Goal: Task Accomplishment & Management: Manage account settings

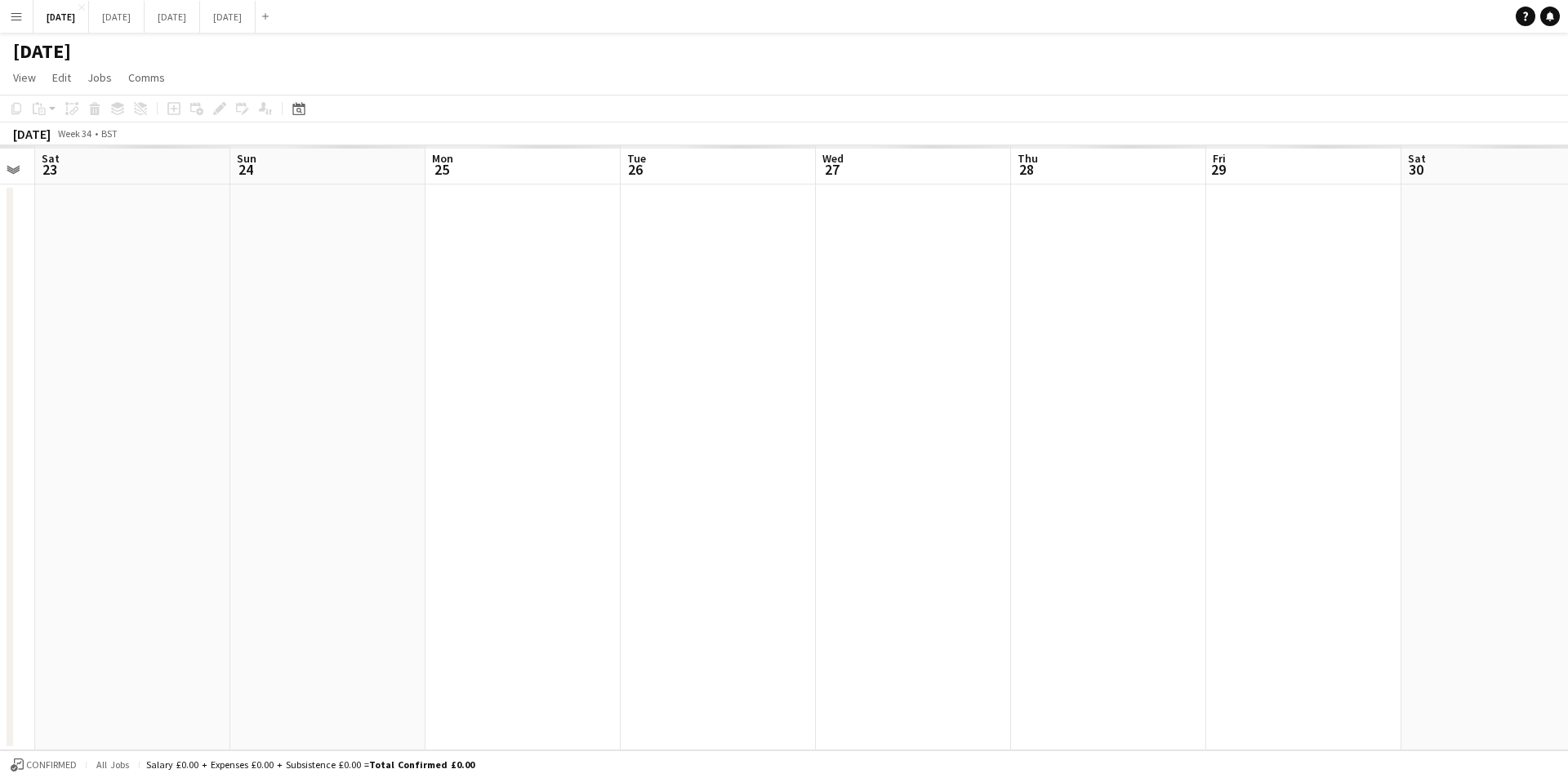
scroll to position [0, 551]
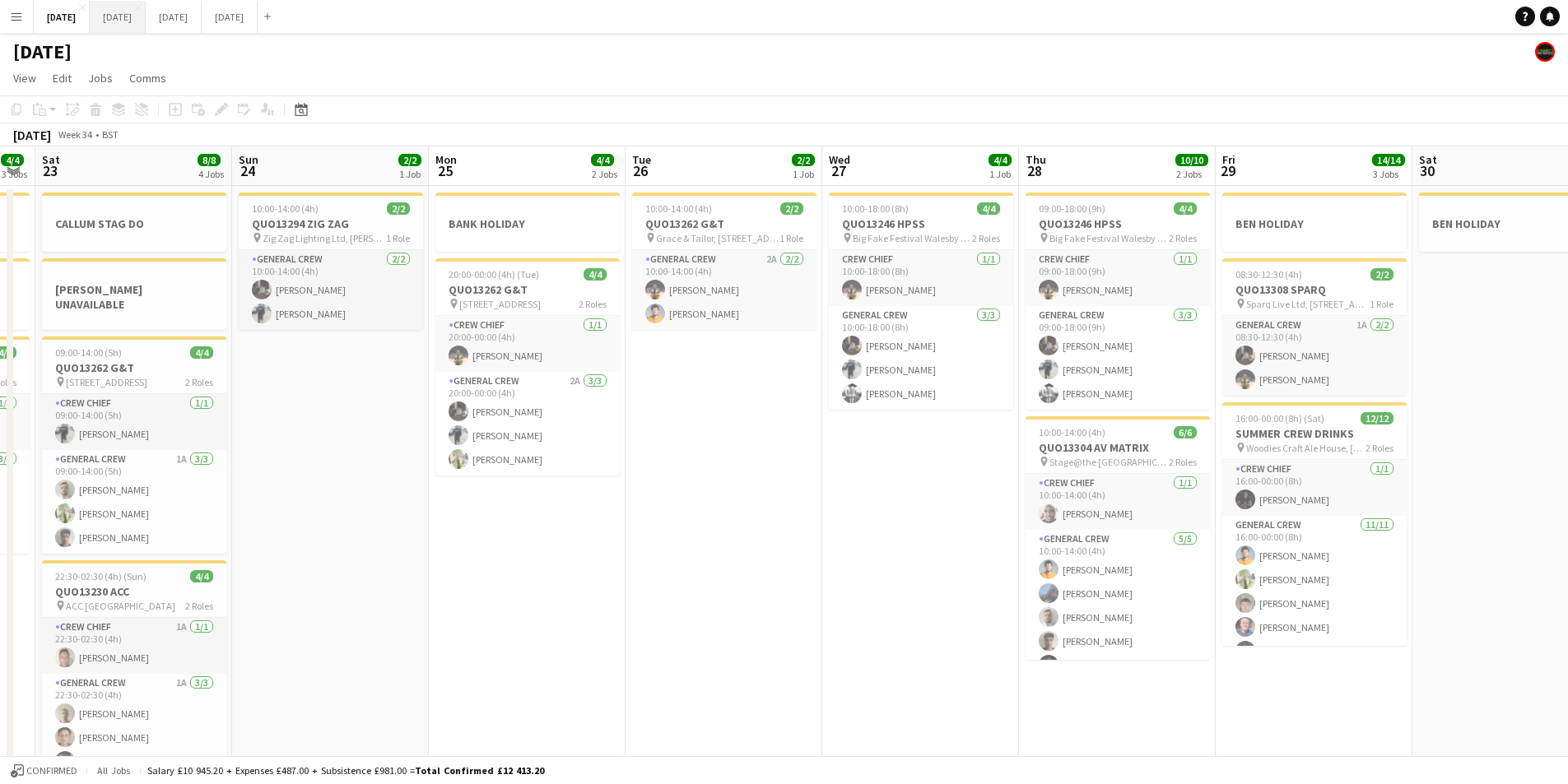
click at [146, 19] on button "[DATE] Close" at bounding box center [118, 16] width 56 height 32
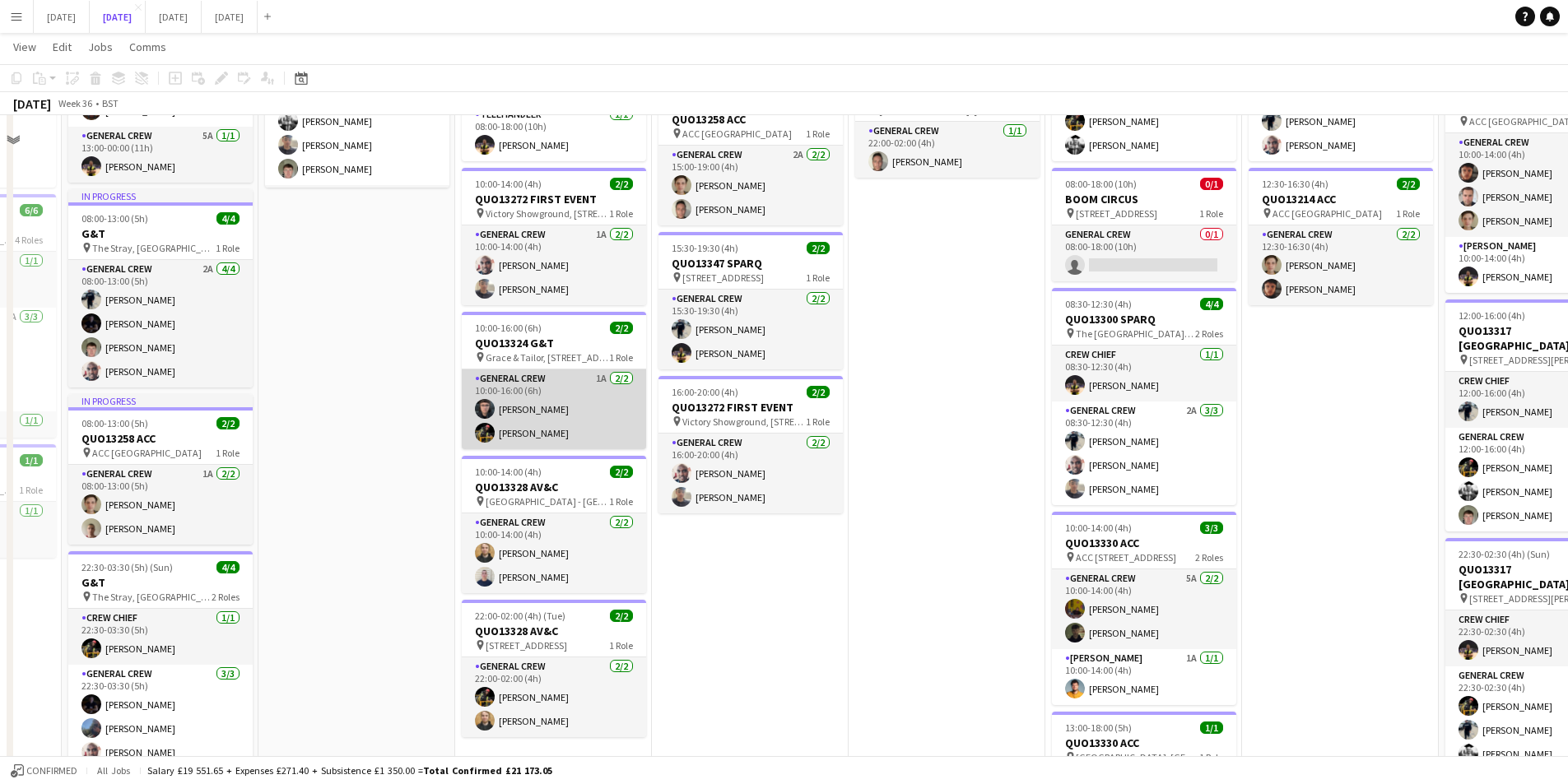
scroll to position [164, 0]
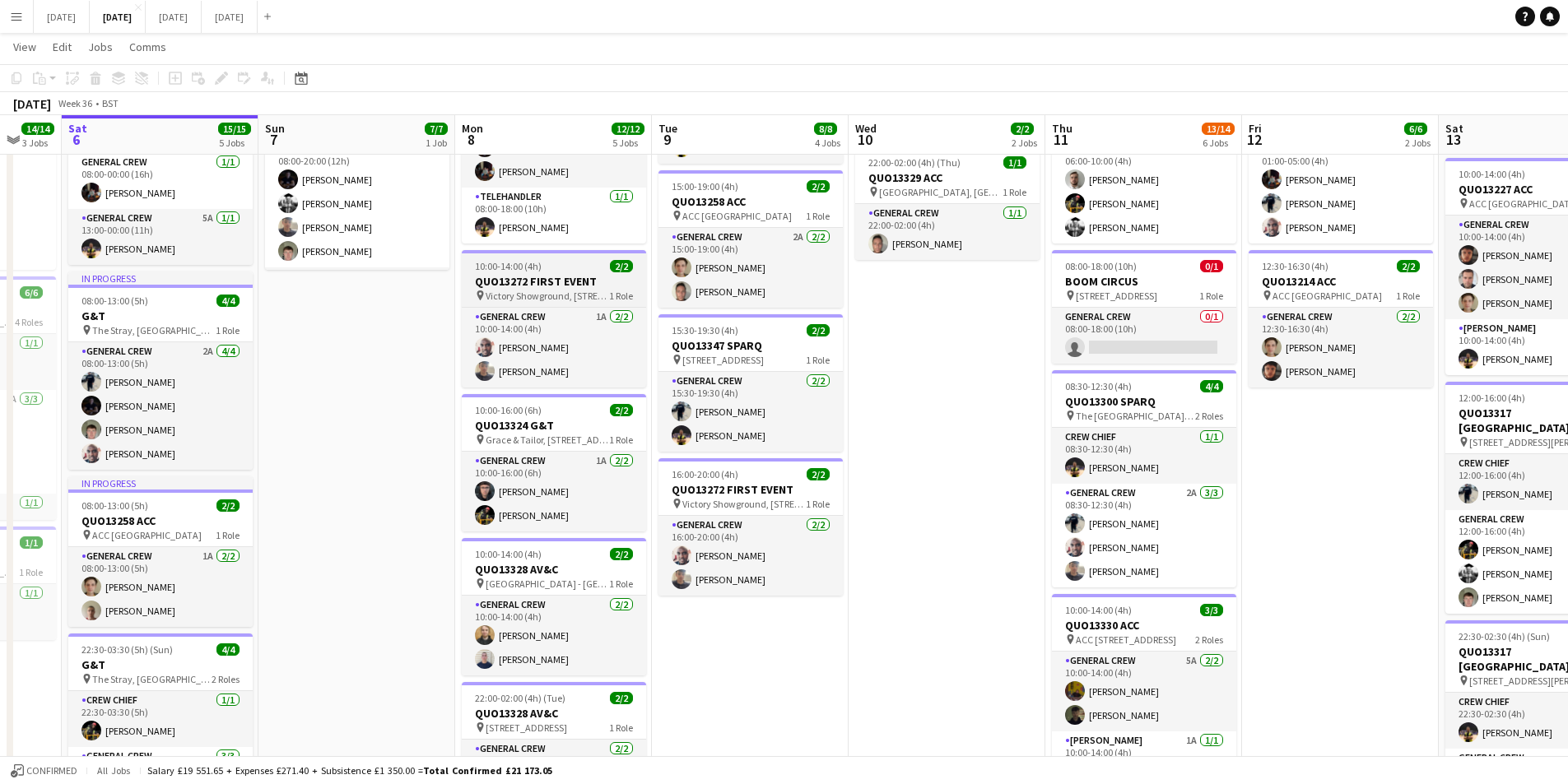
click at [539, 277] on h3 "QUO13272 FIRST EVENT" at bounding box center [553, 281] width 184 height 14
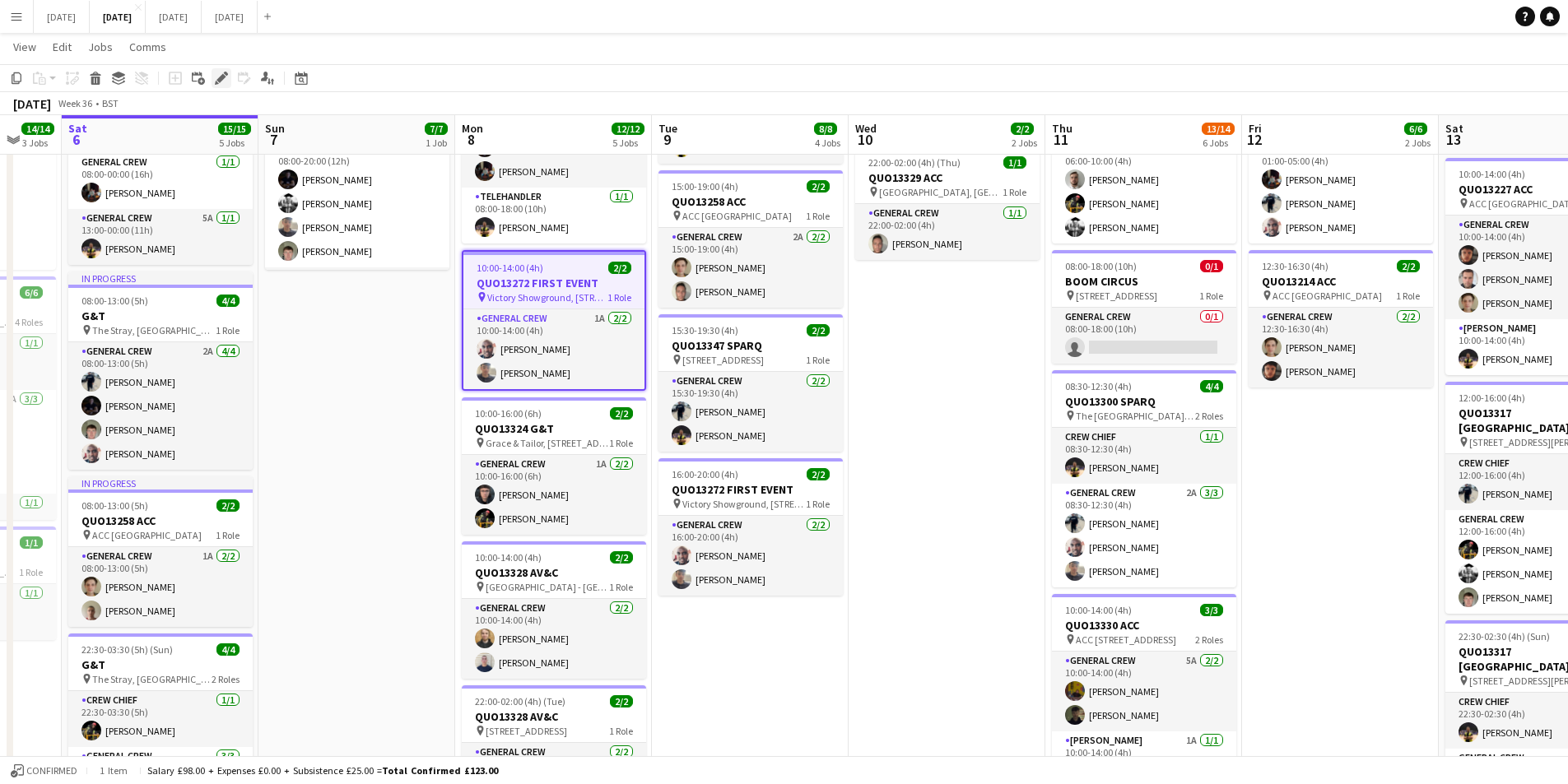
click at [223, 75] on icon at bounding box center [220, 78] width 9 height 9
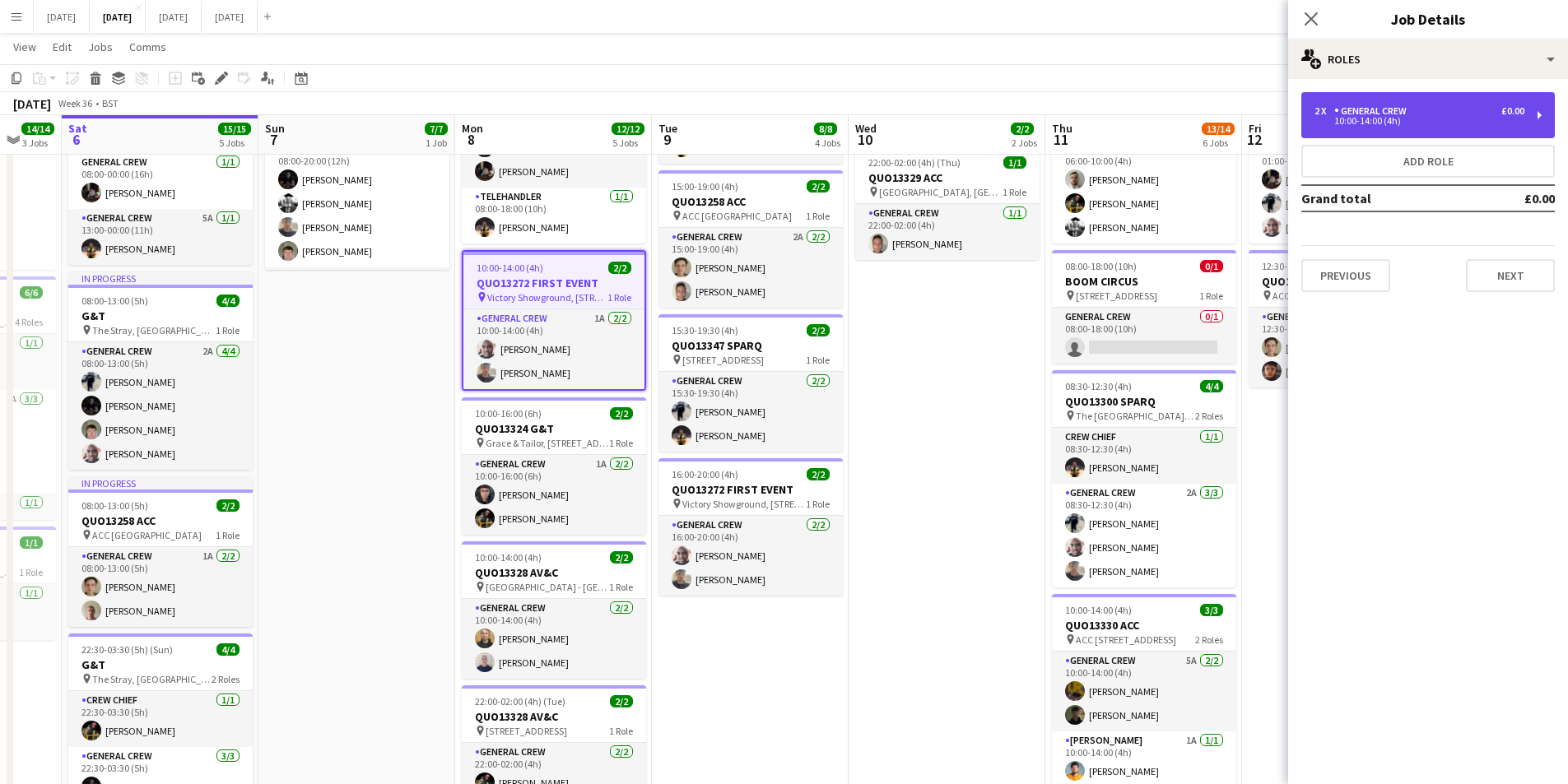
click at [1403, 119] on div "10:00-14:00 (4h)" at bounding box center [1418, 121] width 210 height 9
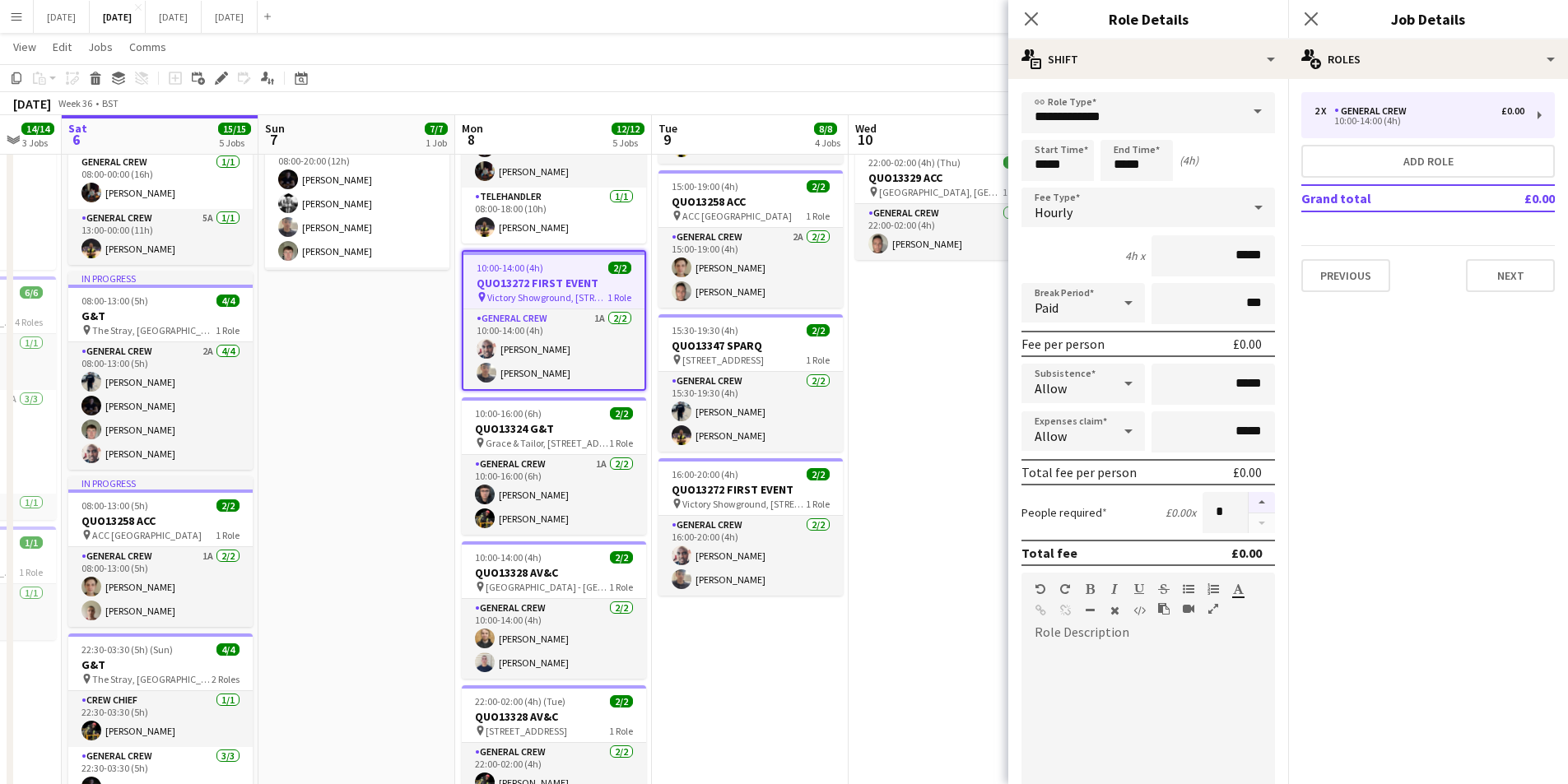
click at [1252, 505] on button "button" at bounding box center [1261, 503] width 26 height 21
type input "*"
click at [1119, 176] on input "*****" at bounding box center [1136, 160] width 72 height 42
click at [1123, 134] on div at bounding box center [1120, 131] width 33 height 16
type input "*****"
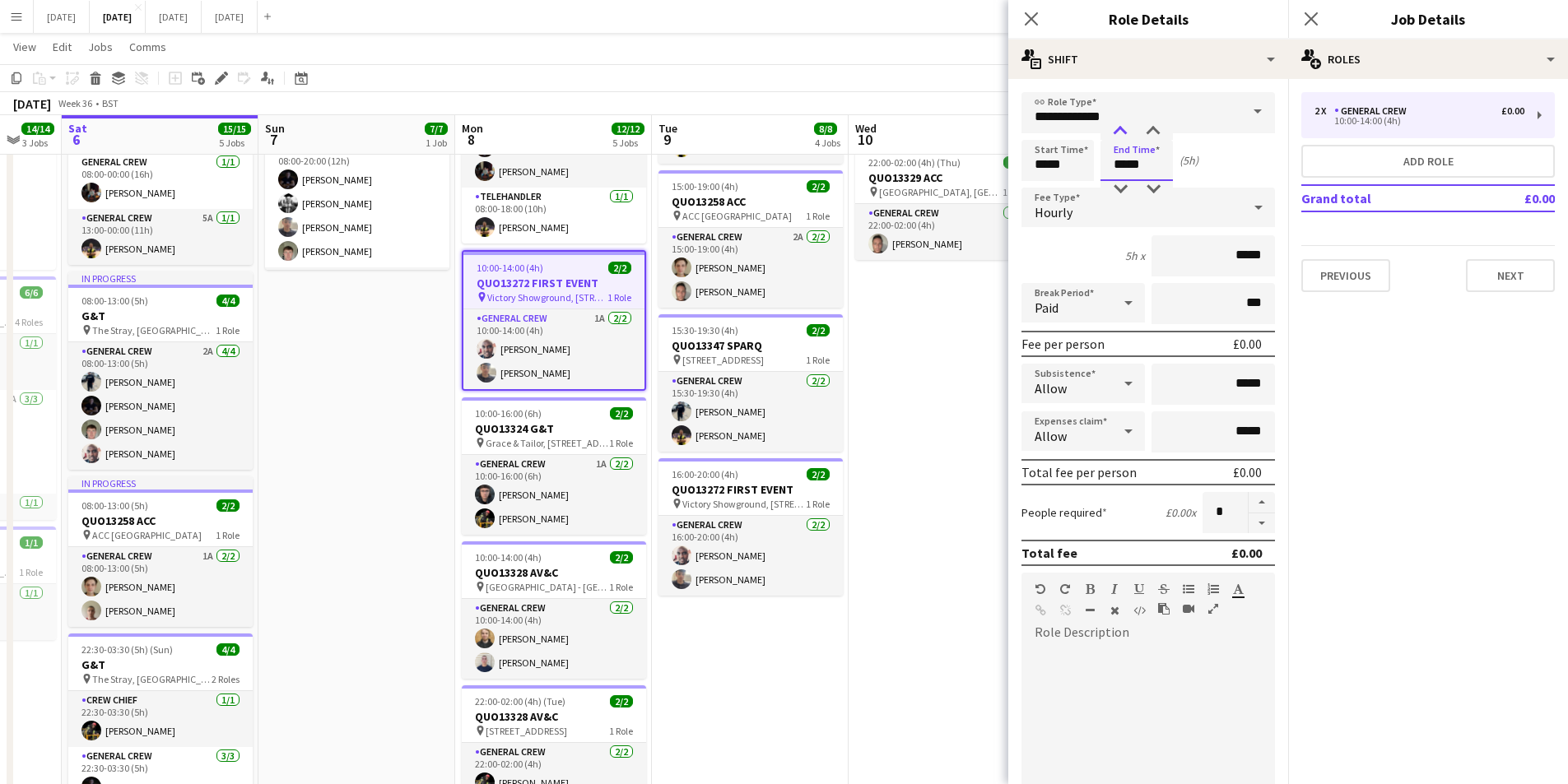
click at [1123, 134] on div at bounding box center [1120, 131] width 33 height 16
click at [1027, 14] on icon at bounding box center [1031, 18] width 15 height 15
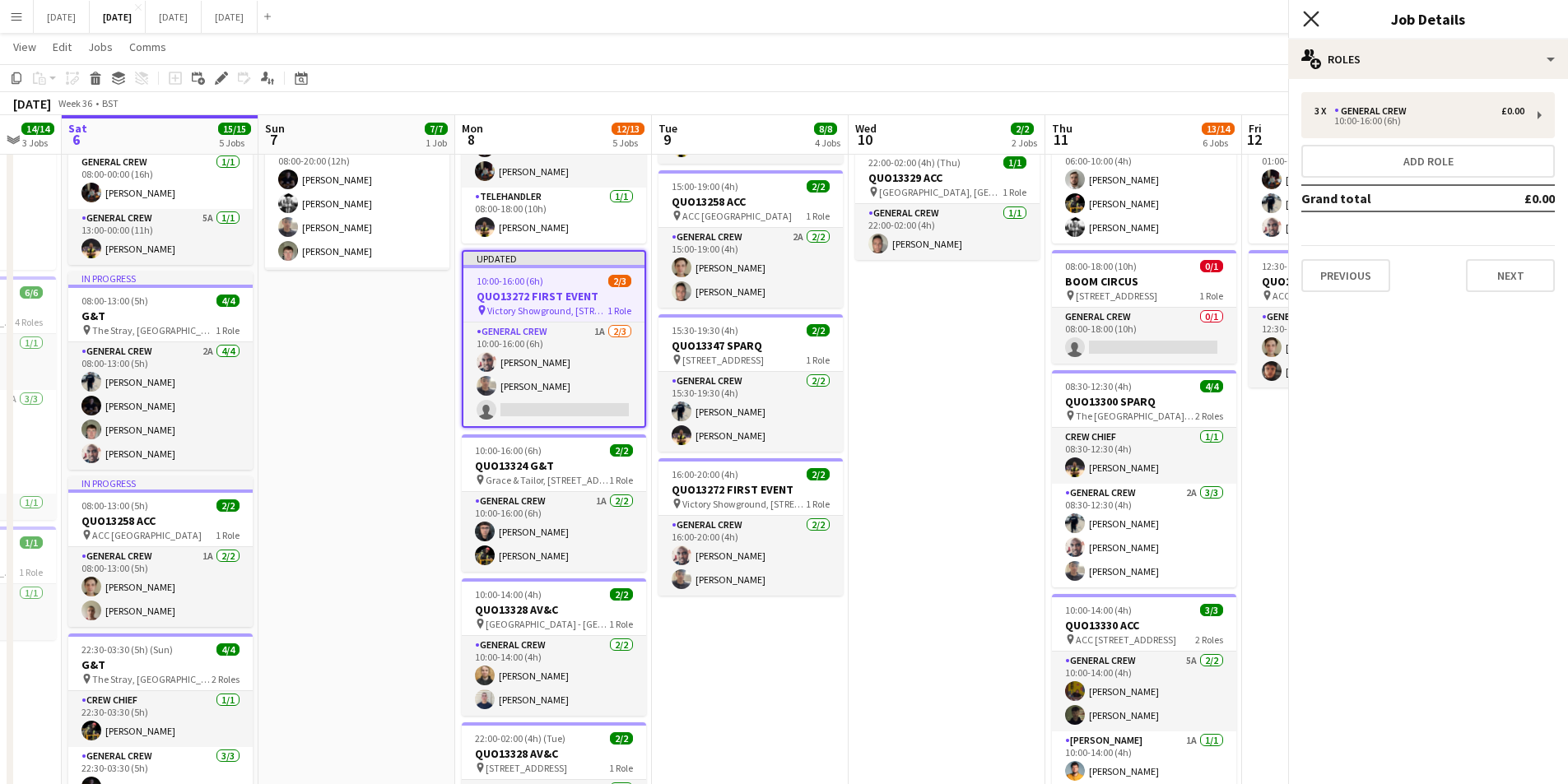
click at [1311, 19] on icon at bounding box center [1310, 18] width 15 height 15
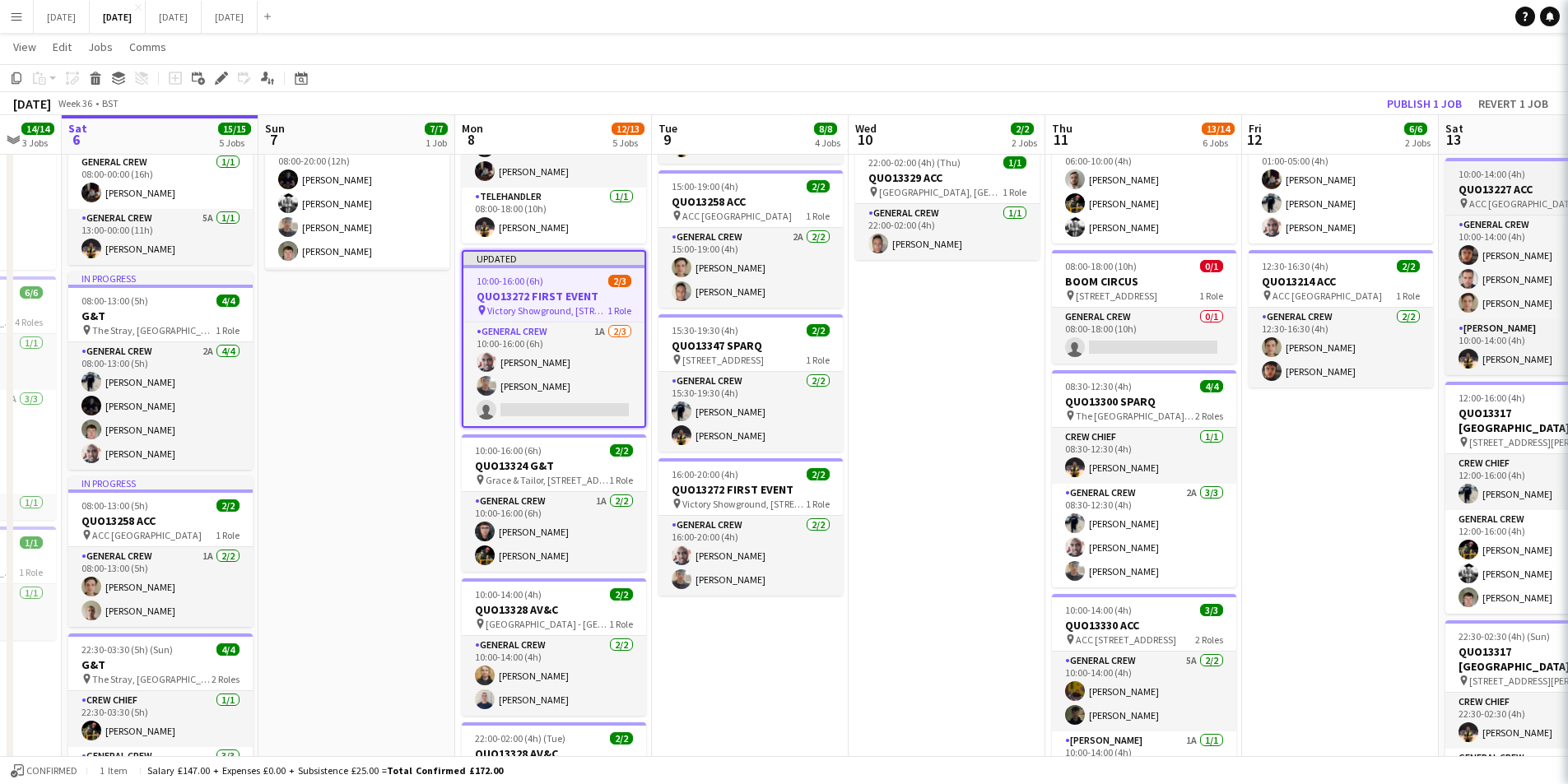
click at [604, 383] on app-card-role "General Crew 1A [DATE] 10:00-16:00 (6h) [PERSON_NAME] [PERSON_NAME] single-neut…" at bounding box center [554, 374] width 182 height 103
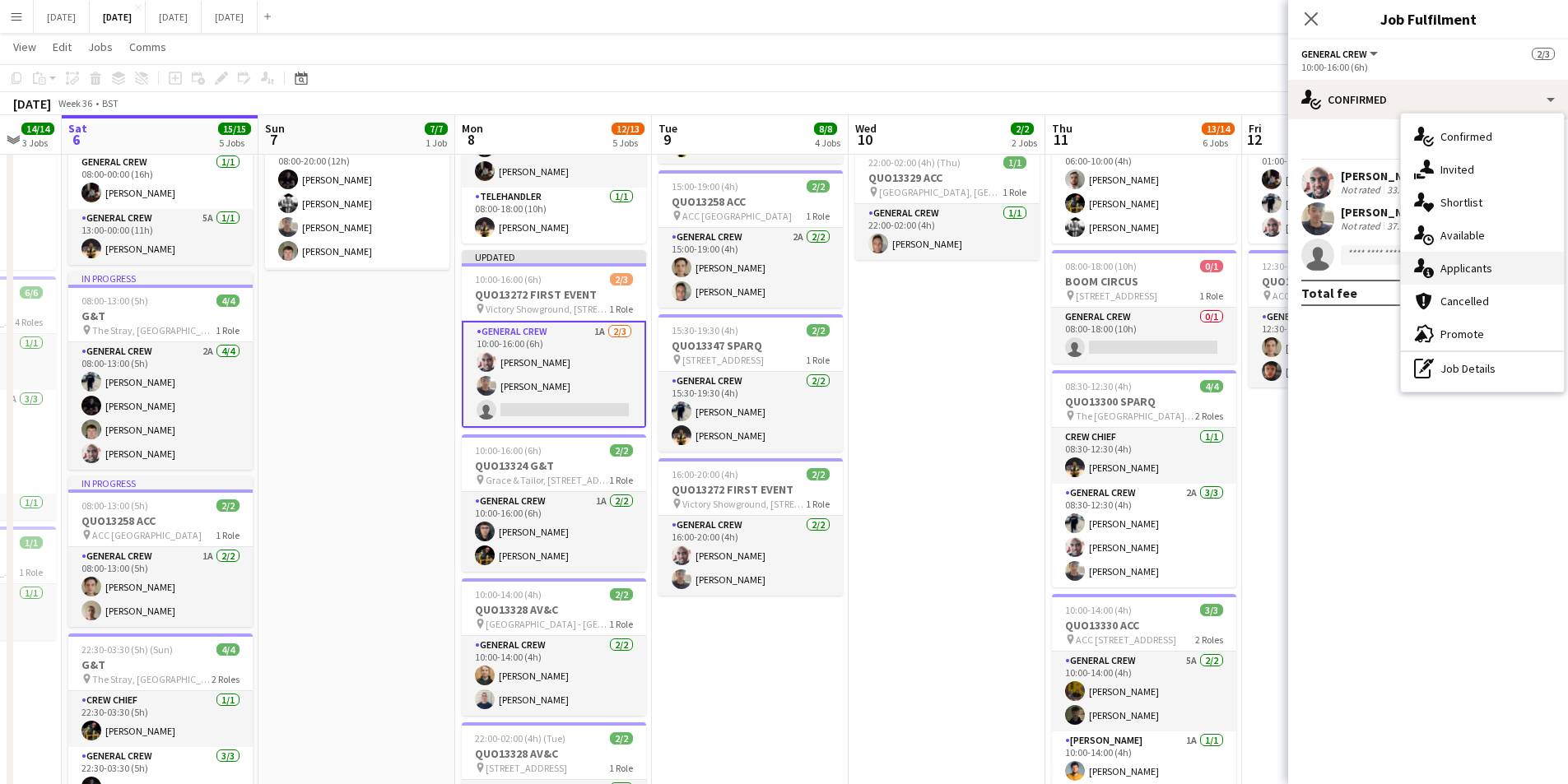
click at [1478, 263] on span "Applicants" at bounding box center [1467, 267] width 52 height 14
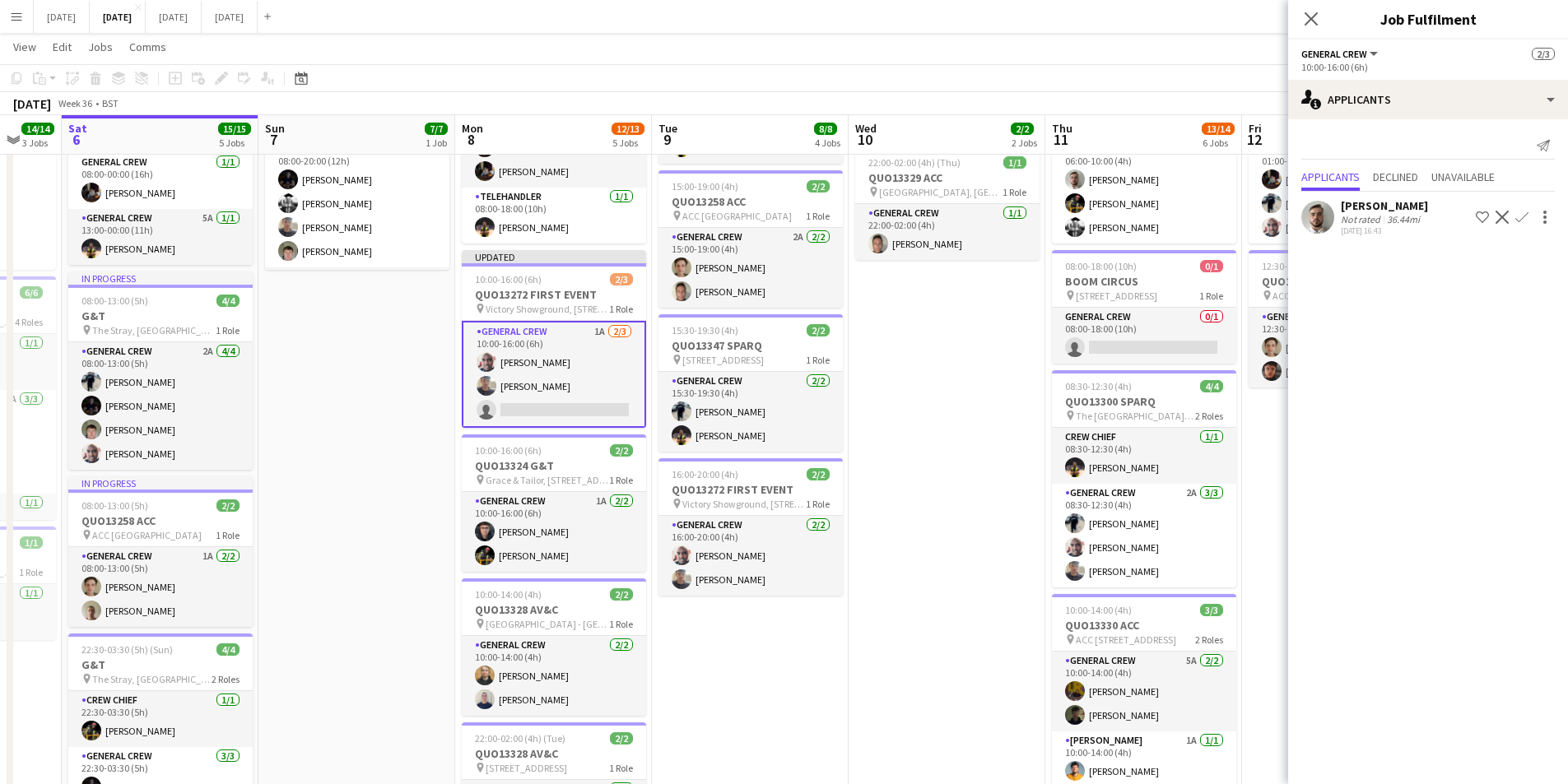
click at [1314, 23] on icon at bounding box center [1311, 19] width 14 height 14
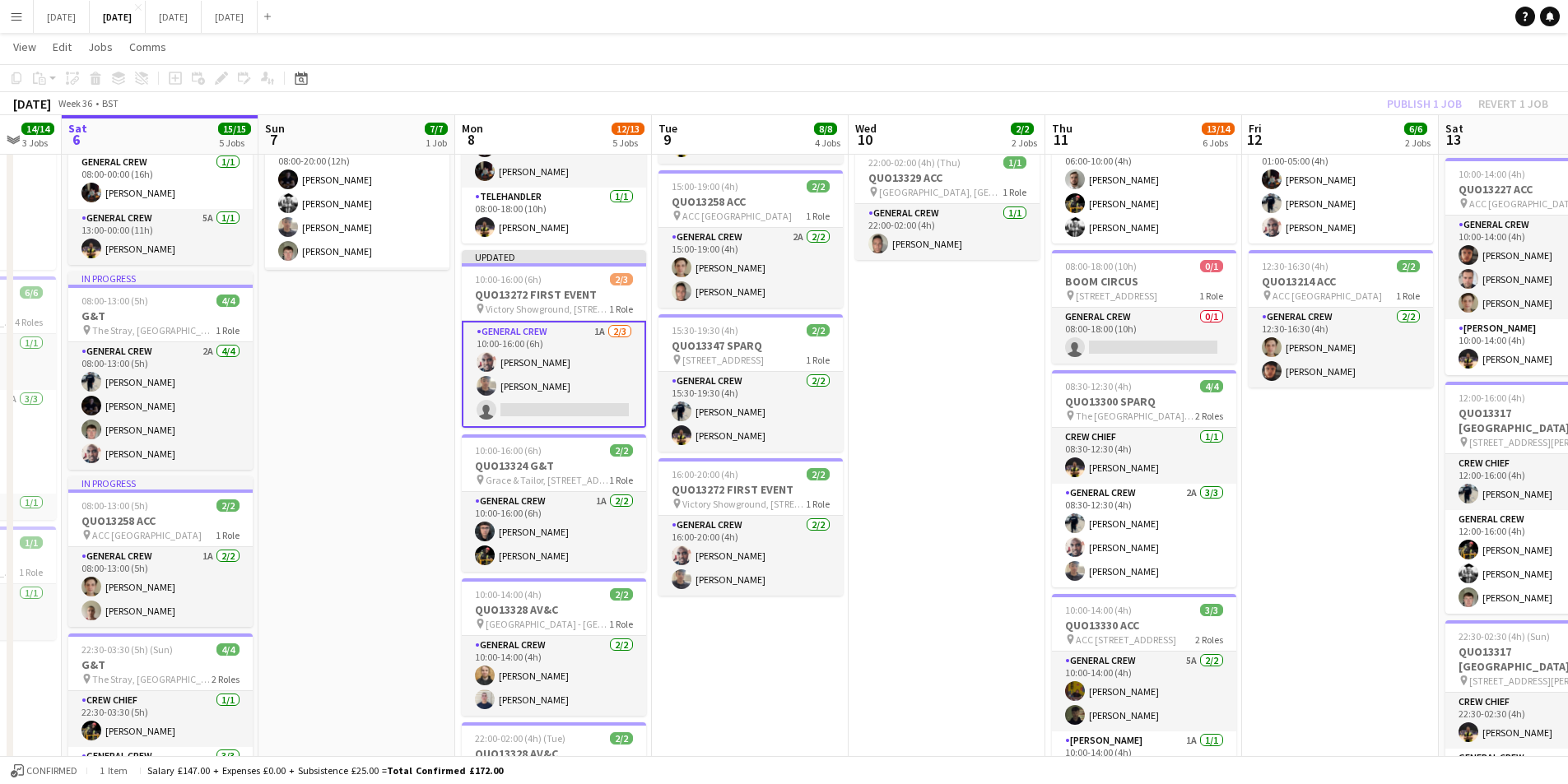
click at [1435, 99] on div "Publish 1 job Revert 1 job" at bounding box center [1468, 103] width 201 height 21
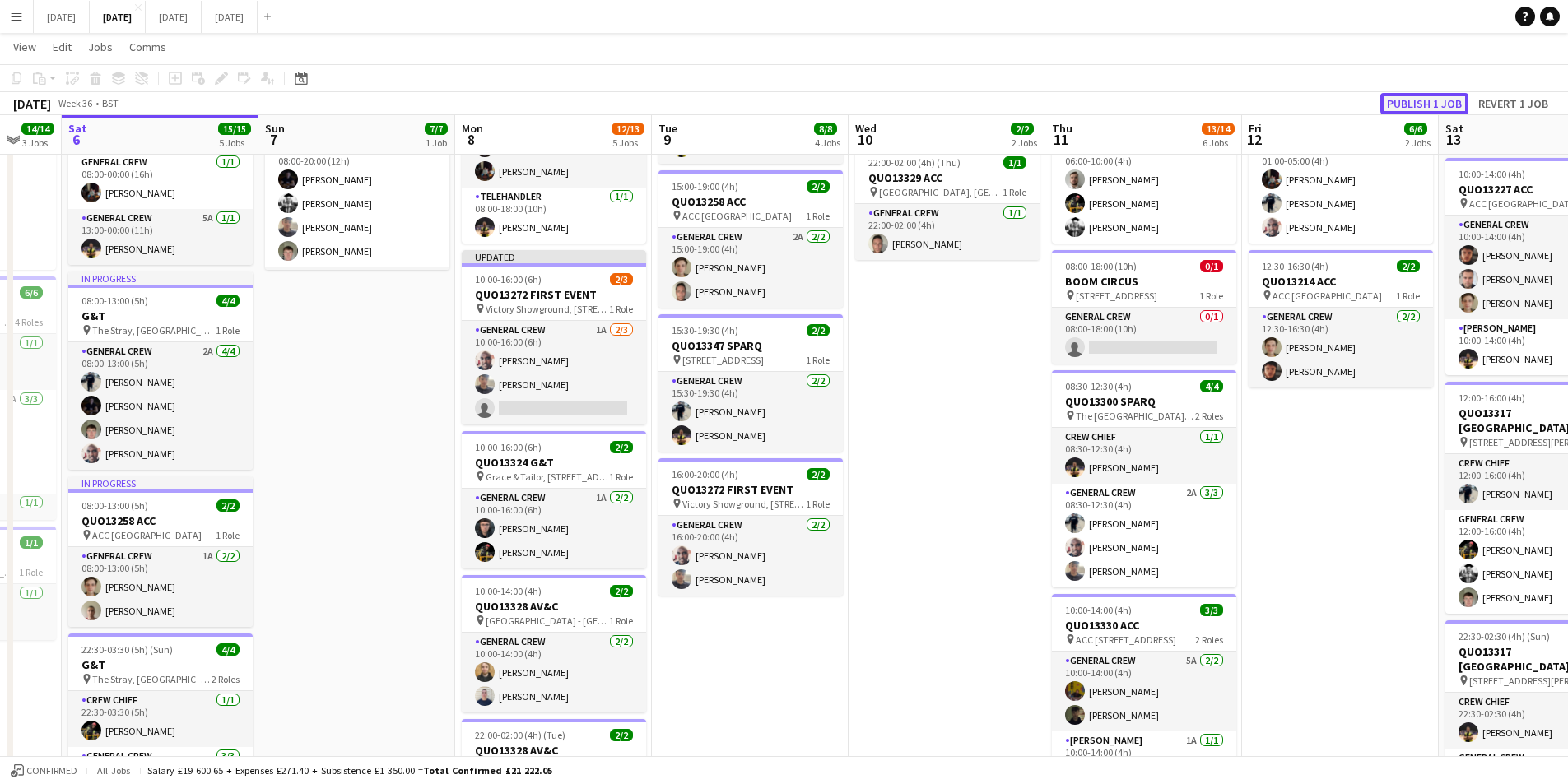
click at [1434, 102] on button "Publish 1 job" at bounding box center [1424, 103] width 88 height 21
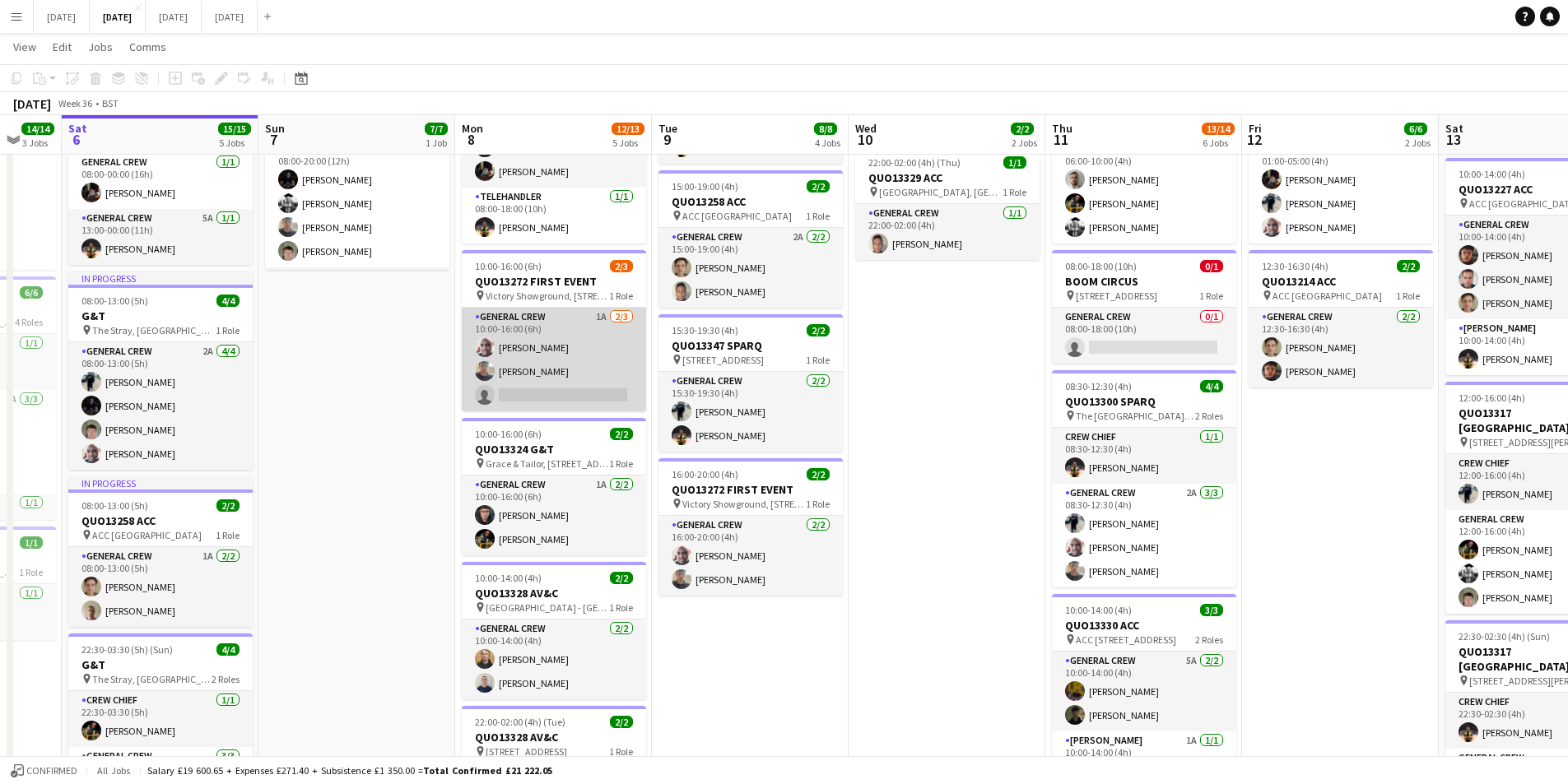
click at [534, 354] on app-card-role "General Crew 1A [DATE] 10:00-16:00 (6h) [PERSON_NAME] [PERSON_NAME] single-neut…" at bounding box center [553, 359] width 184 height 103
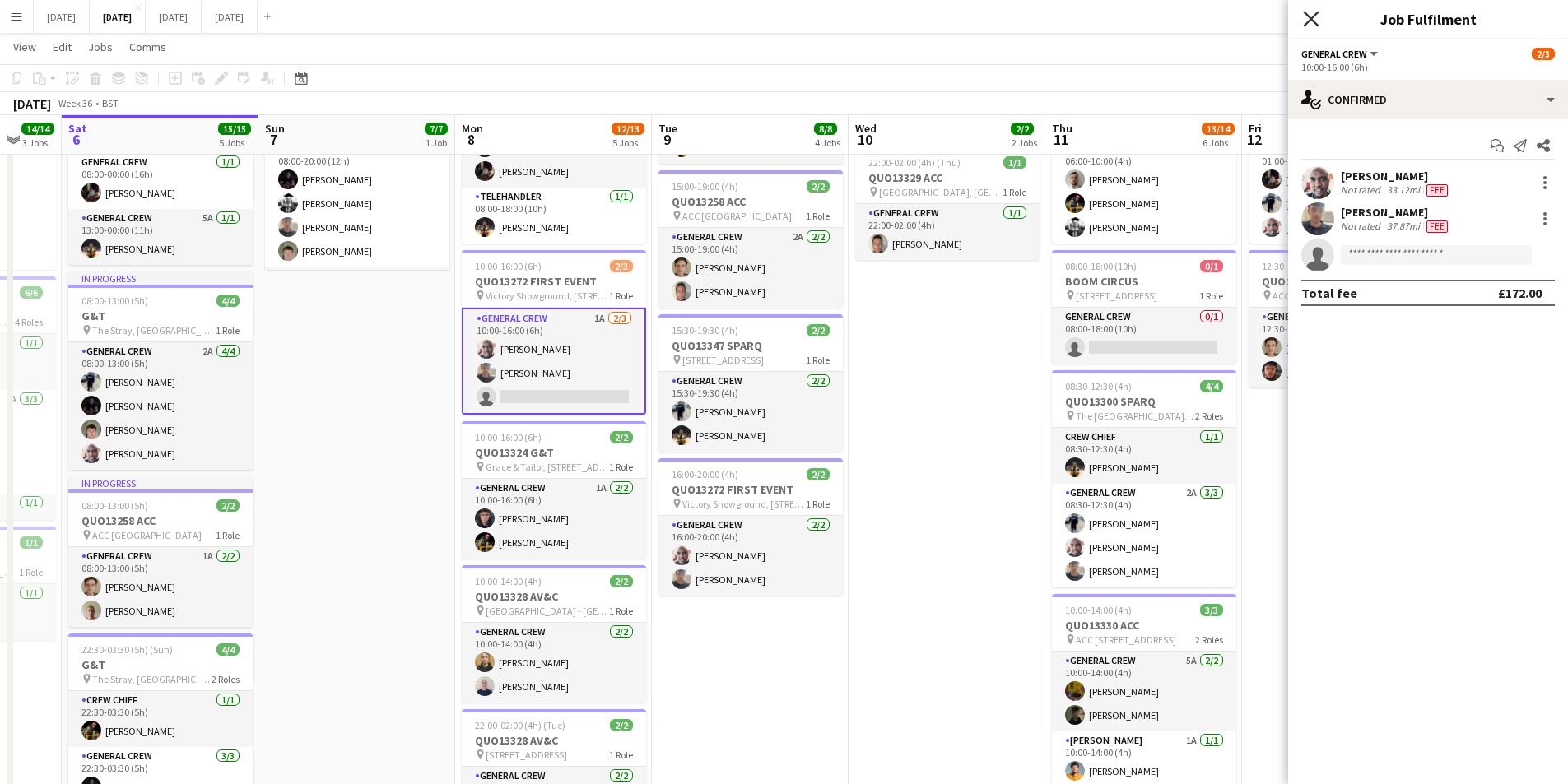
click at [1311, 25] on icon "Close pop-in" at bounding box center [1310, 18] width 15 height 15
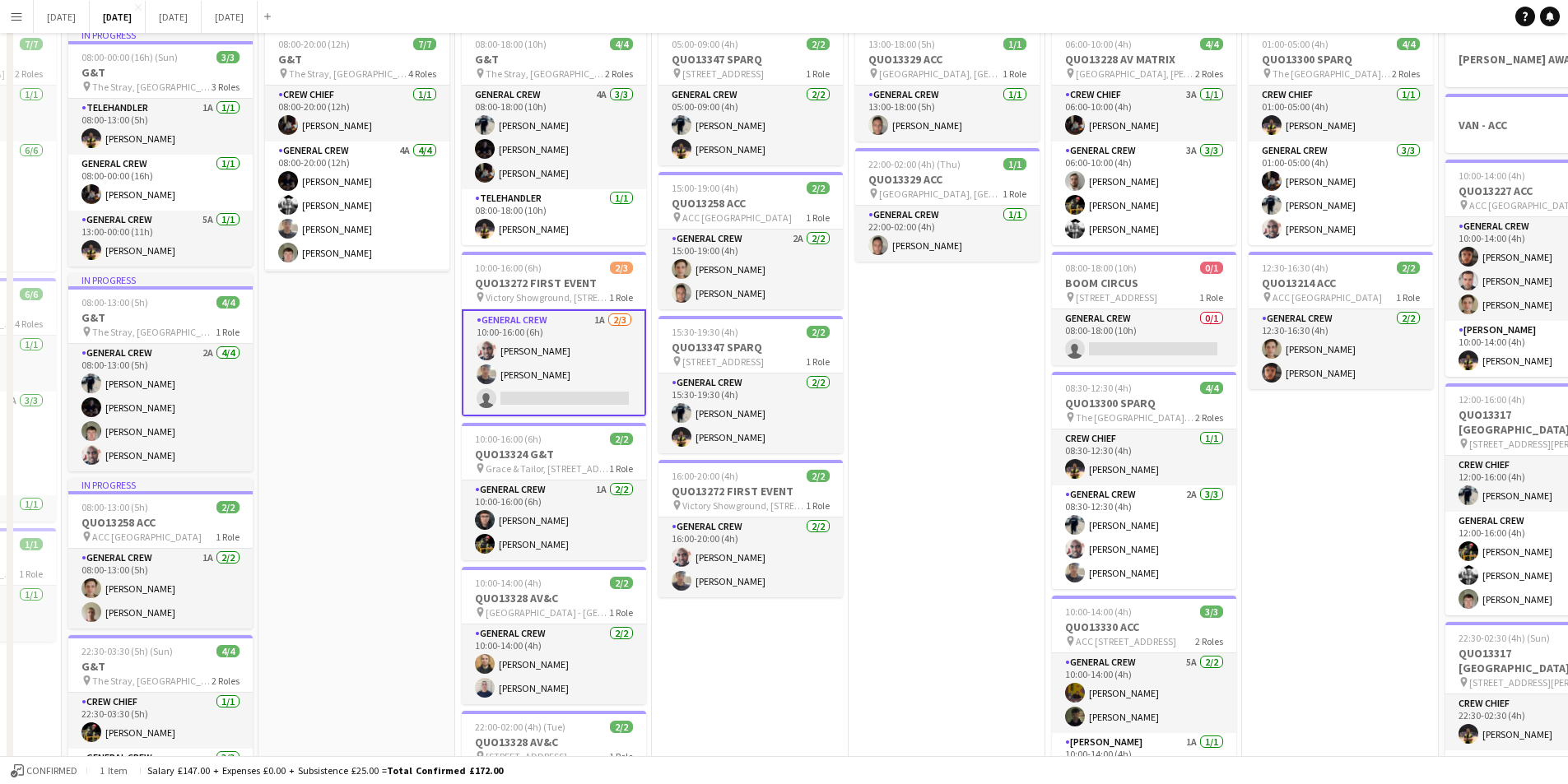
scroll to position [0, 0]
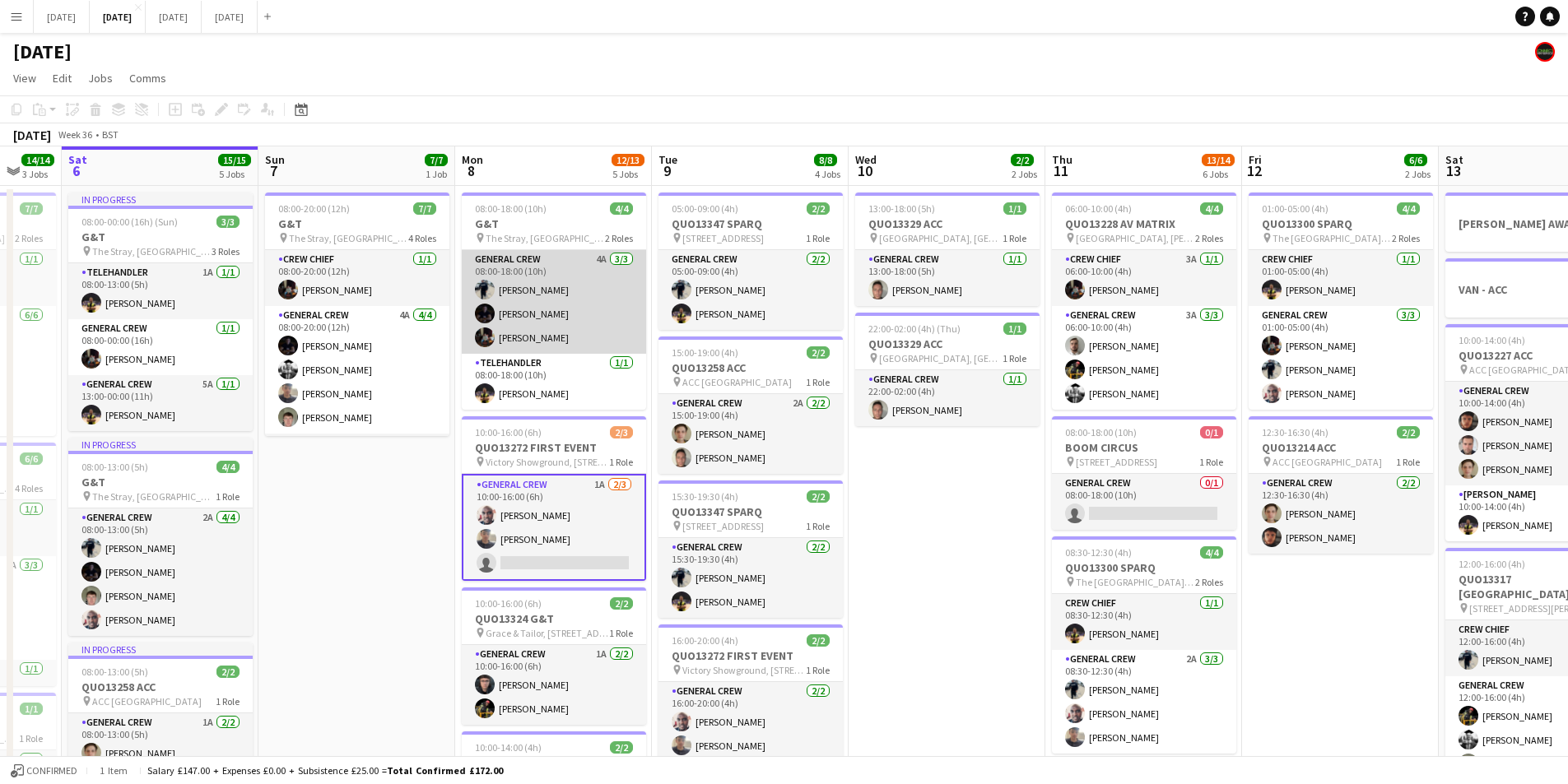
click at [581, 320] on app-card-role "General Crew 4A [DATE] 08:00-18:00 (10h) [PERSON_NAME] [PERSON_NAME] [PERSON_NA…" at bounding box center [553, 301] width 184 height 103
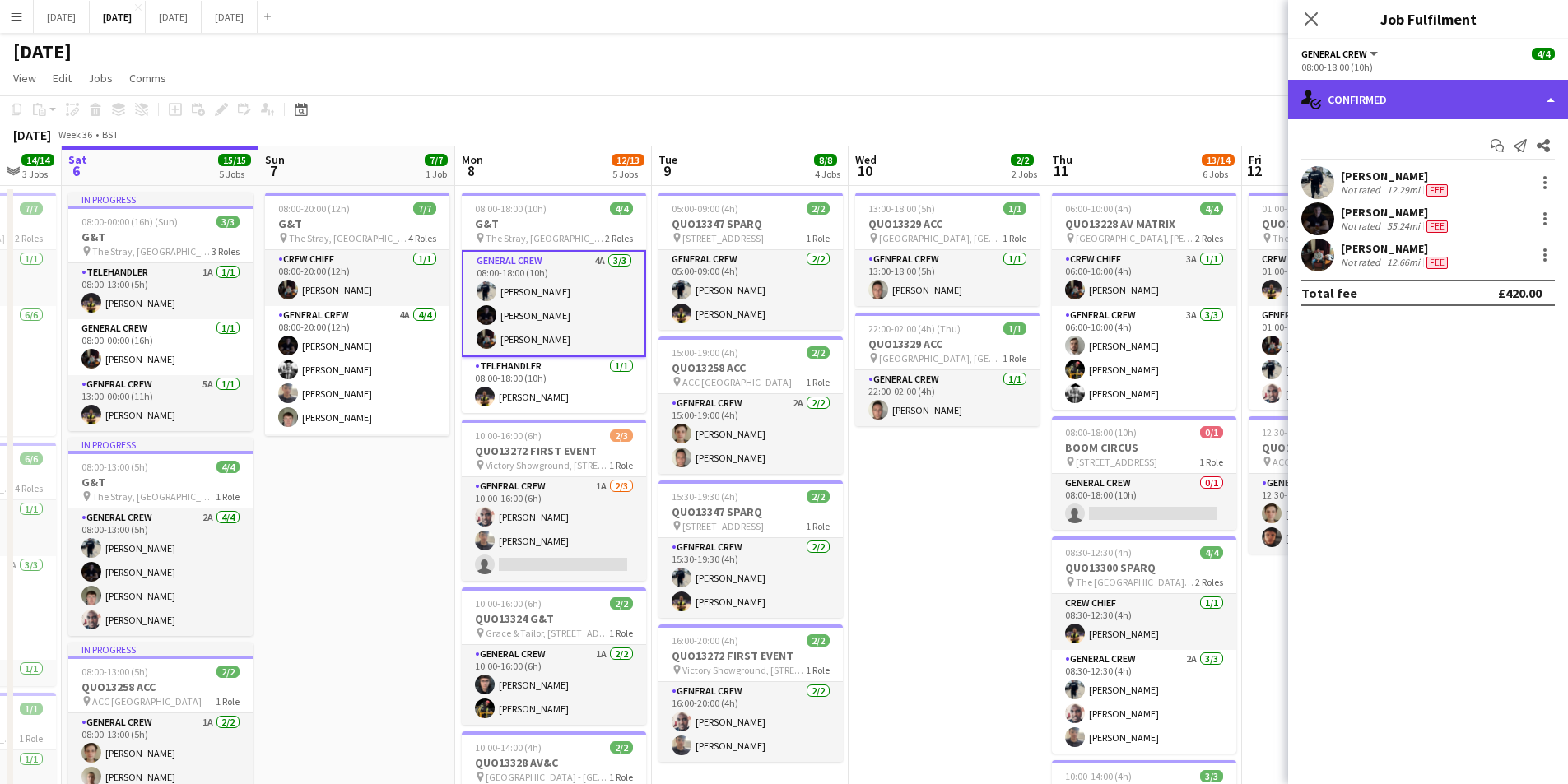
click at [1409, 112] on div "single-neutral-actions-check-2 Confirmed" at bounding box center [1428, 99] width 280 height 40
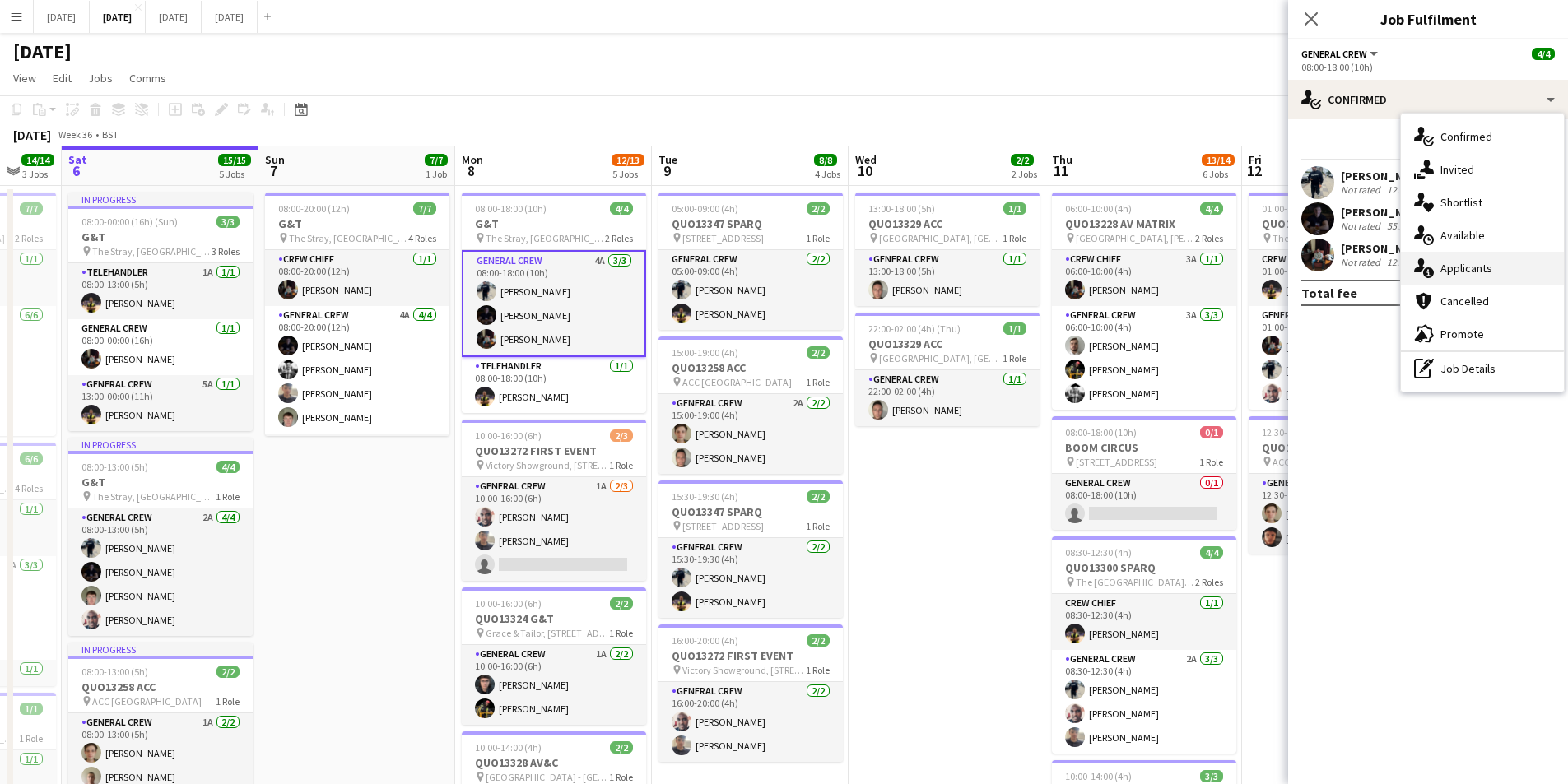
click at [1487, 272] on span "Applicants" at bounding box center [1467, 267] width 52 height 14
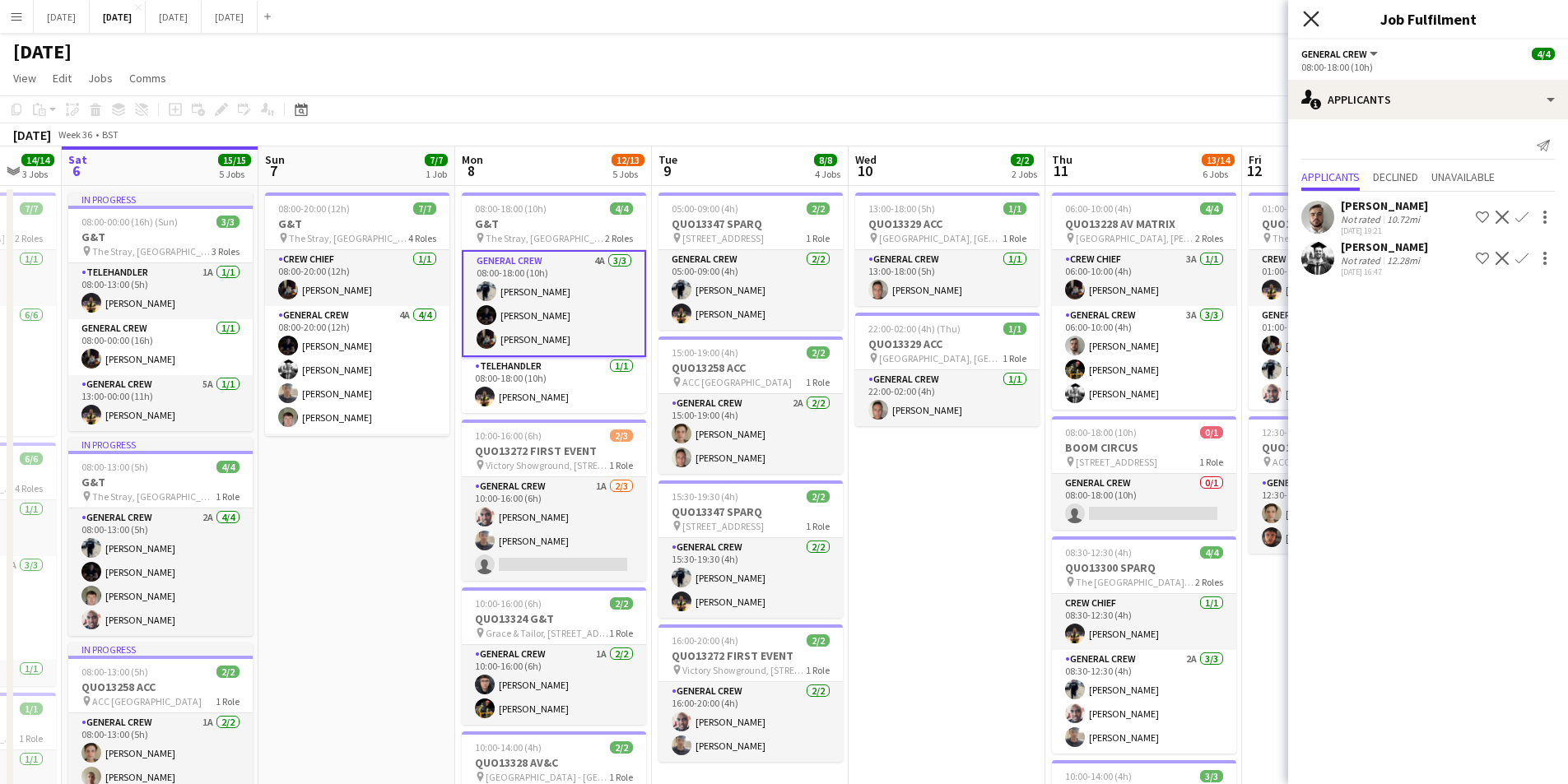
click at [1307, 19] on icon "Close pop-in" at bounding box center [1310, 18] width 15 height 15
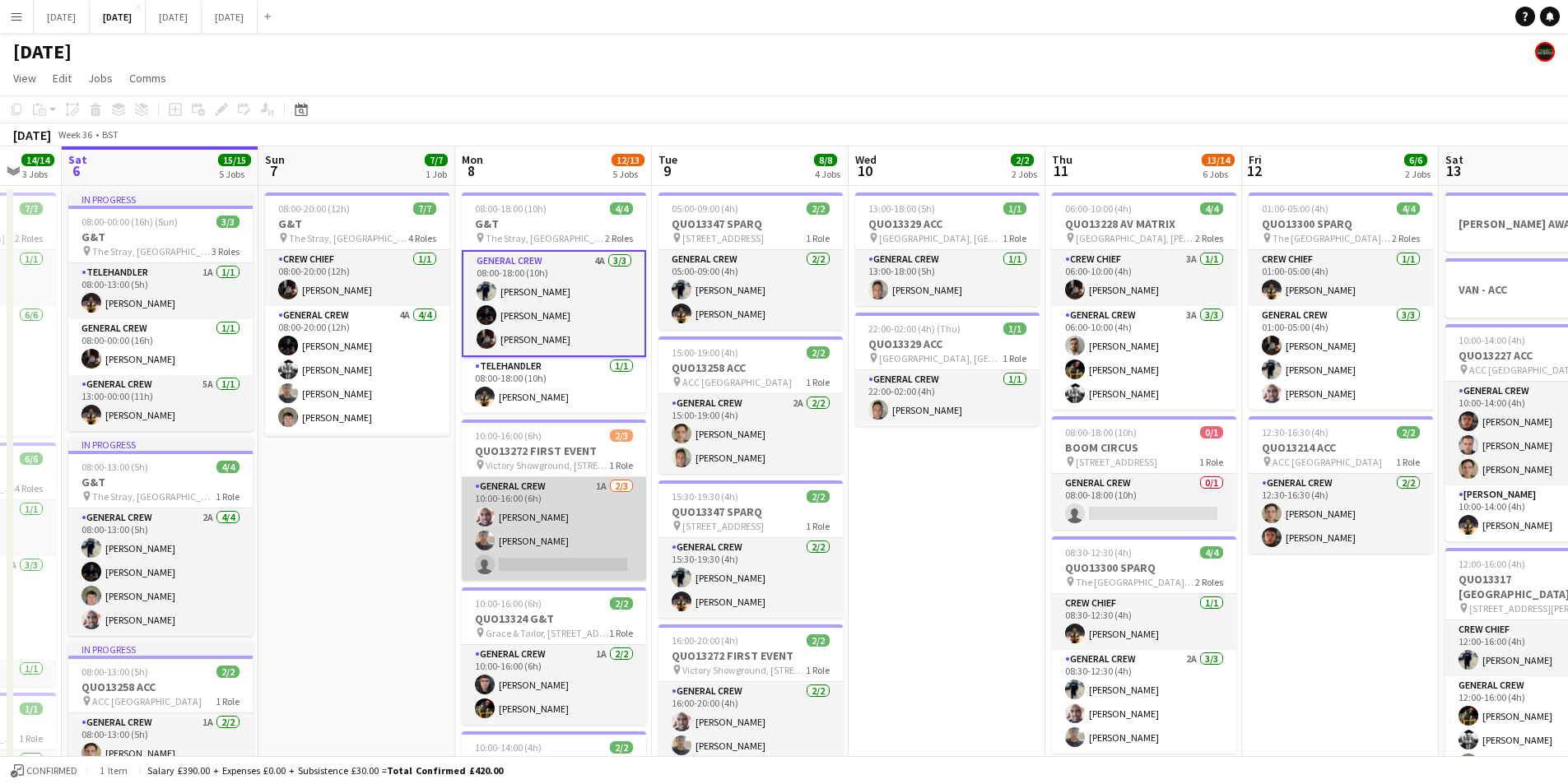
click at [592, 540] on app-card-role "General Crew 1A [DATE] 10:00-16:00 (6h) [PERSON_NAME] [PERSON_NAME] single-neut…" at bounding box center [553, 528] width 184 height 103
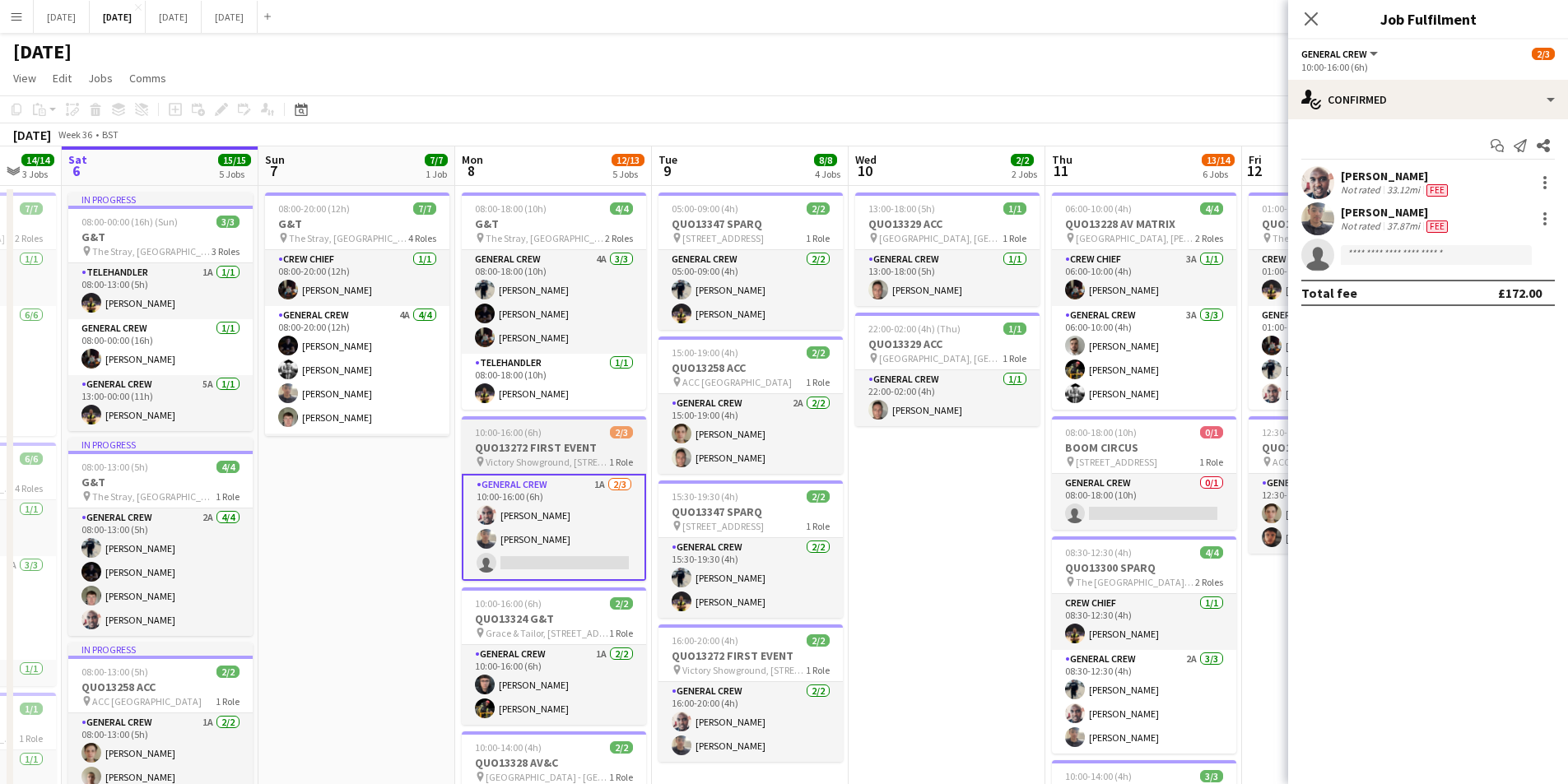
click at [518, 444] on h3 "QUO13272 FIRST EVENT" at bounding box center [553, 447] width 184 height 14
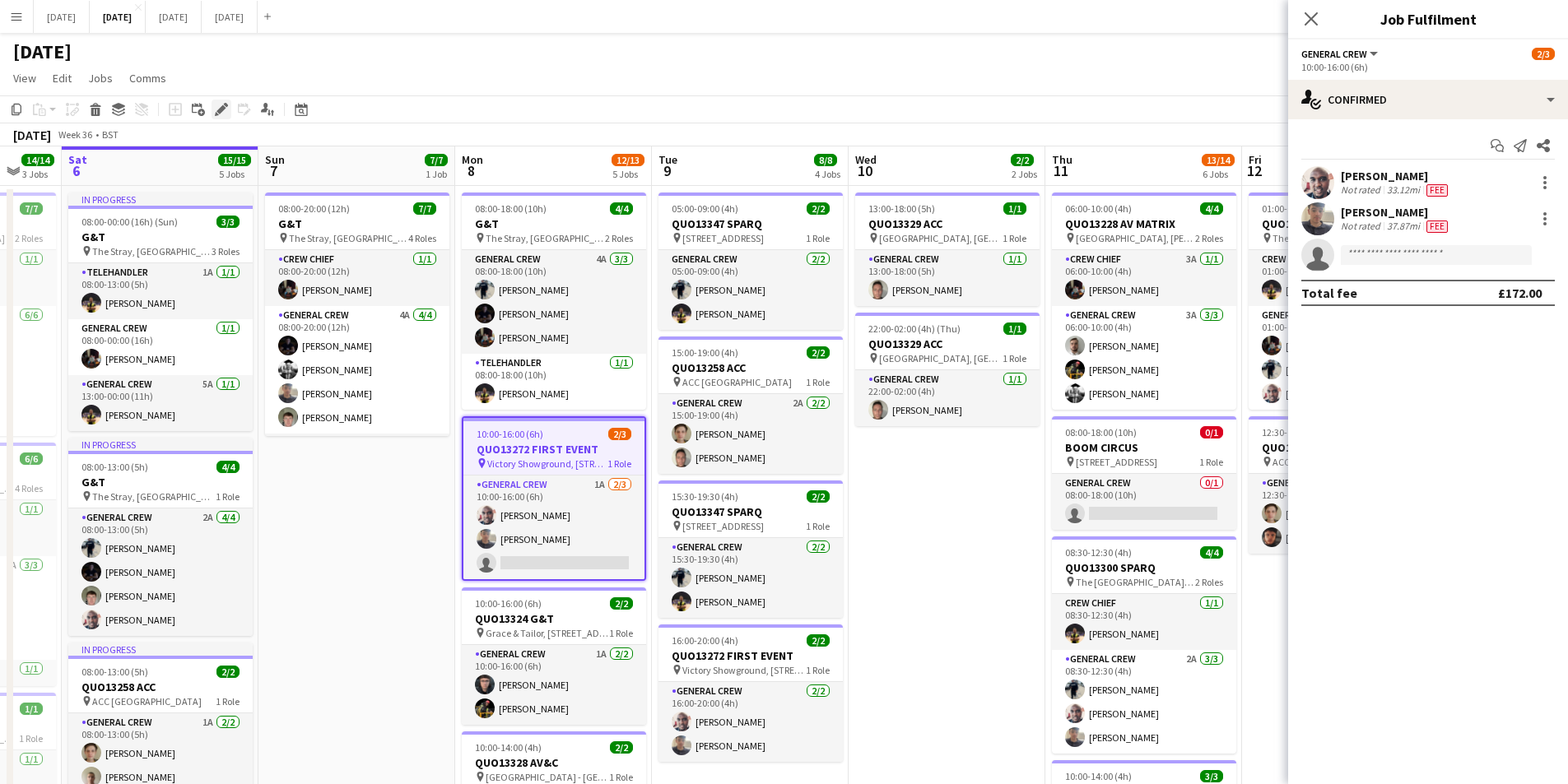
click at [221, 106] on icon "Edit" at bounding box center [221, 110] width 14 height 14
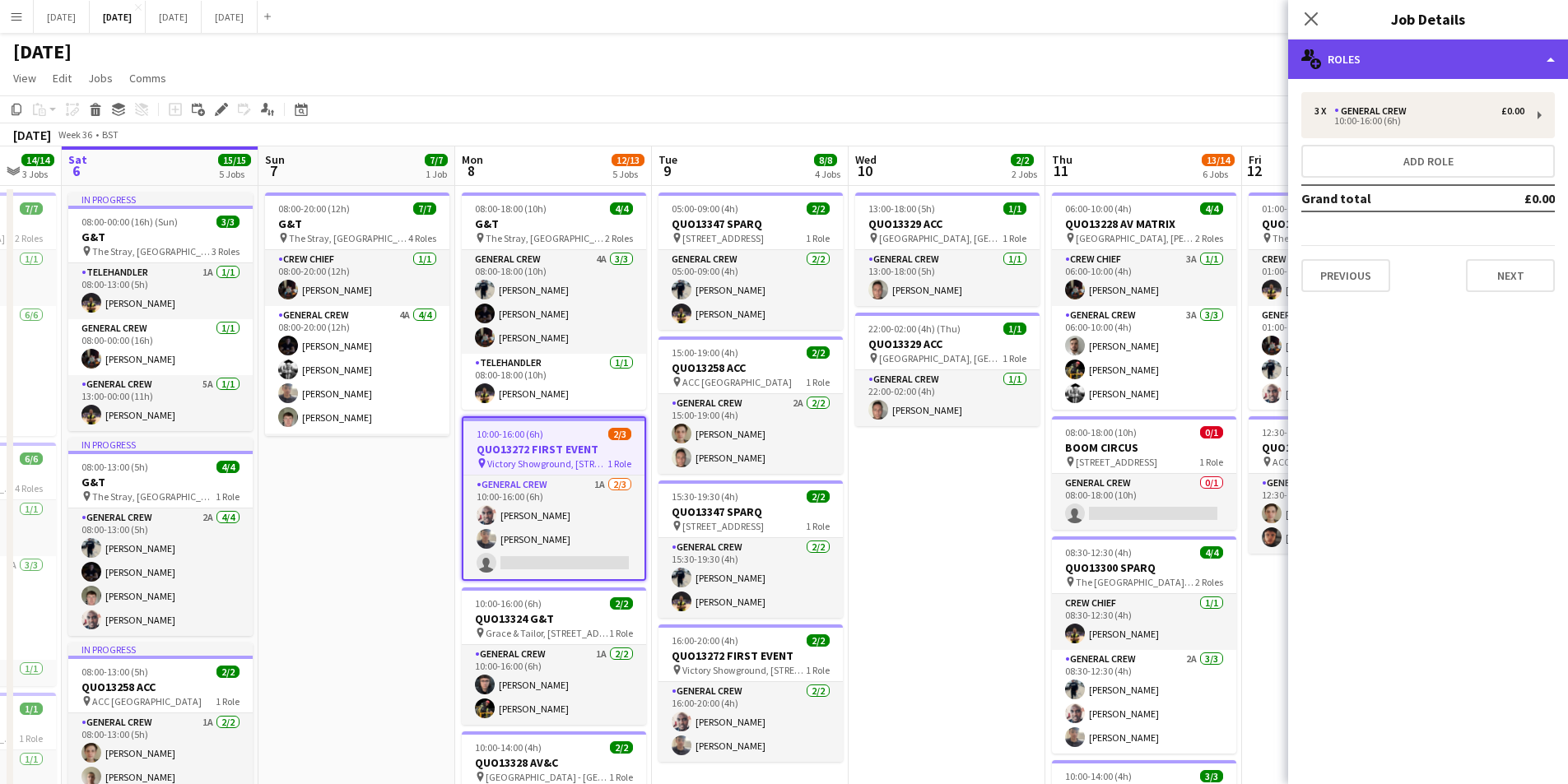
click at [1484, 70] on div "multiple-users-add Roles" at bounding box center [1428, 59] width 280 height 40
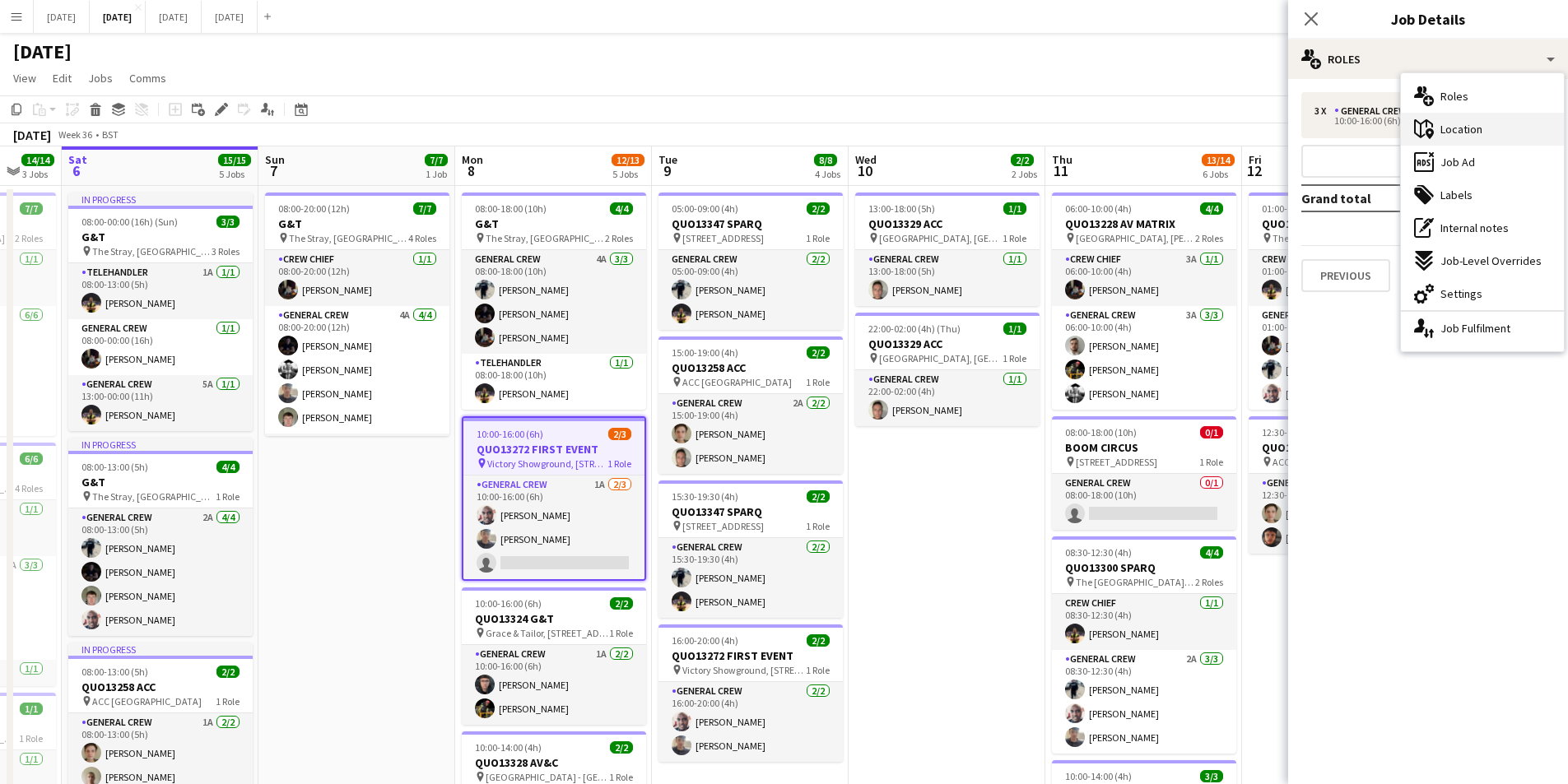
click at [1487, 136] on div "maps-pin-1 Location" at bounding box center [1482, 129] width 163 height 33
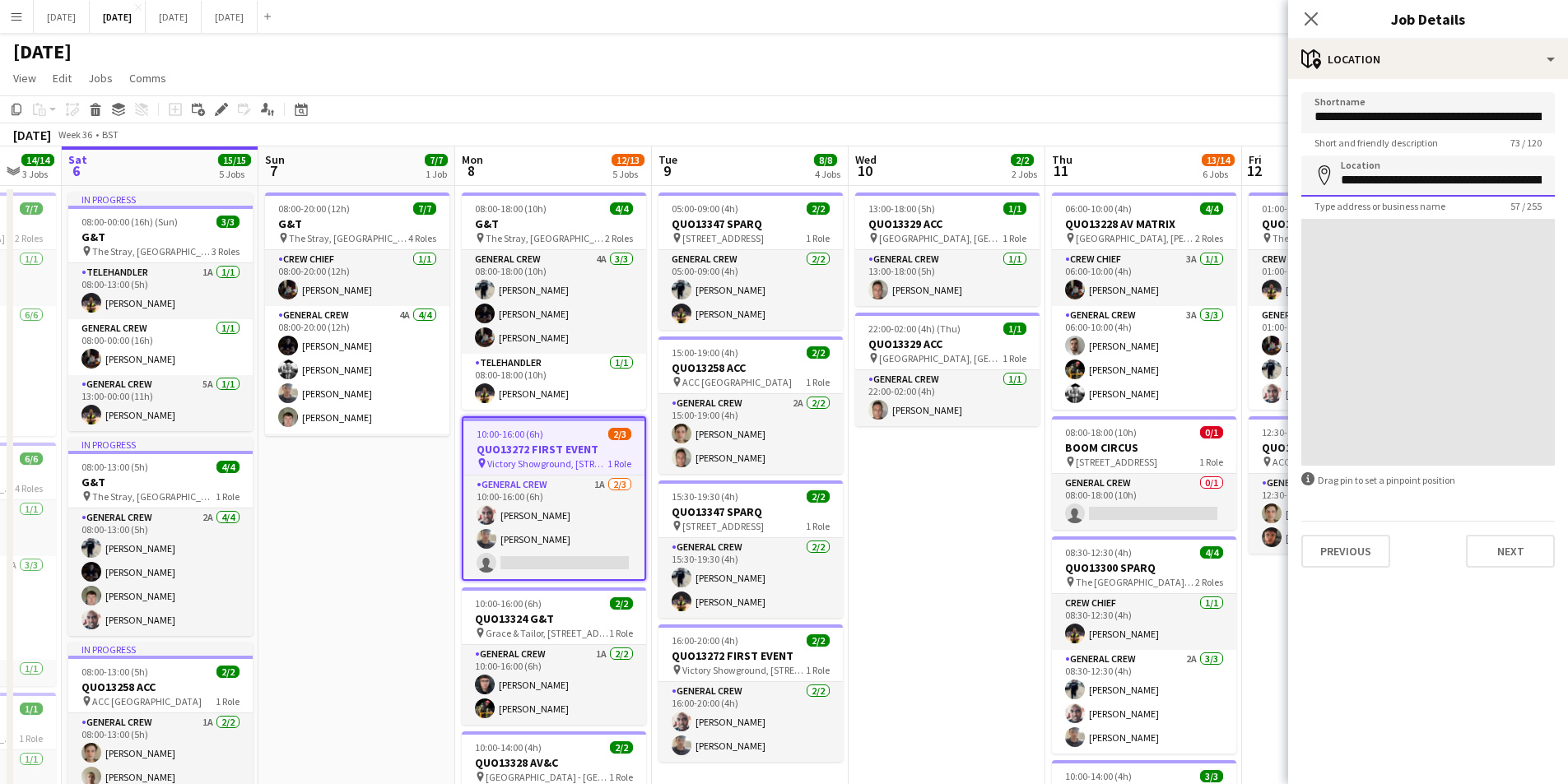
click at [1503, 183] on input "**********" at bounding box center [1428, 176] width 254 height 42
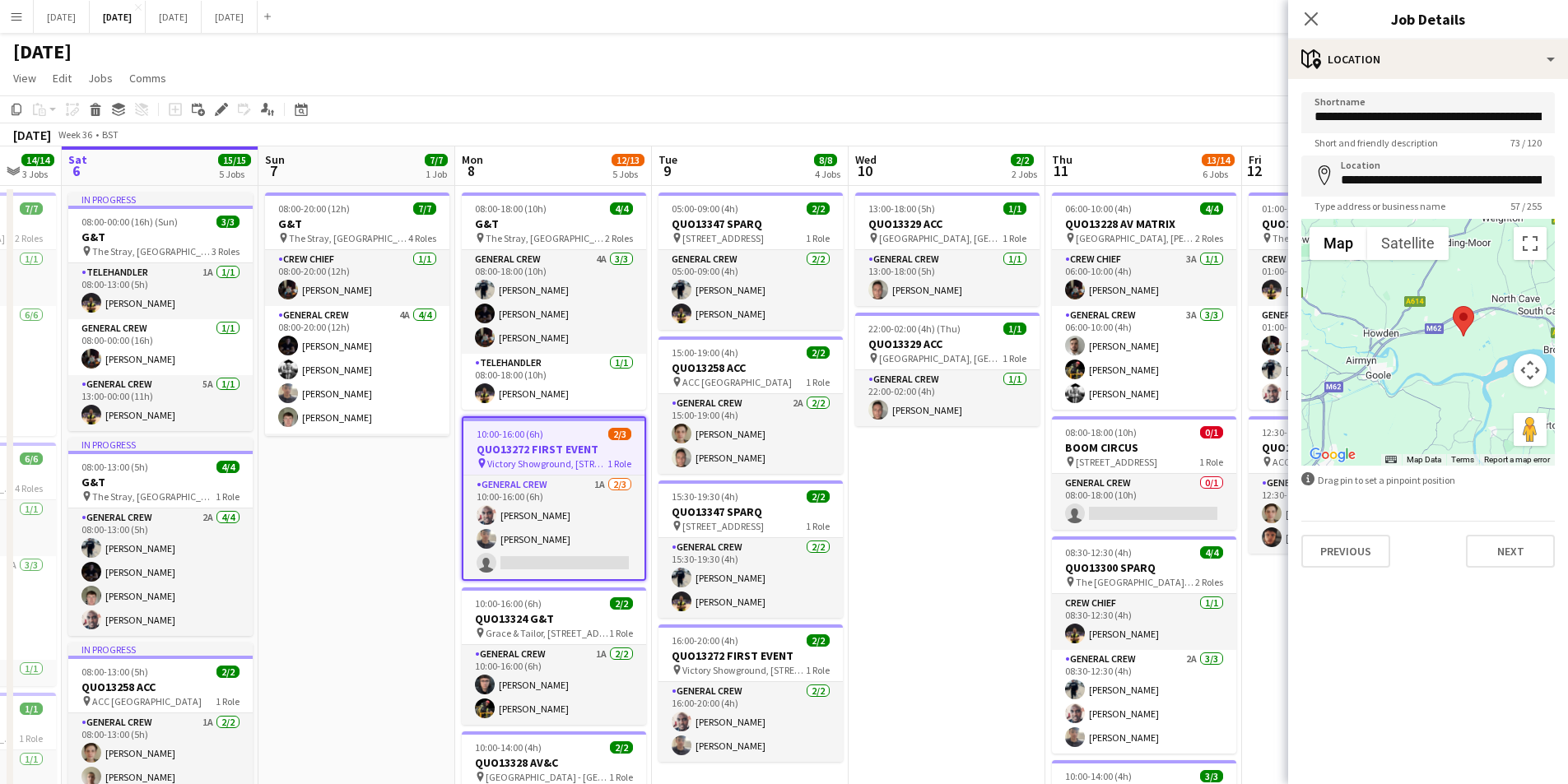
drag, startPoint x: 1464, startPoint y: 379, endPoint x: 1474, endPoint y: 349, distance: 31.6
click at [1474, 349] on div at bounding box center [1428, 343] width 254 height 247
click at [1507, 180] on input "**********" at bounding box center [1428, 176] width 254 height 42
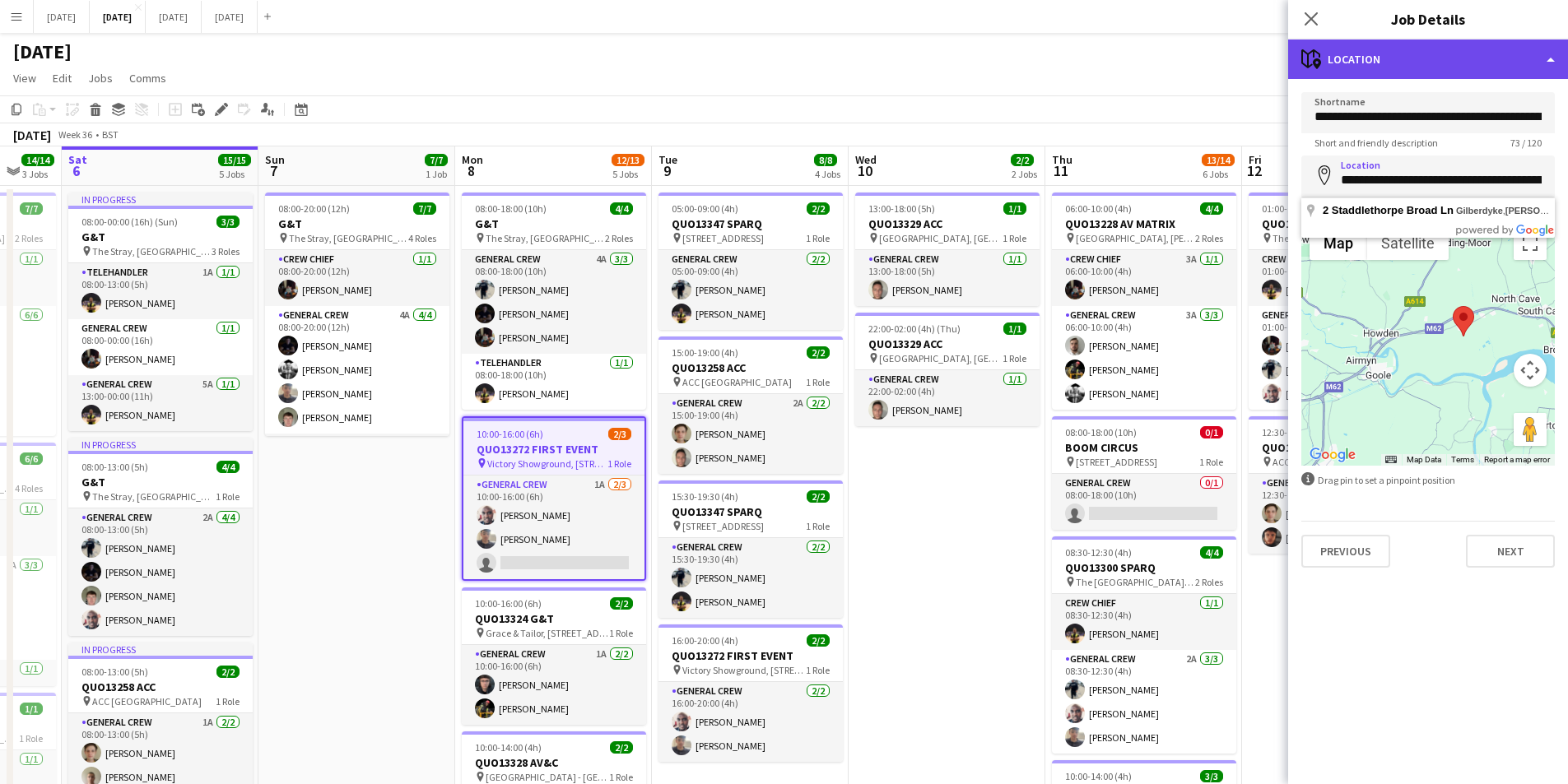
click at [1436, 50] on div "maps-pin-1 Location" at bounding box center [1428, 59] width 280 height 40
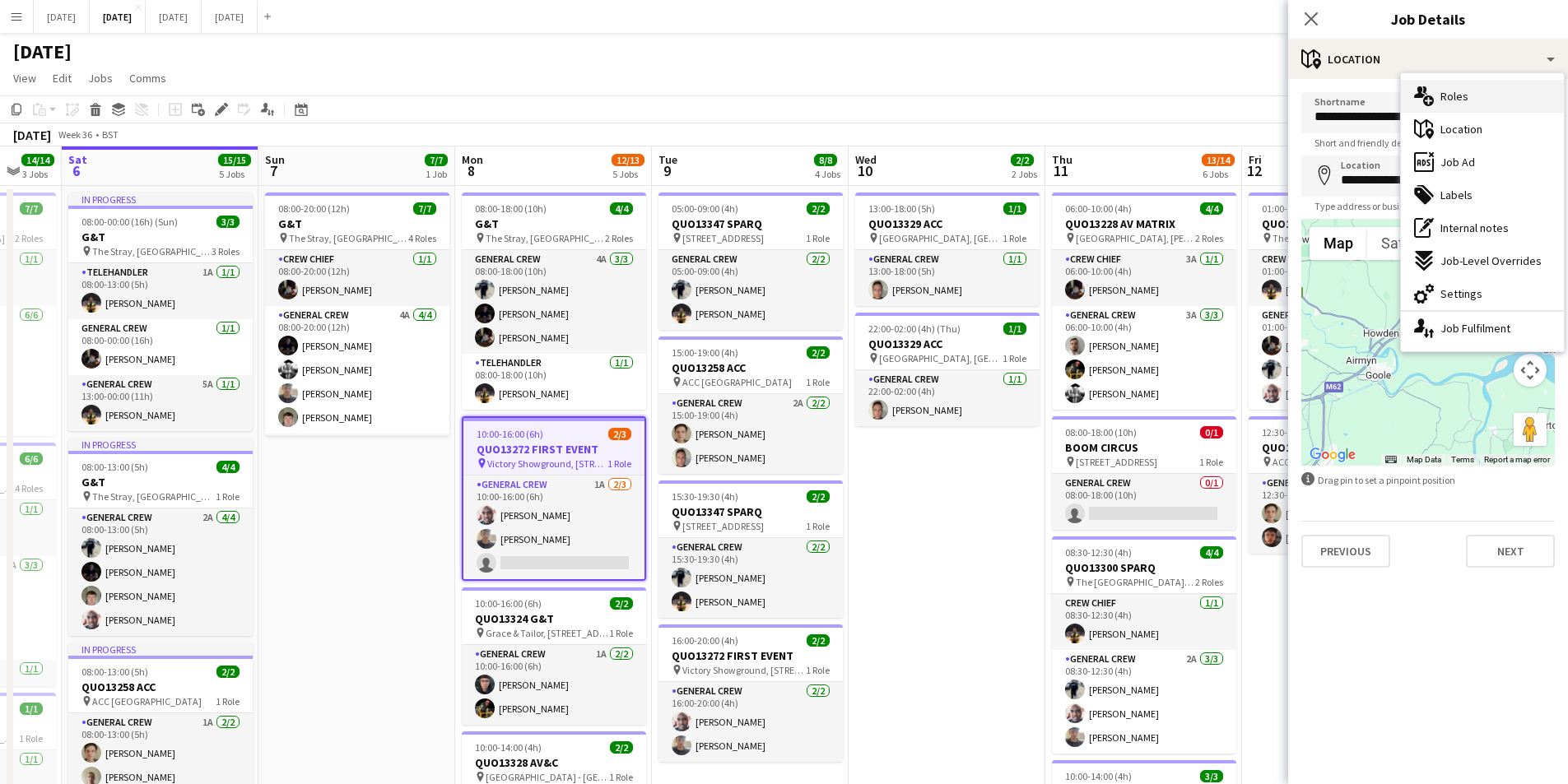
click at [1465, 108] on div "multiple-users-add Roles" at bounding box center [1482, 97] width 163 height 33
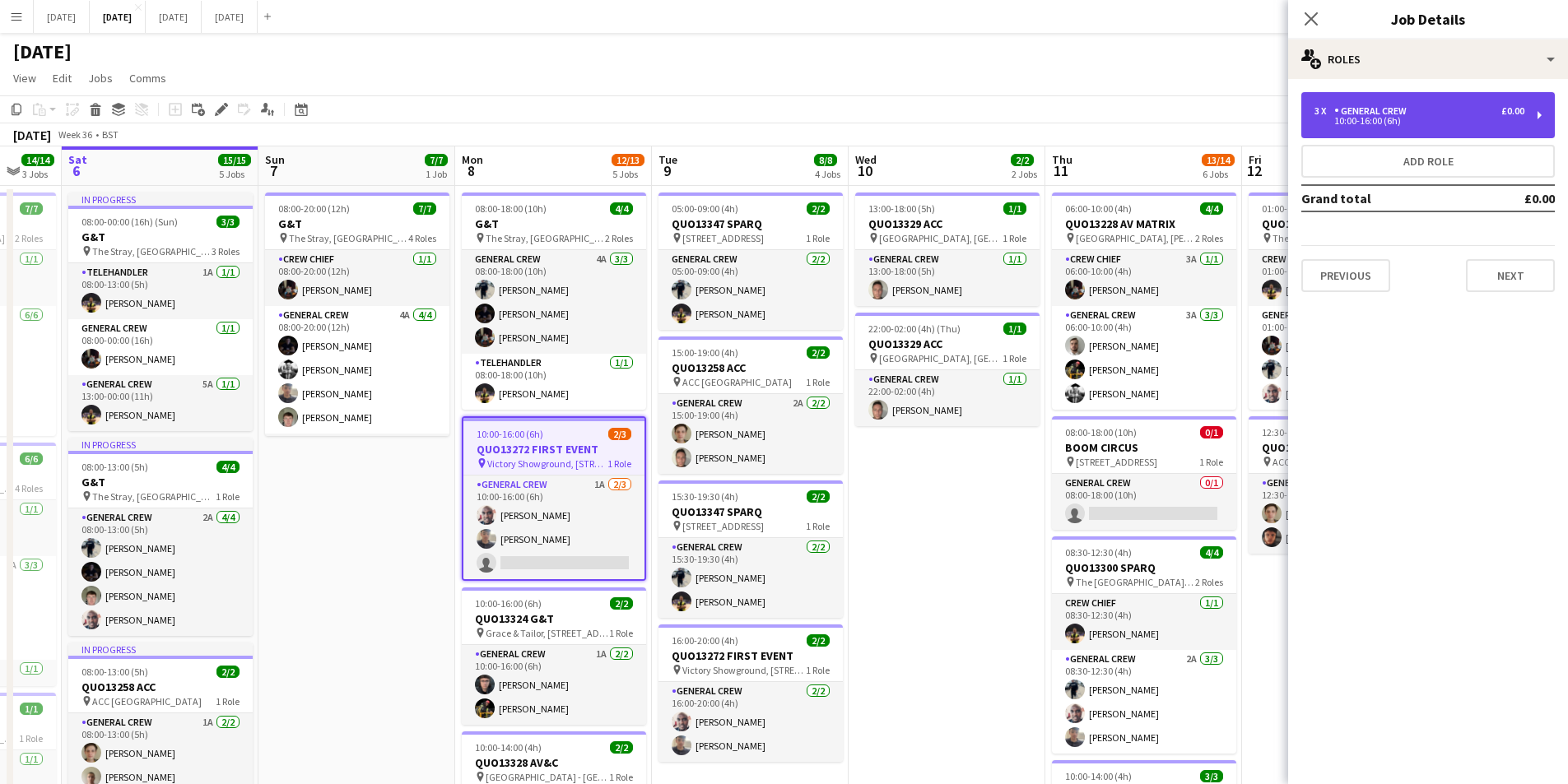
click at [1385, 103] on div "3 x General Crew £0.00 10:00-16:00 (6h)" at bounding box center [1428, 115] width 254 height 46
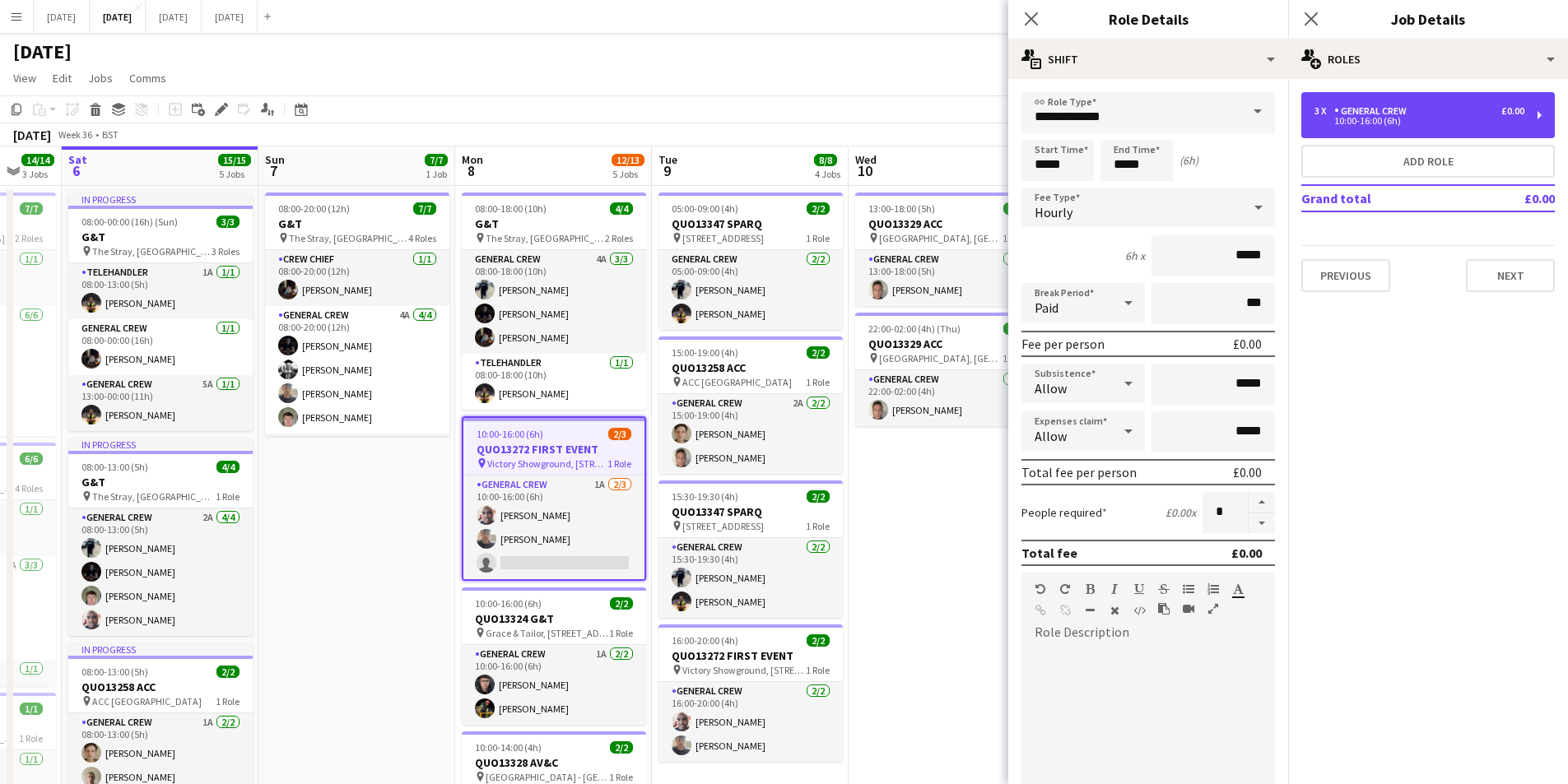
scroll to position [331, 0]
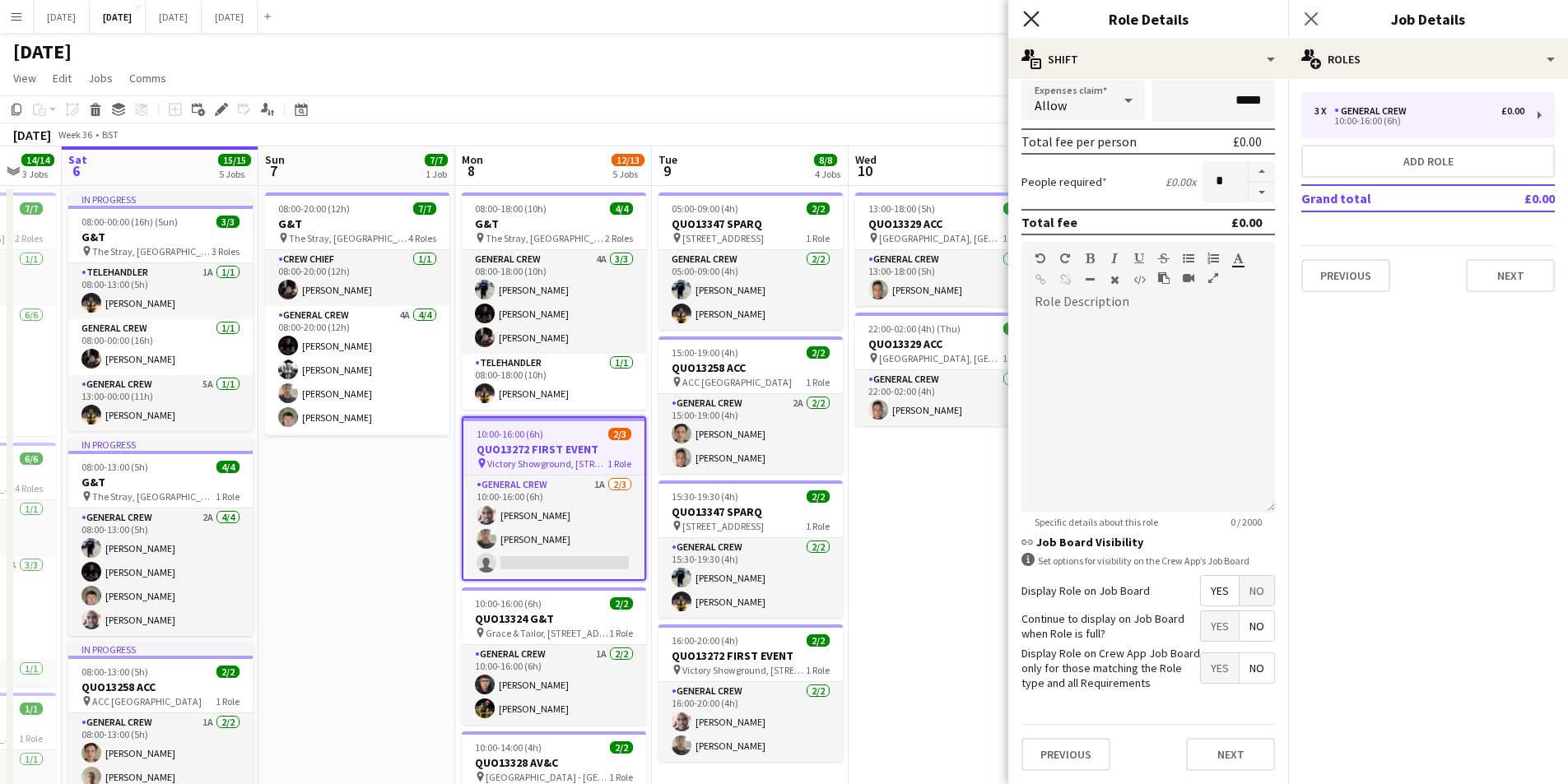
click at [1027, 16] on icon "Close pop-in" at bounding box center [1031, 18] width 15 height 15
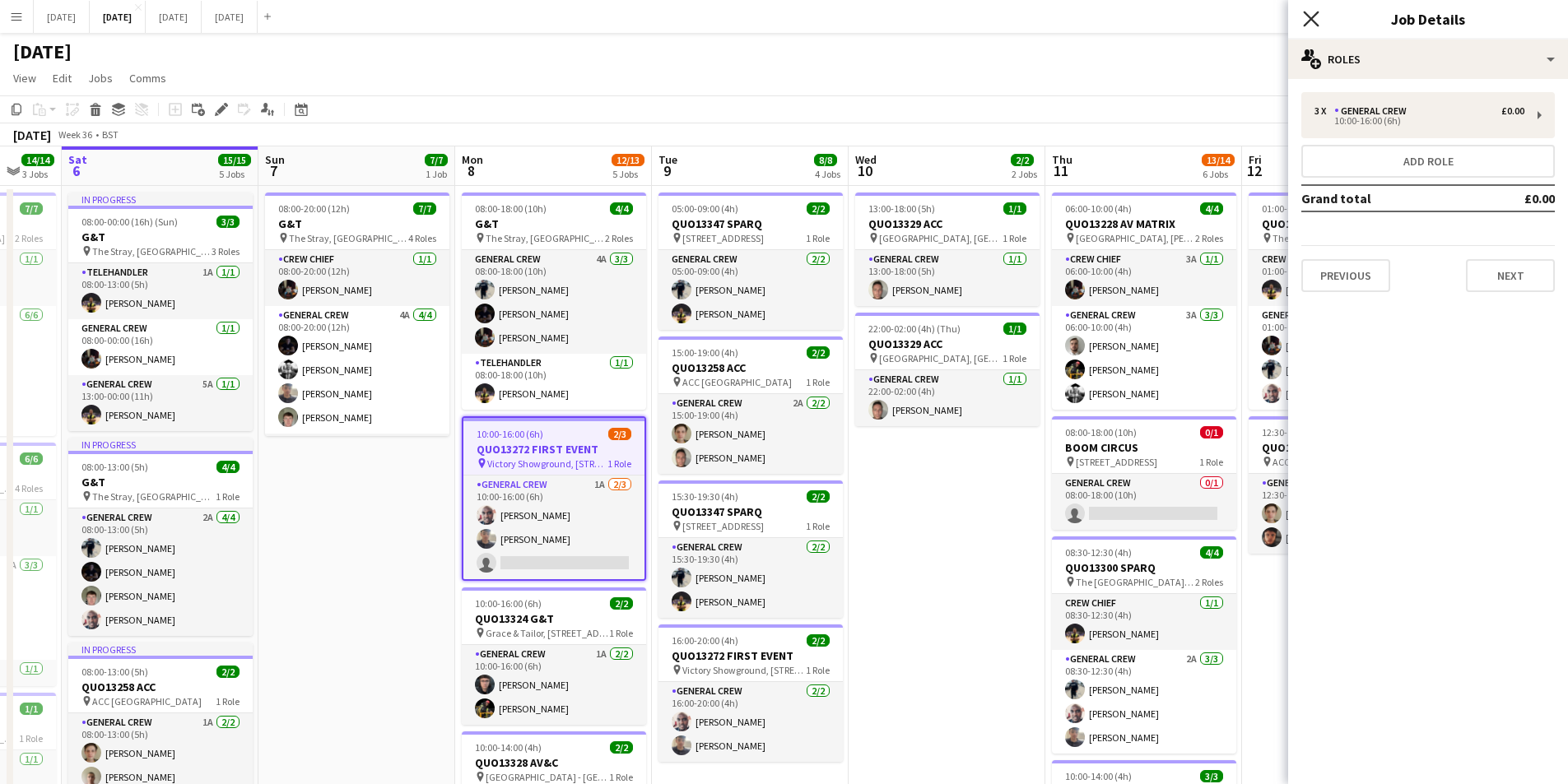
click at [1311, 19] on icon at bounding box center [1310, 18] width 15 height 15
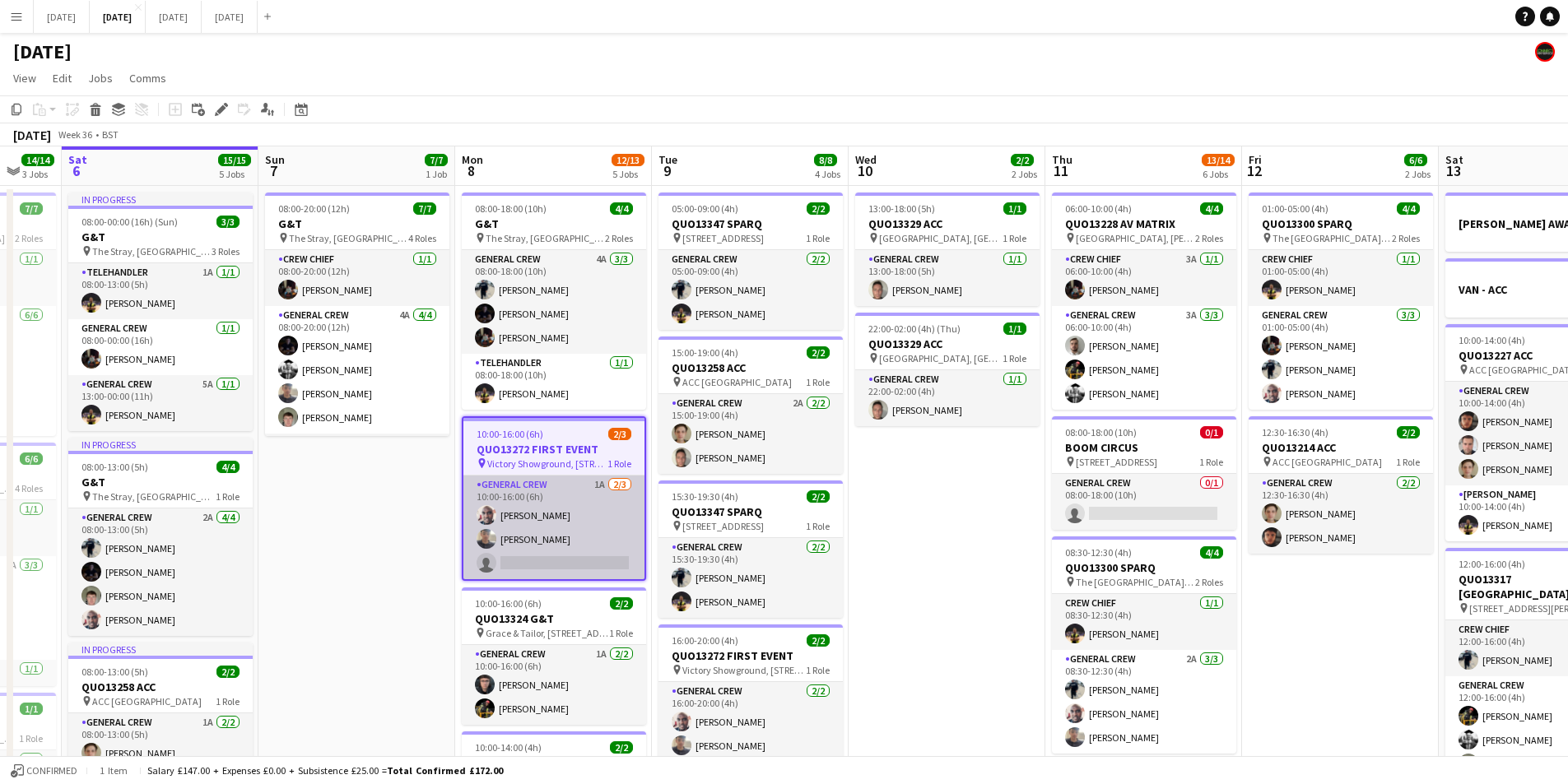
click at [560, 544] on app-card-role "General Crew 1A [DATE] 10:00-16:00 (6h) [PERSON_NAME] [PERSON_NAME] single-neut…" at bounding box center [554, 527] width 182 height 103
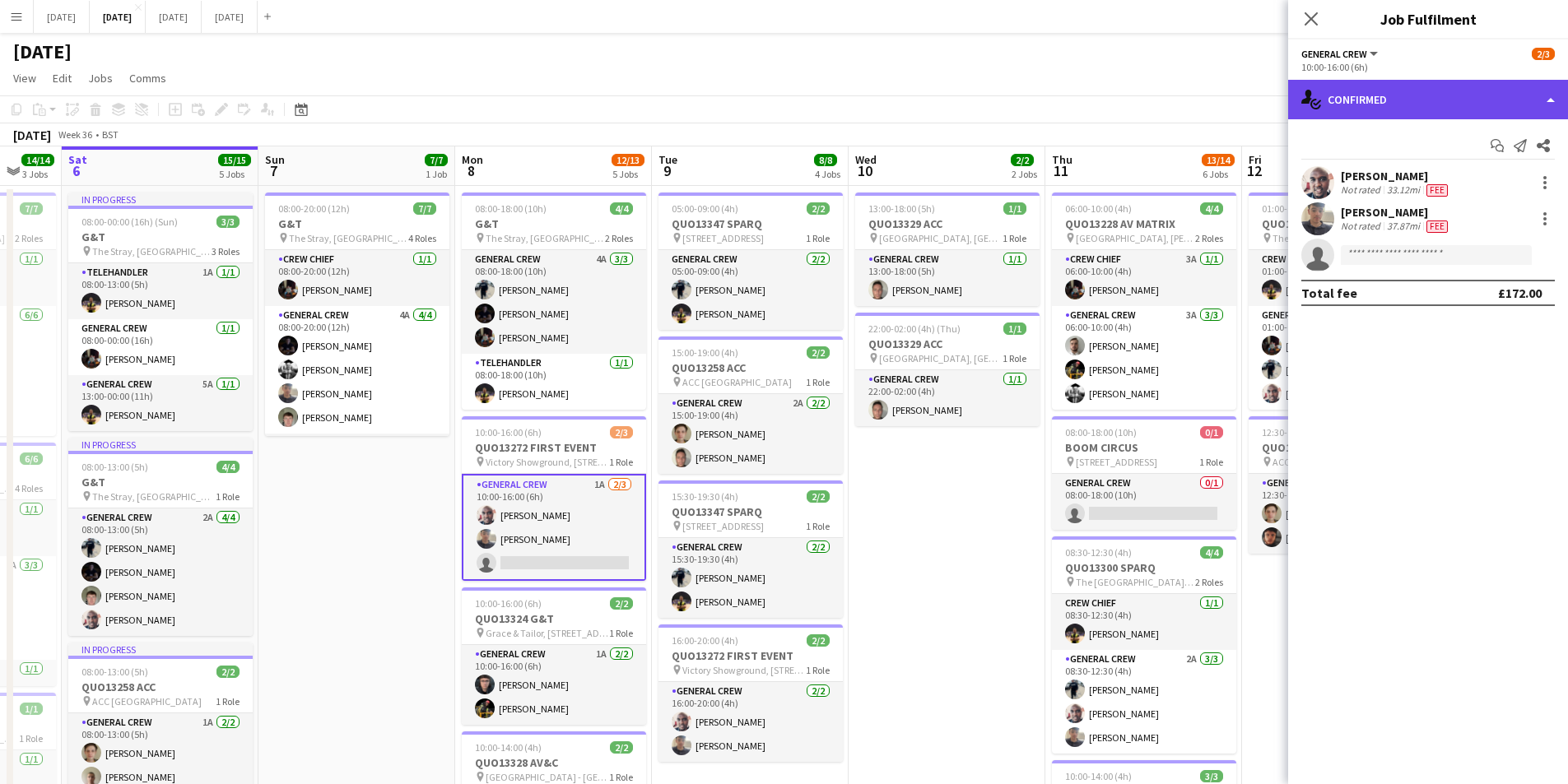
click at [1461, 103] on div "single-neutral-actions-check-2 Confirmed" at bounding box center [1428, 99] width 280 height 40
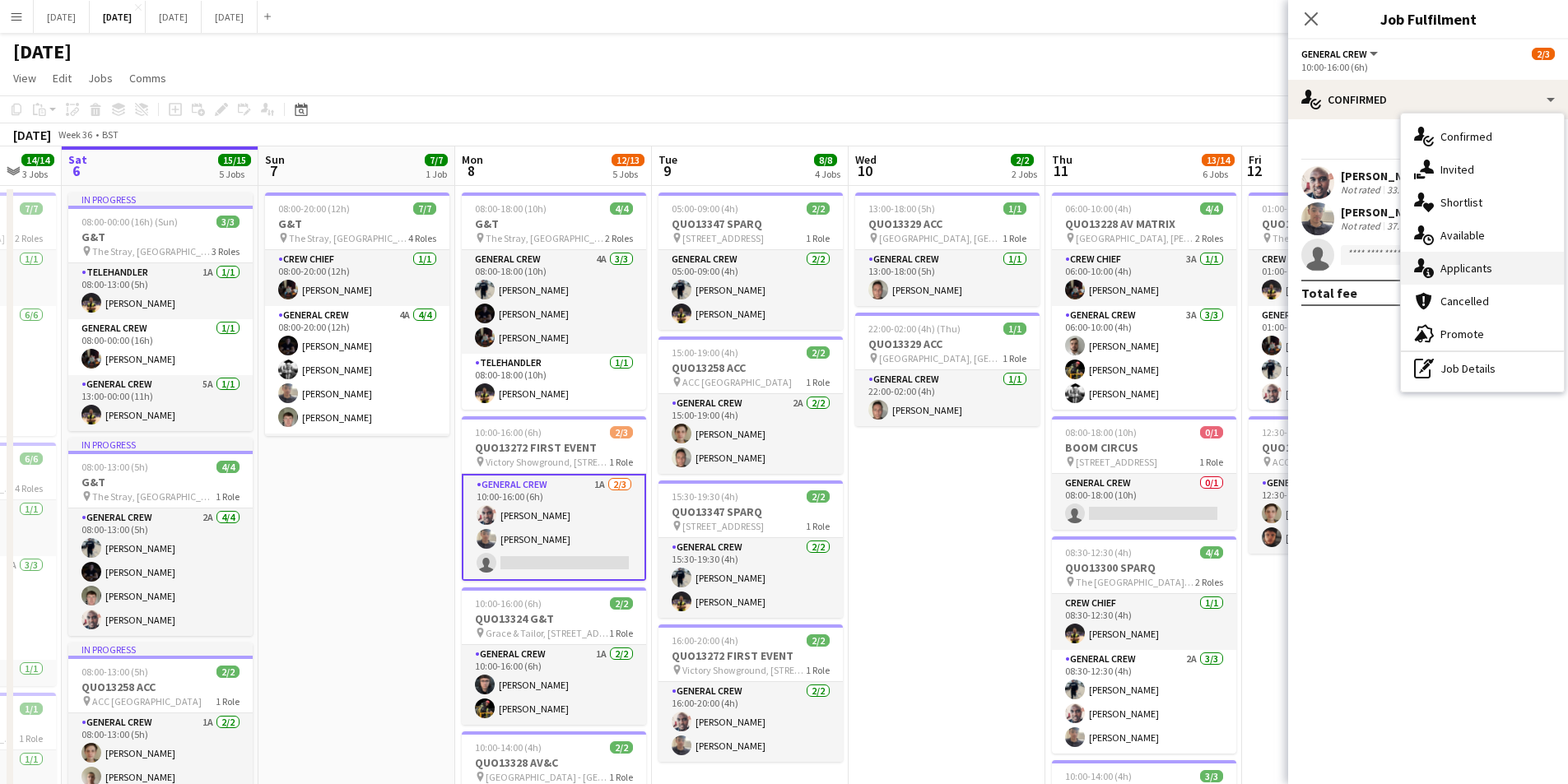
click at [1488, 257] on div "single-neutral-actions-information Applicants" at bounding box center [1482, 268] width 163 height 33
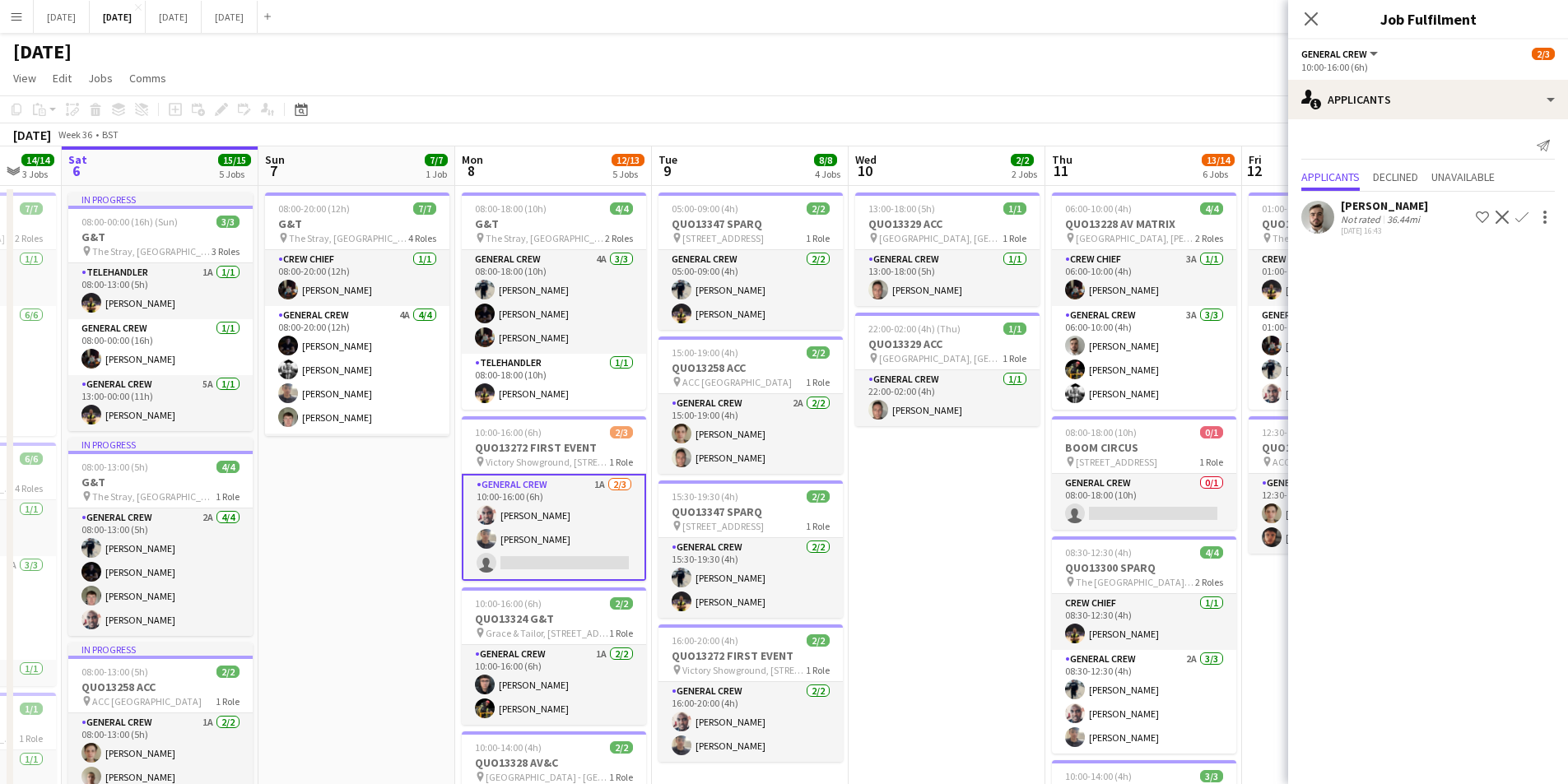
click at [1503, 216] on app-icon "Decline" at bounding box center [1502, 217] width 14 height 14
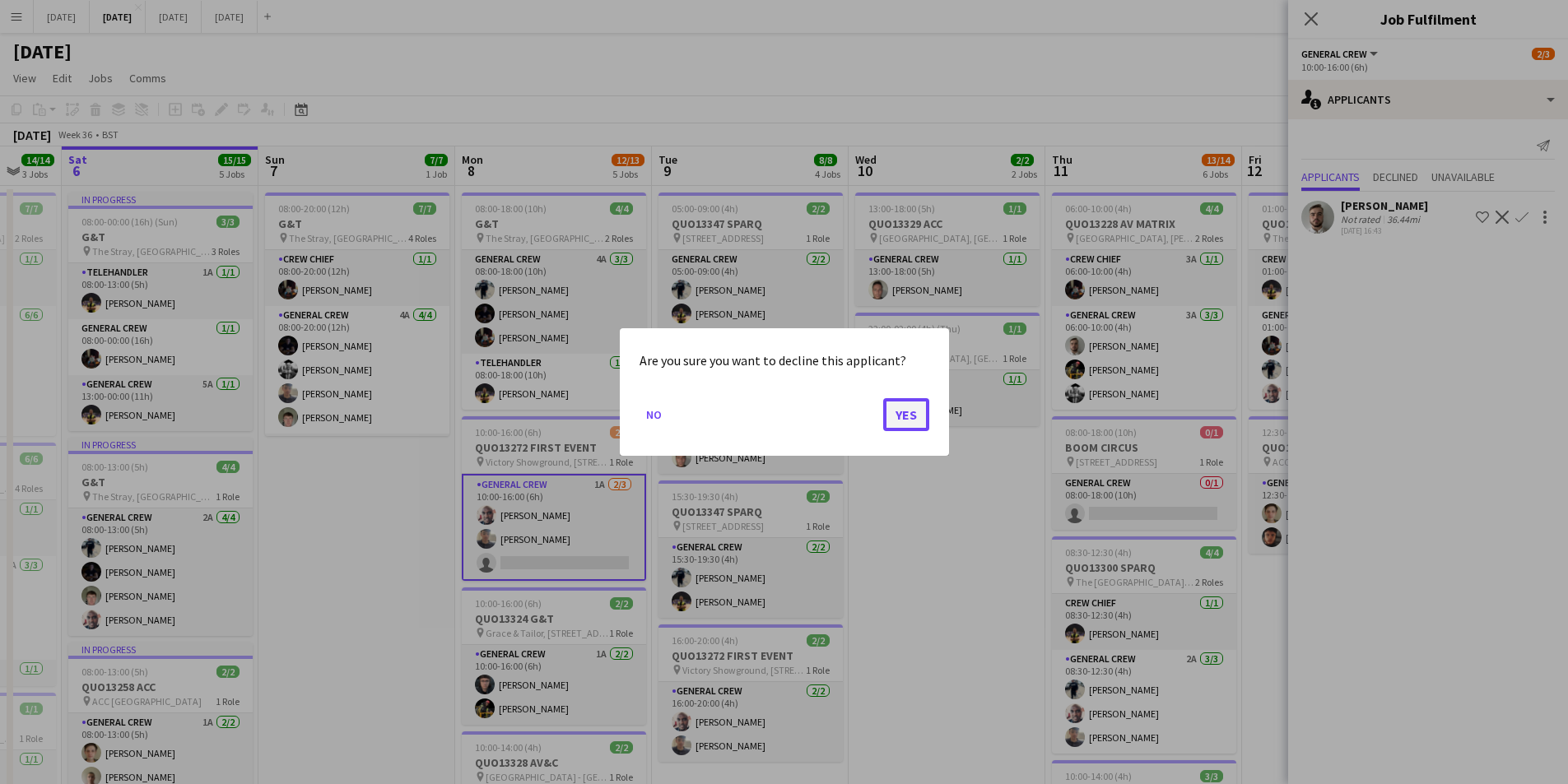
click at [892, 415] on button "Yes" at bounding box center [907, 415] width 46 height 33
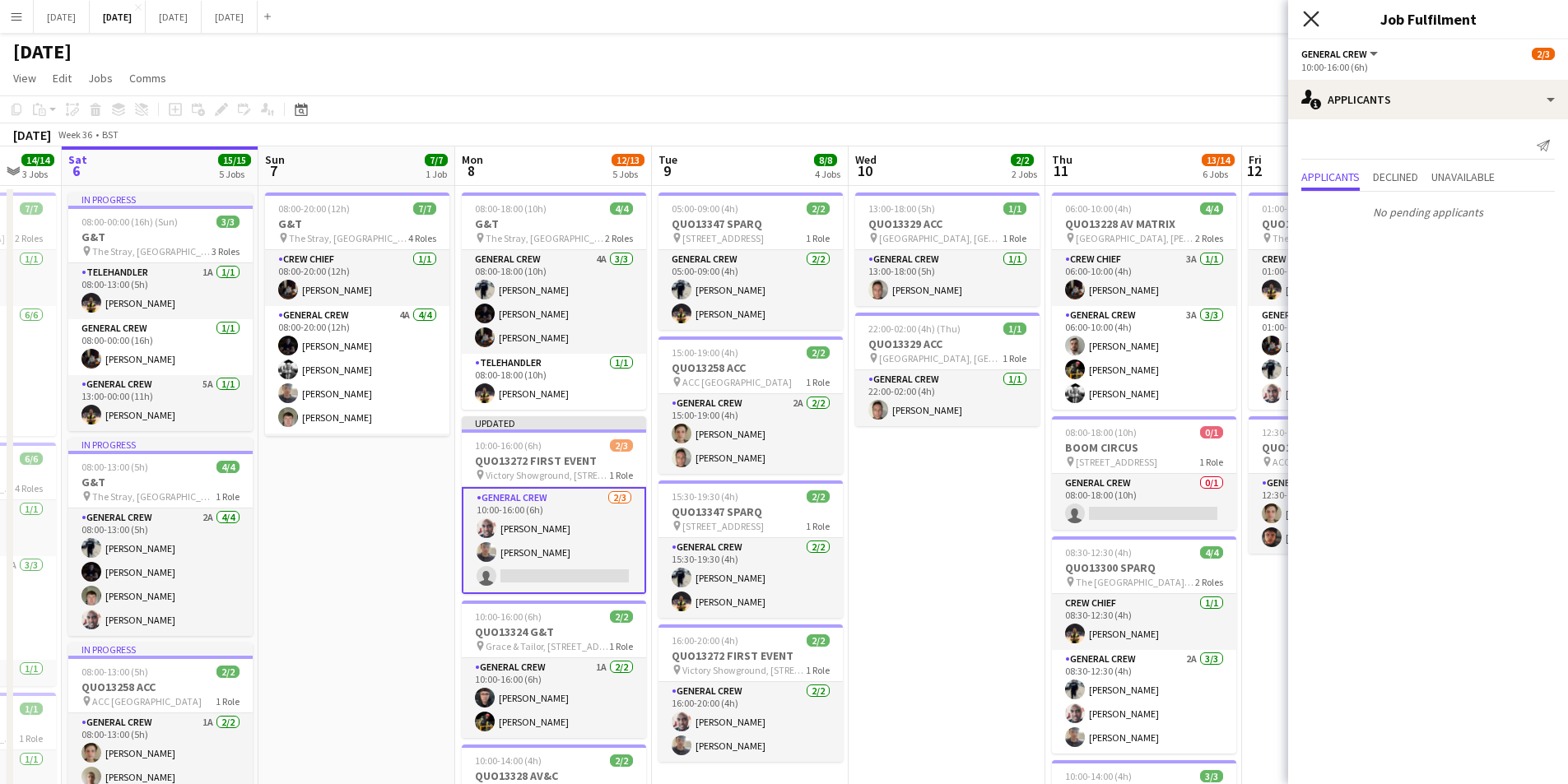
drag, startPoint x: 1300, startPoint y: 11, endPoint x: 1308, endPoint y: 14, distance: 8.5
click at [1307, 14] on div "Close pop-in" at bounding box center [1311, 18] width 46 height 38
click at [1308, 14] on icon "Close pop-in" at bounding box center [1310, 18] width 15 height 15
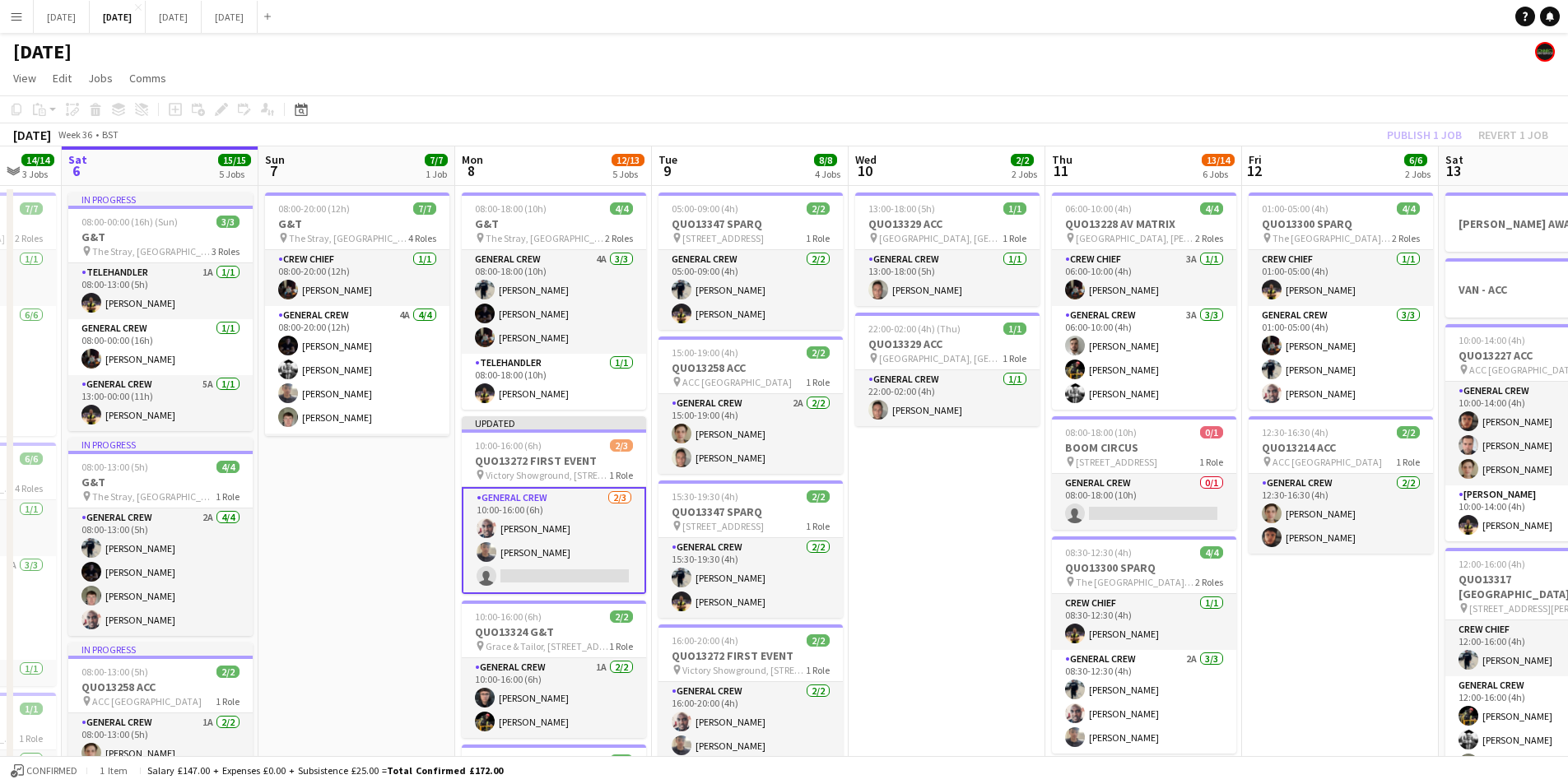
click at [1450, 137] on div "Publish 1 job Revert 1 job" at bounding box center [1468, 135] width 201 height 21
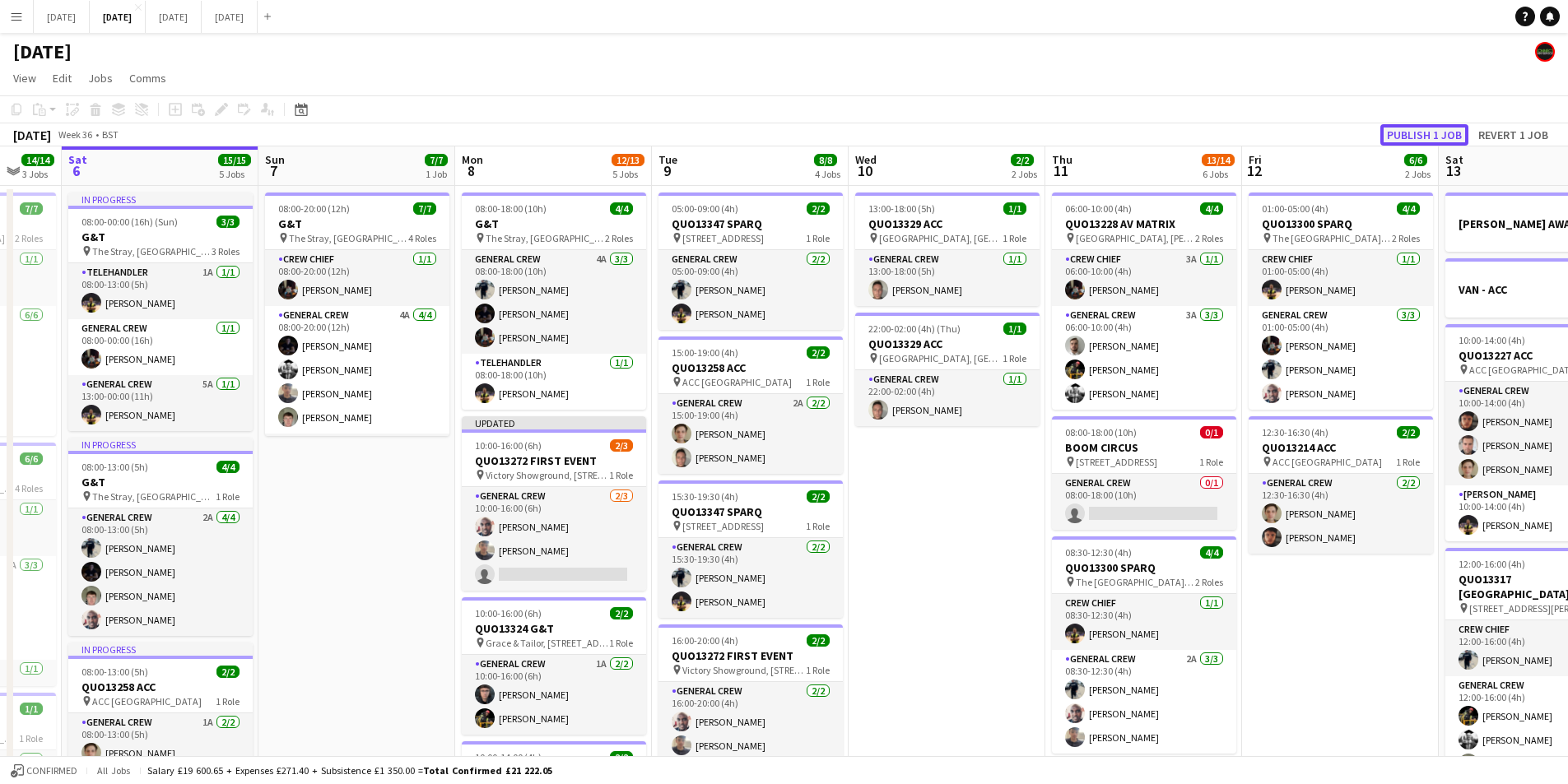
click at [1400, 138] on button "Publish 1 job" at bounding box center [1424, 135] width 88 height 21
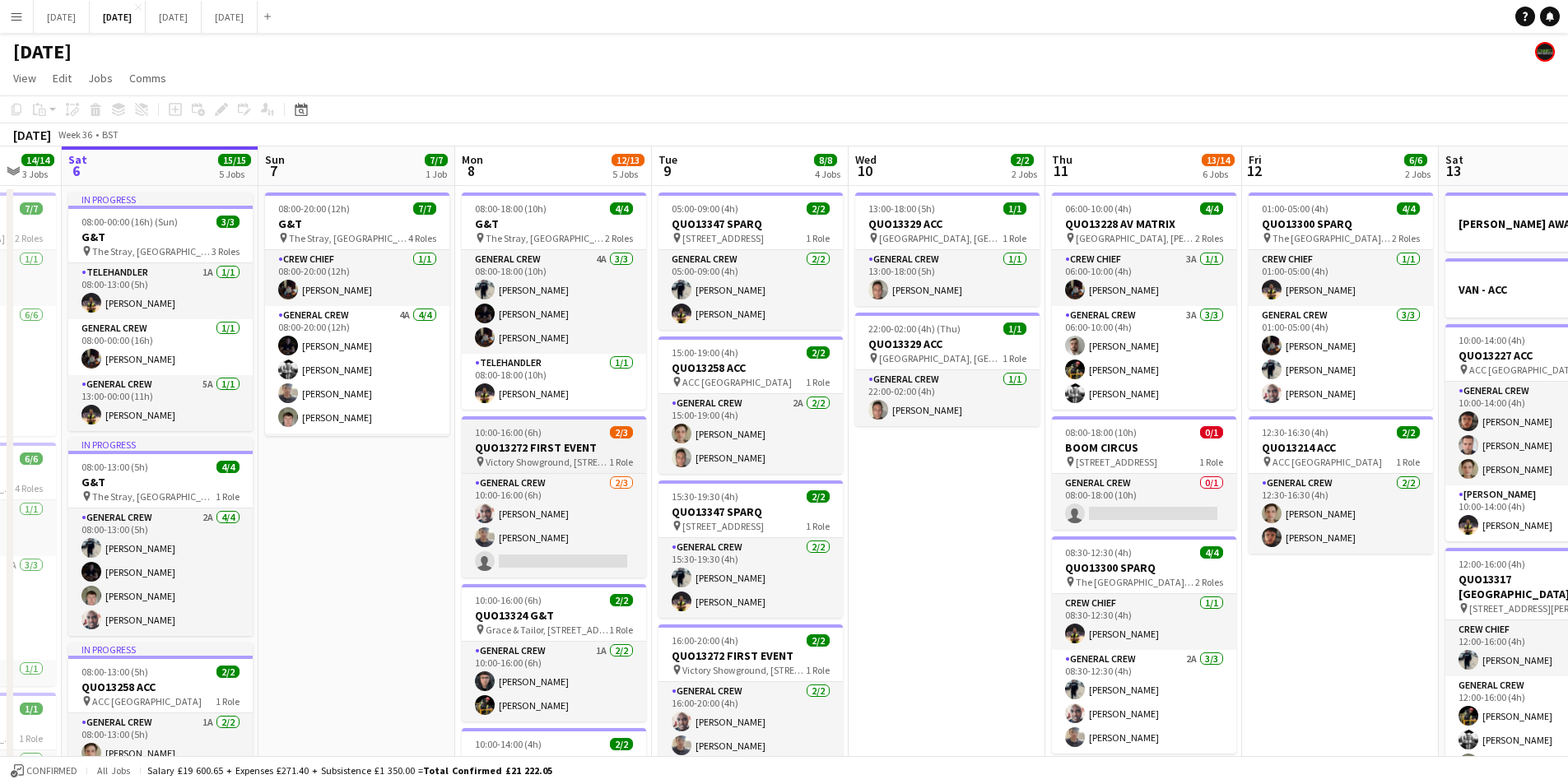
click at [538, 441] on h3 "QUO13272 FIRST EVENT" at bounding box center [553, 447] width 184 height 14
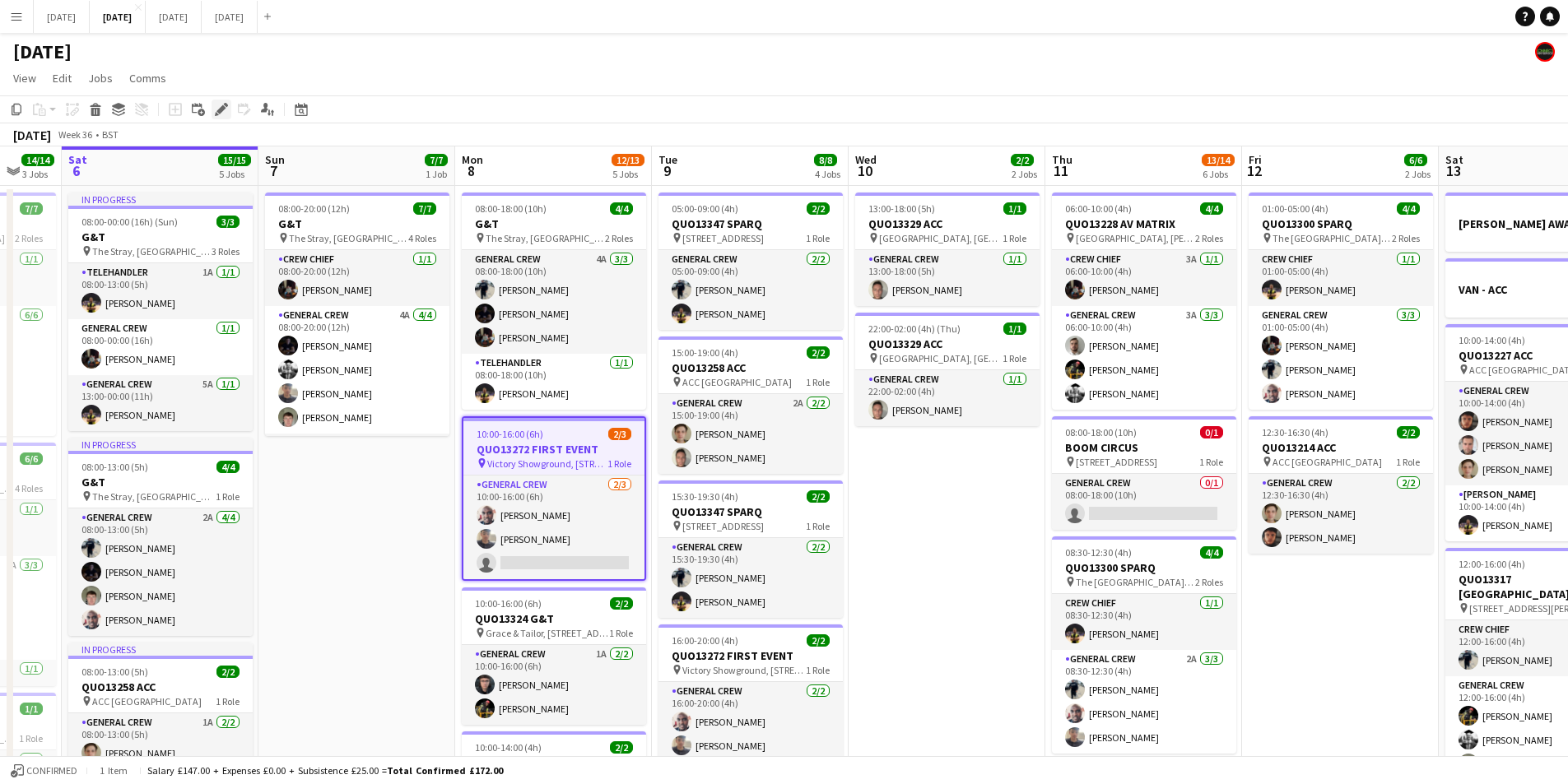
click at [216, 109] on icon "Edit" at bounding box center [221, 110] width 14 height 14
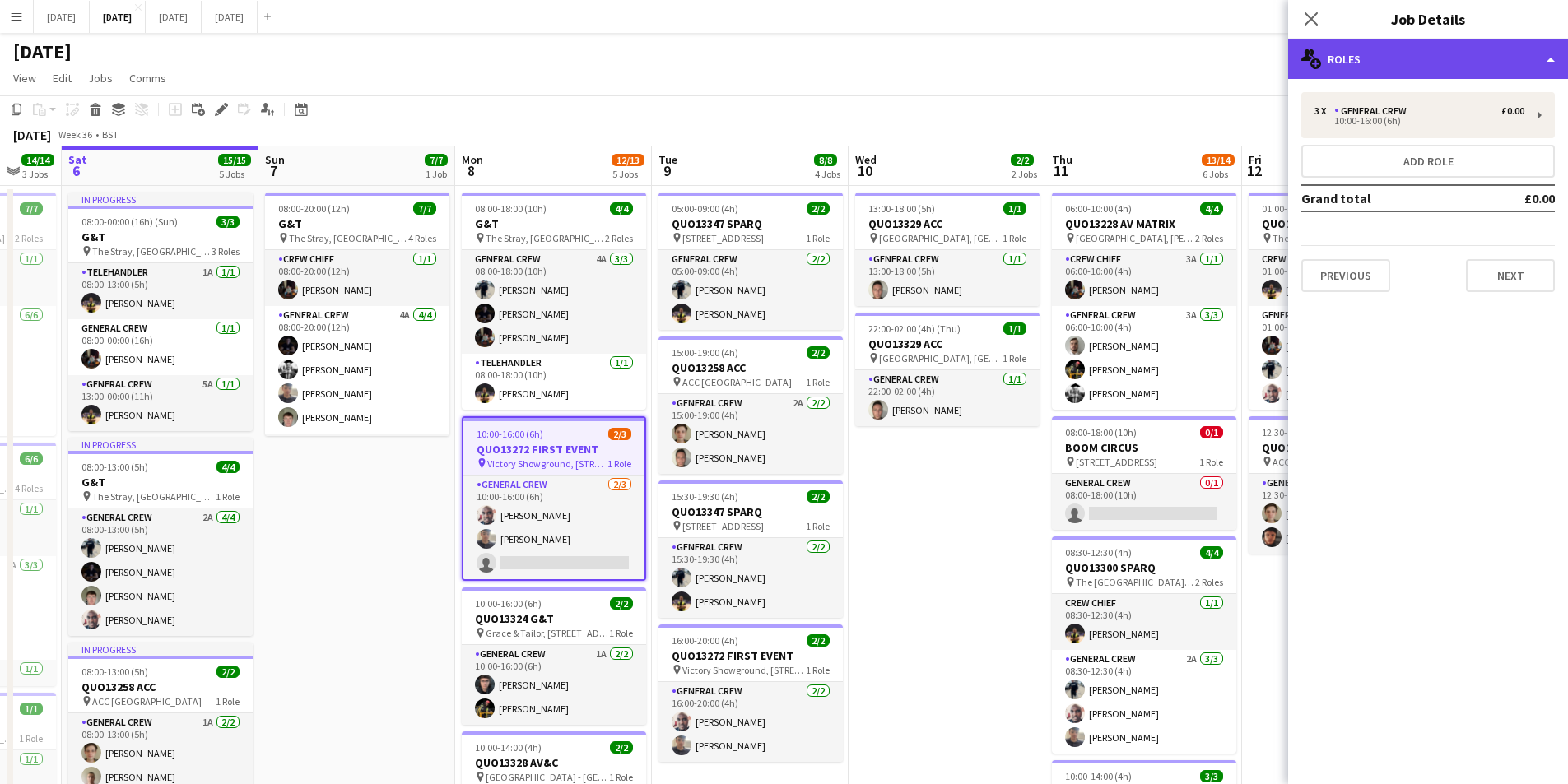
click at [1441, 66] on div "multiple-users-add Roles" at bounding box center [1428, 59] width 280 height 40
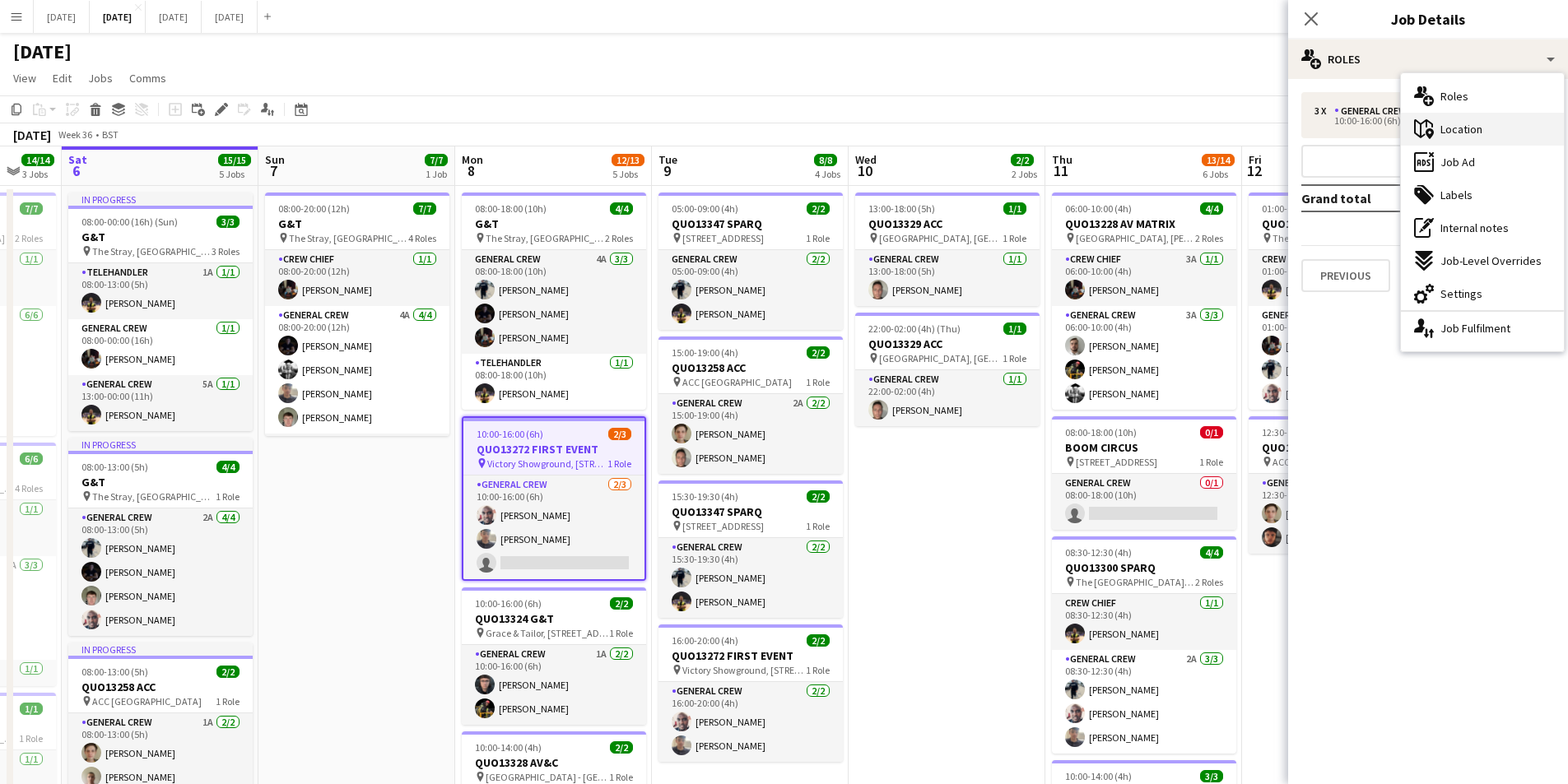
click at [1473, 140] on div "maps-pin-1 Location" at bounding box center [1482, 129] width 163 height 33
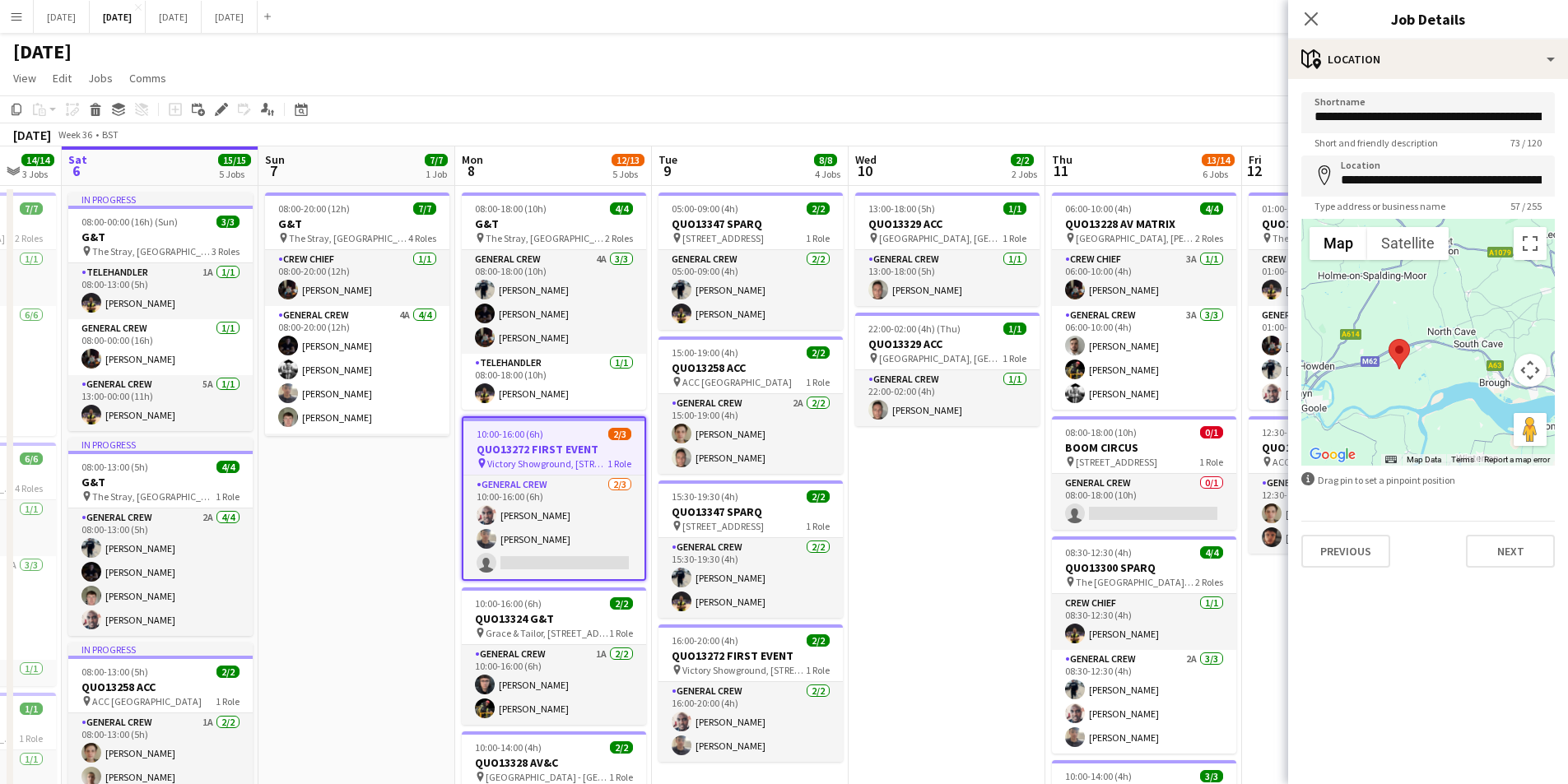
drag, startPoint x: 1467, startPoint y: 360, endPoint x: 1403, endPoint y: 378, distance: 66.5
click at [1403, 378] on div at bounding box center [1428, 343] width 254 height 247
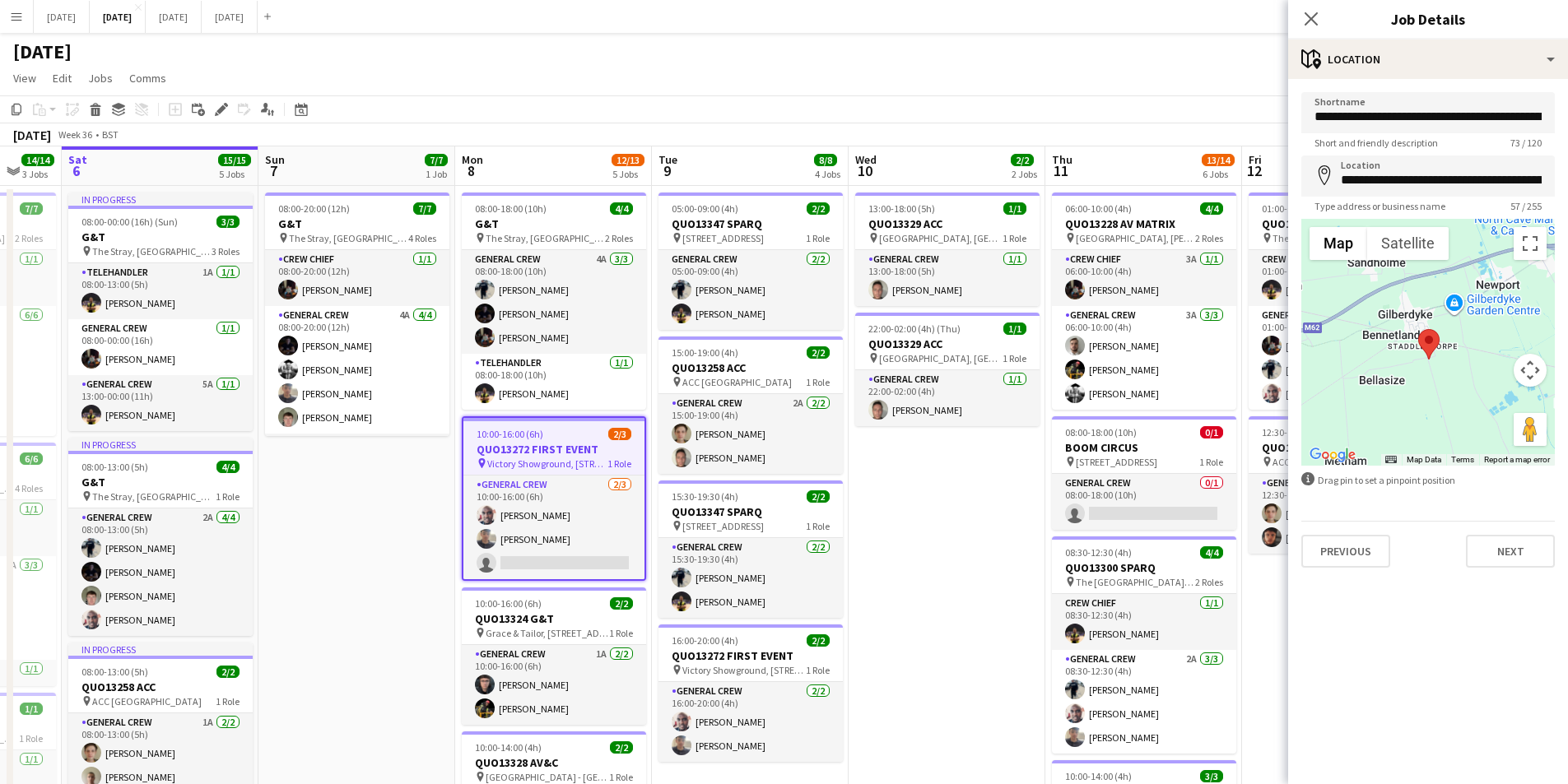
drag, startPoint x: 1400, startPoint y: 382, endPoint x: 1483, endPoint y: 381, distance: 83.0
click at [1483, 381] on div at bounding box center [1428, 343] width 254 height 247
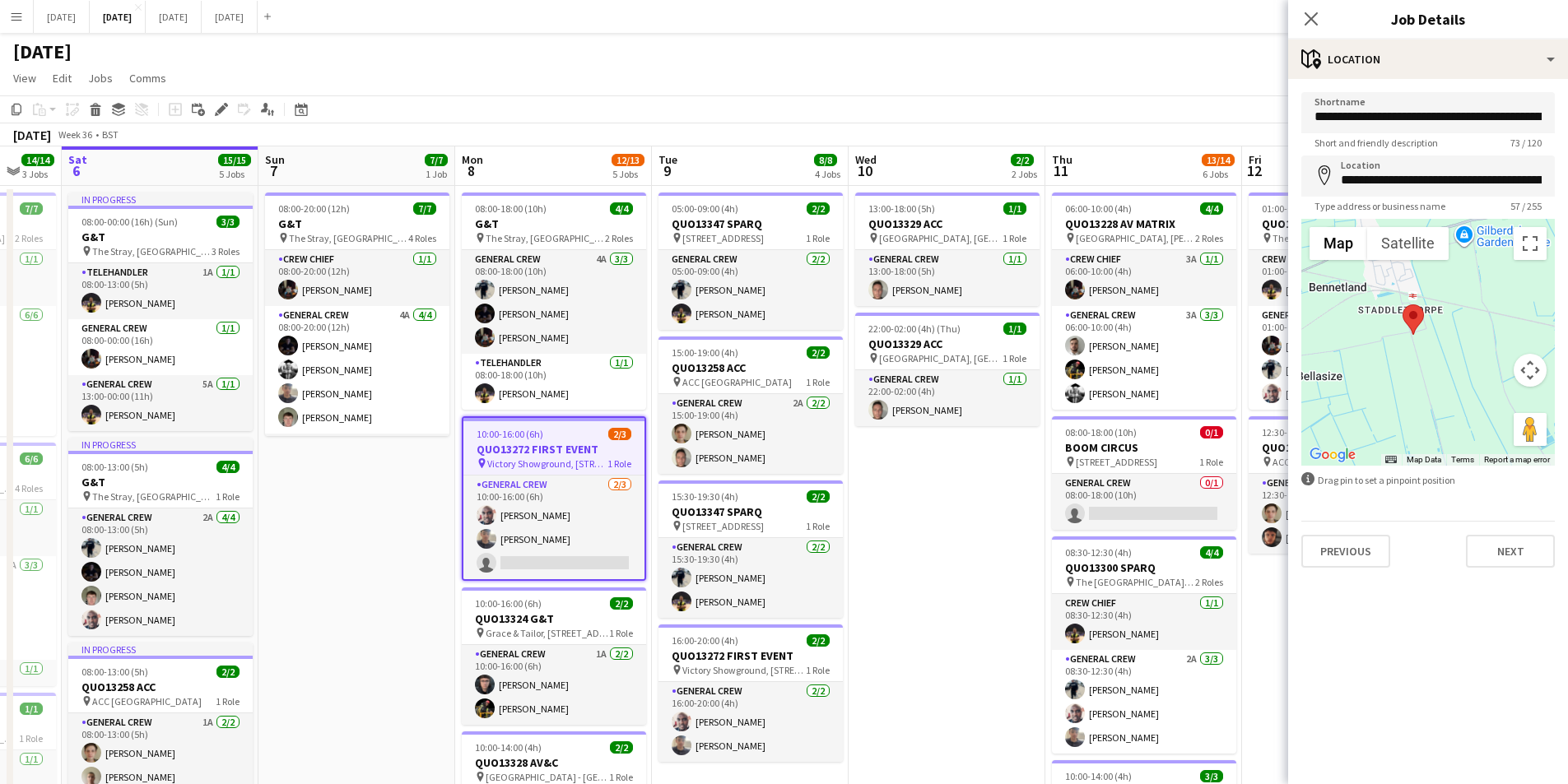
drag, startPoint x: 1423, startPoint y: 377, endPoint x: 1468, endPoint y: 372, distance: 45.3
click at [1468, 372] on div at bounding box center [1428, 343] width 254 height 247
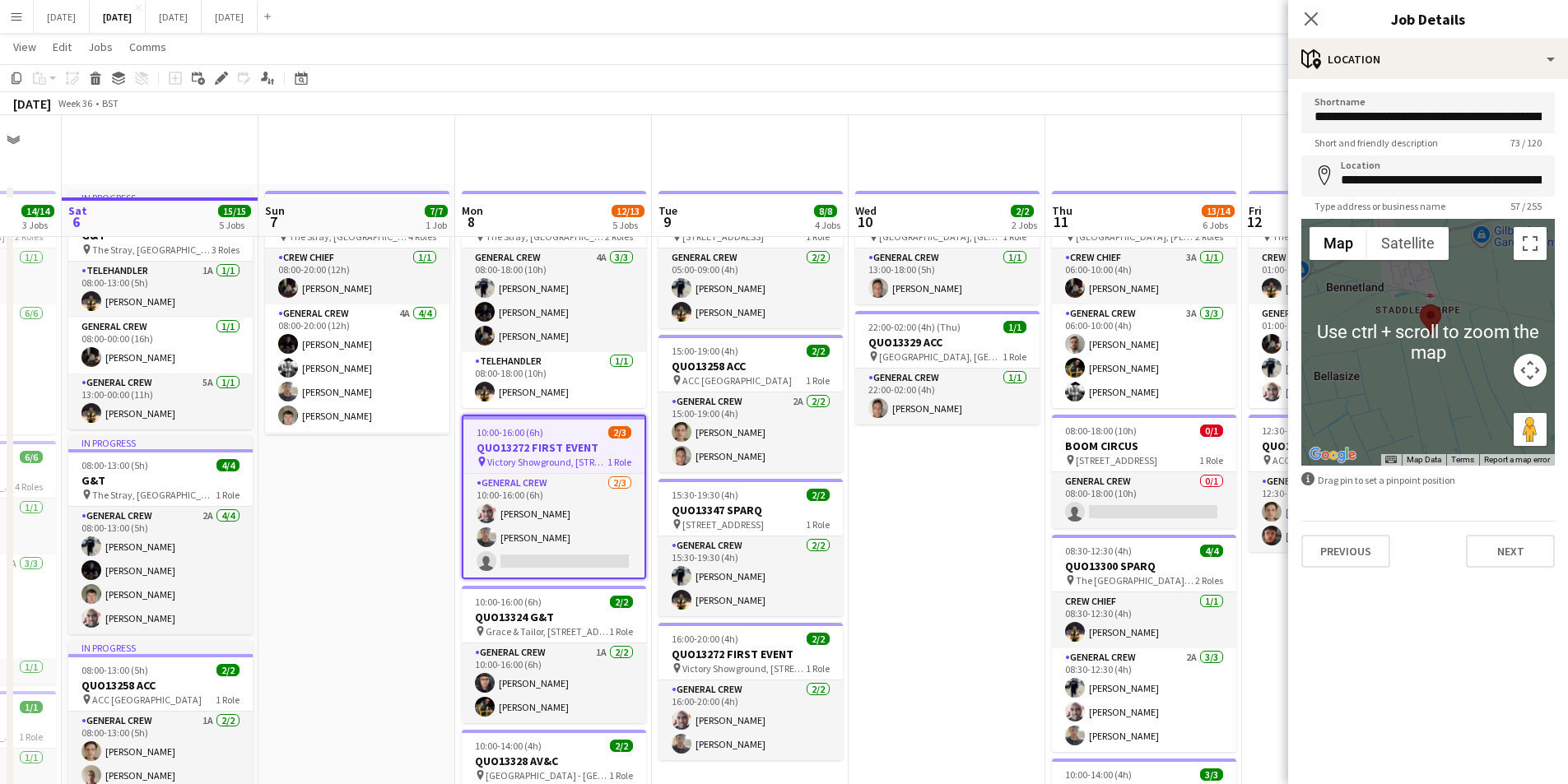
scroll to position [82, 0]
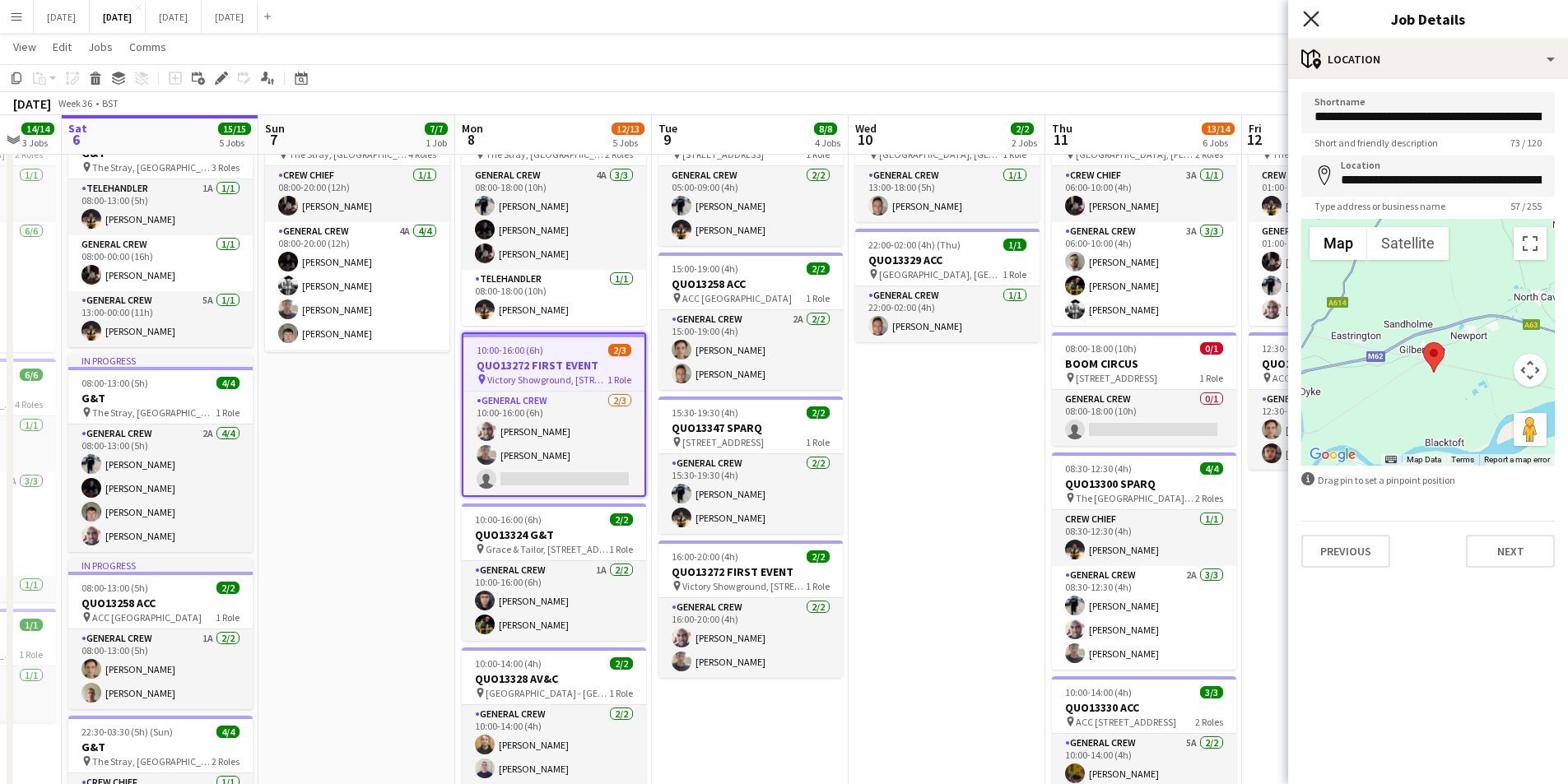
click at [1312, 25] on icon "Close pop-in" at bounding box center [1310, 18] width 15 height 15
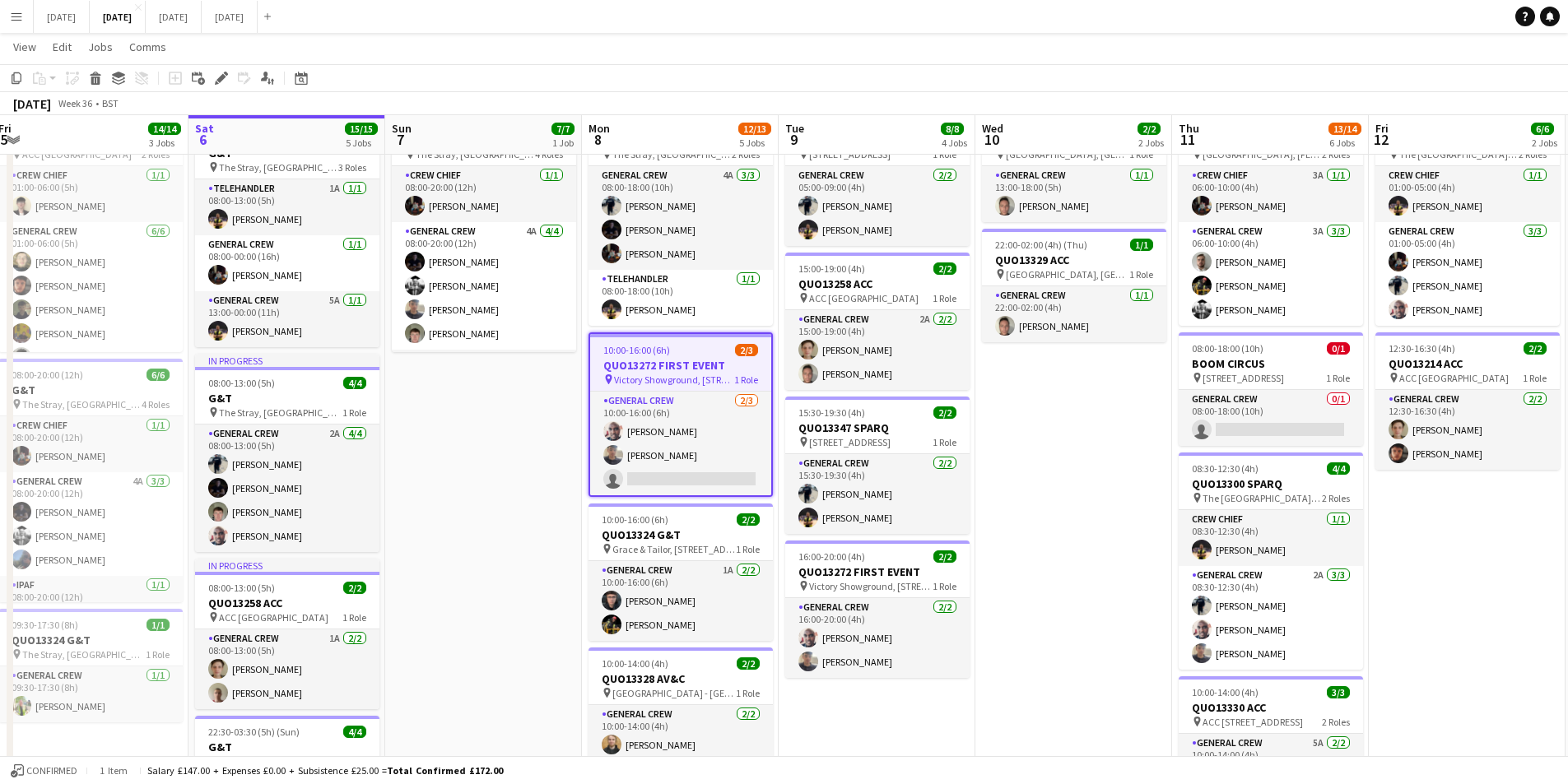
drag, startPoint x: 827, startPoint y: 518, endPoint x: 960, endPoint y: 503, distance: 133.8
click at [961, 516] on app-calendar-viewport "Wed 3 16/16 3 Jobs Thu 4 19/20 5 Jobs Fri 5 14/14 3 Jobs Sat 6 15/15 5 Jobs Sun…" at bounding box center [784, 566] width 1568 height 1169
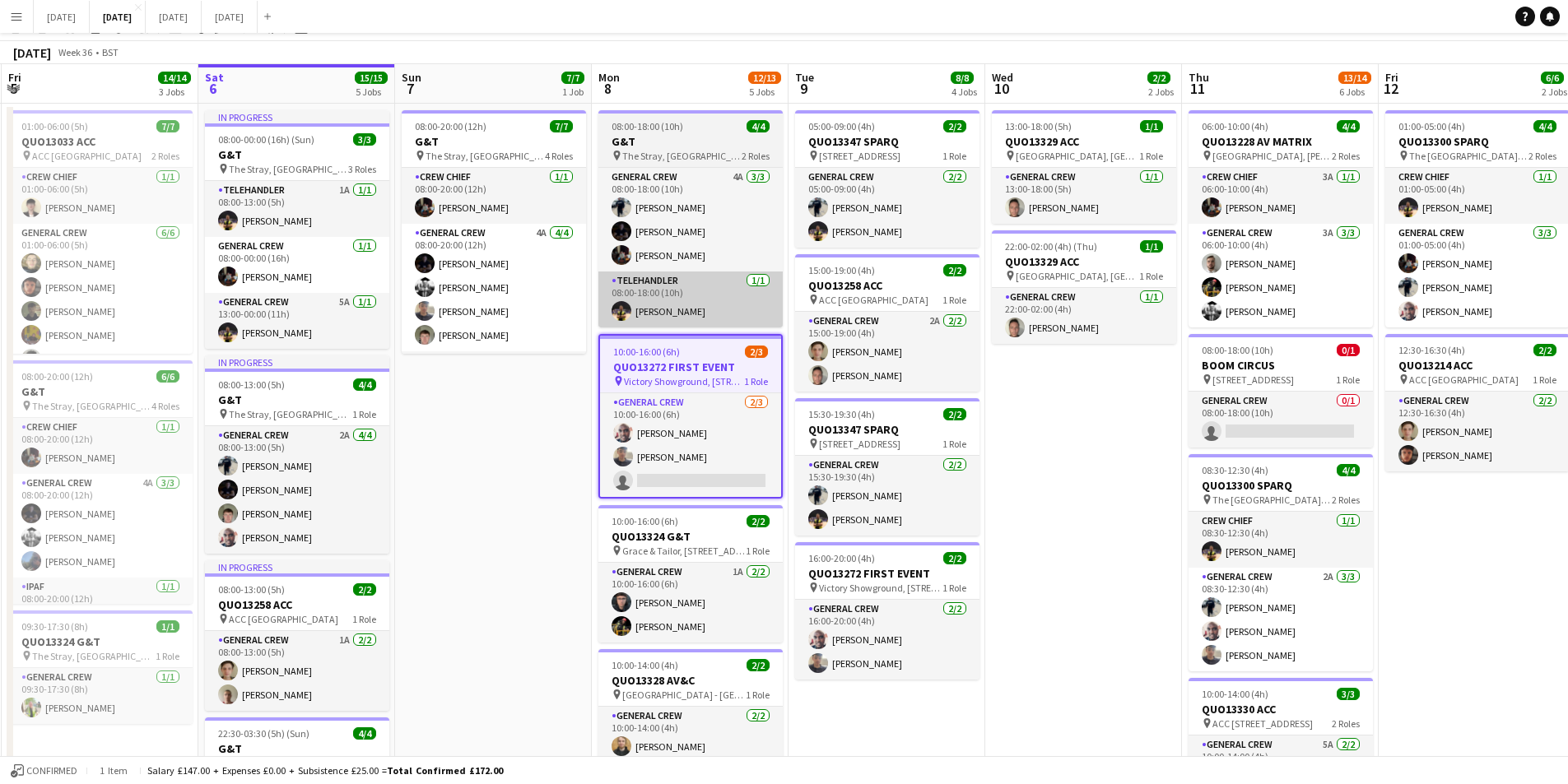
scroll to position [0, 0]
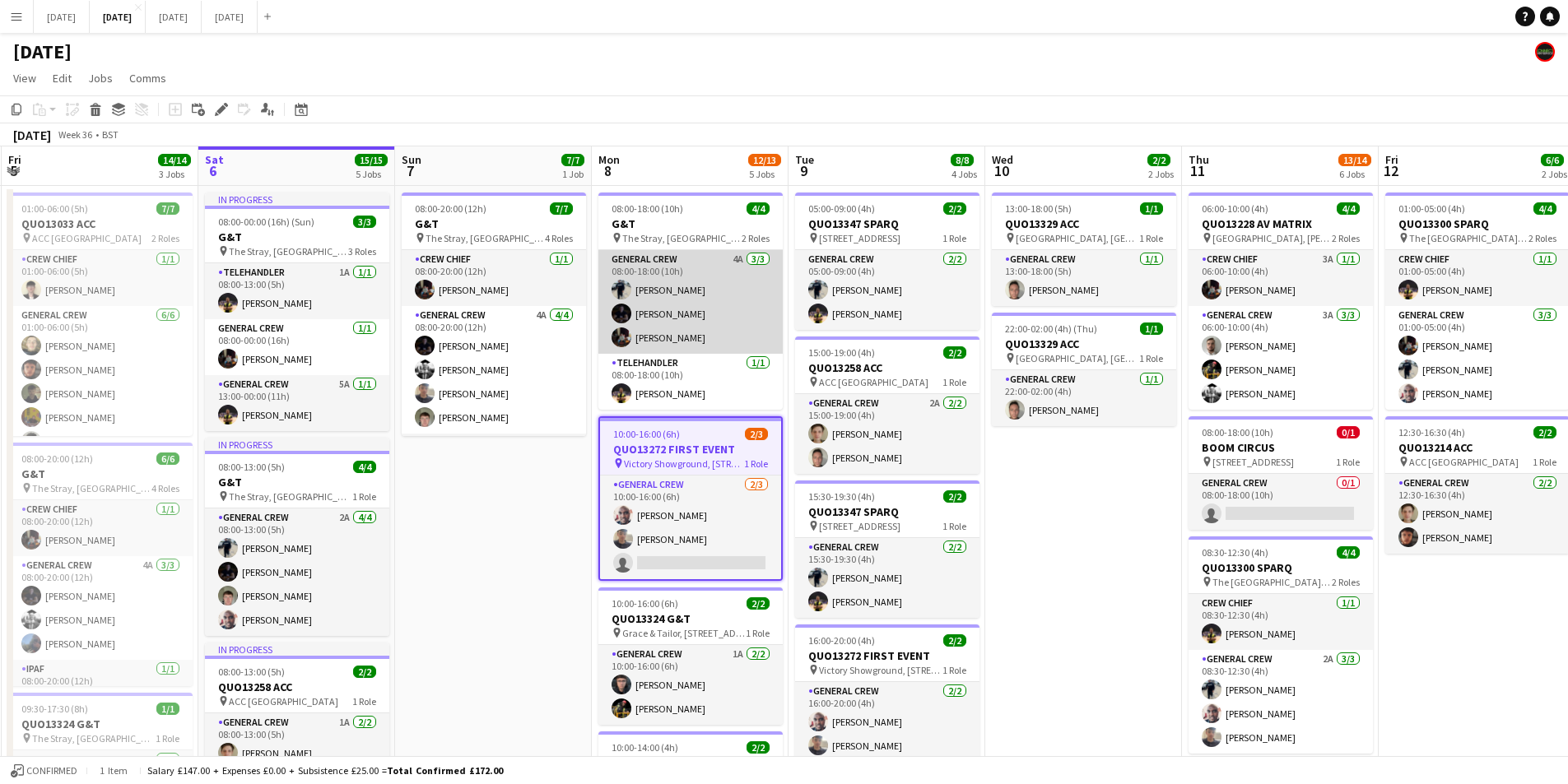
click at [725, 322] on app-card-role "General Crew 4A [DATE] 08:00-18:00 (10h) [PERSON_NAME] [PERSON_NAME] [PERSON_NA…" at bounding box center [690, 301] width 184 height 103
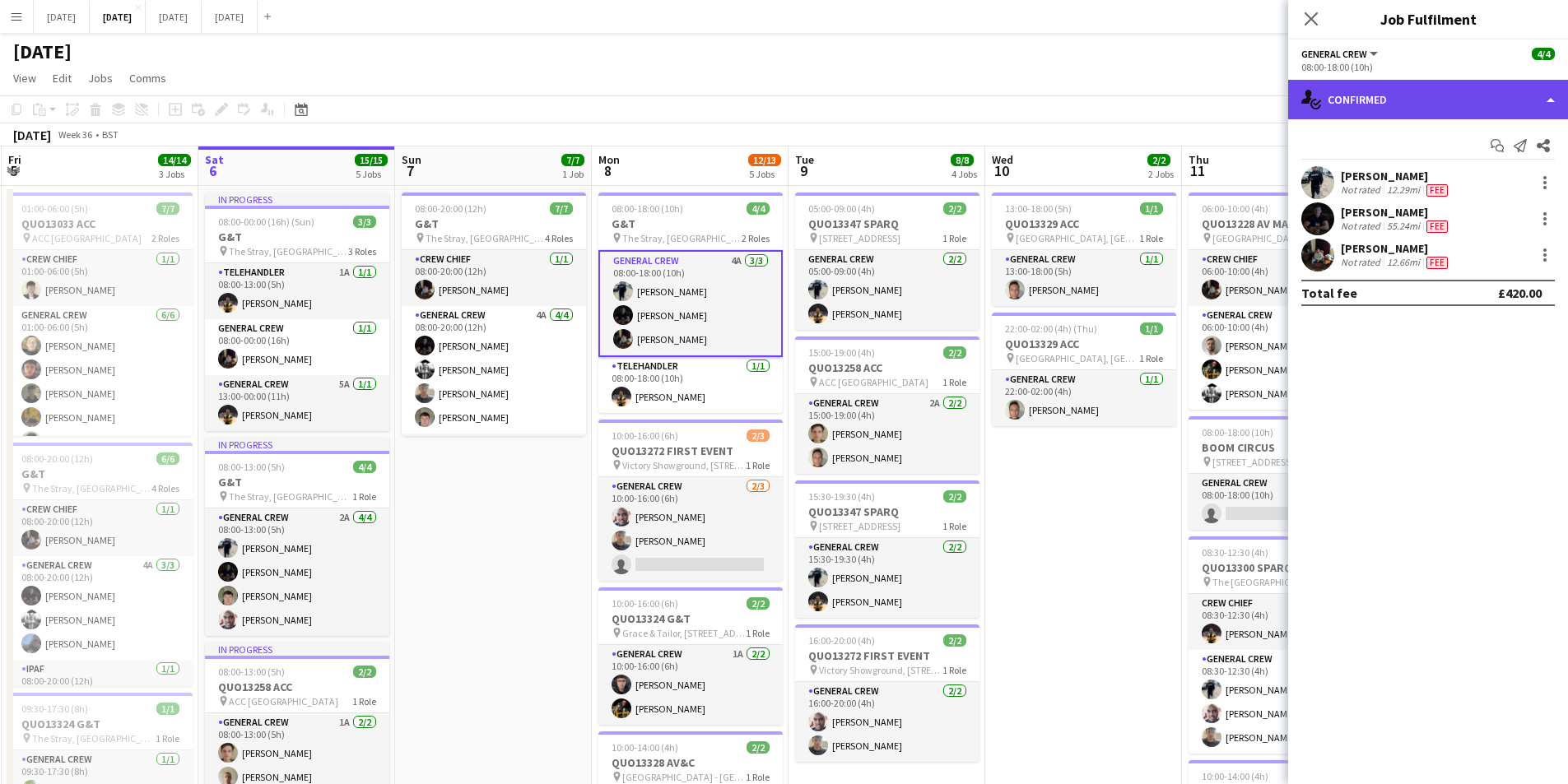
click at [1431, 110] on div "single-neutral-actions-check-2 Confirmed" at bounding box center [1428, 99] width 280 height 40
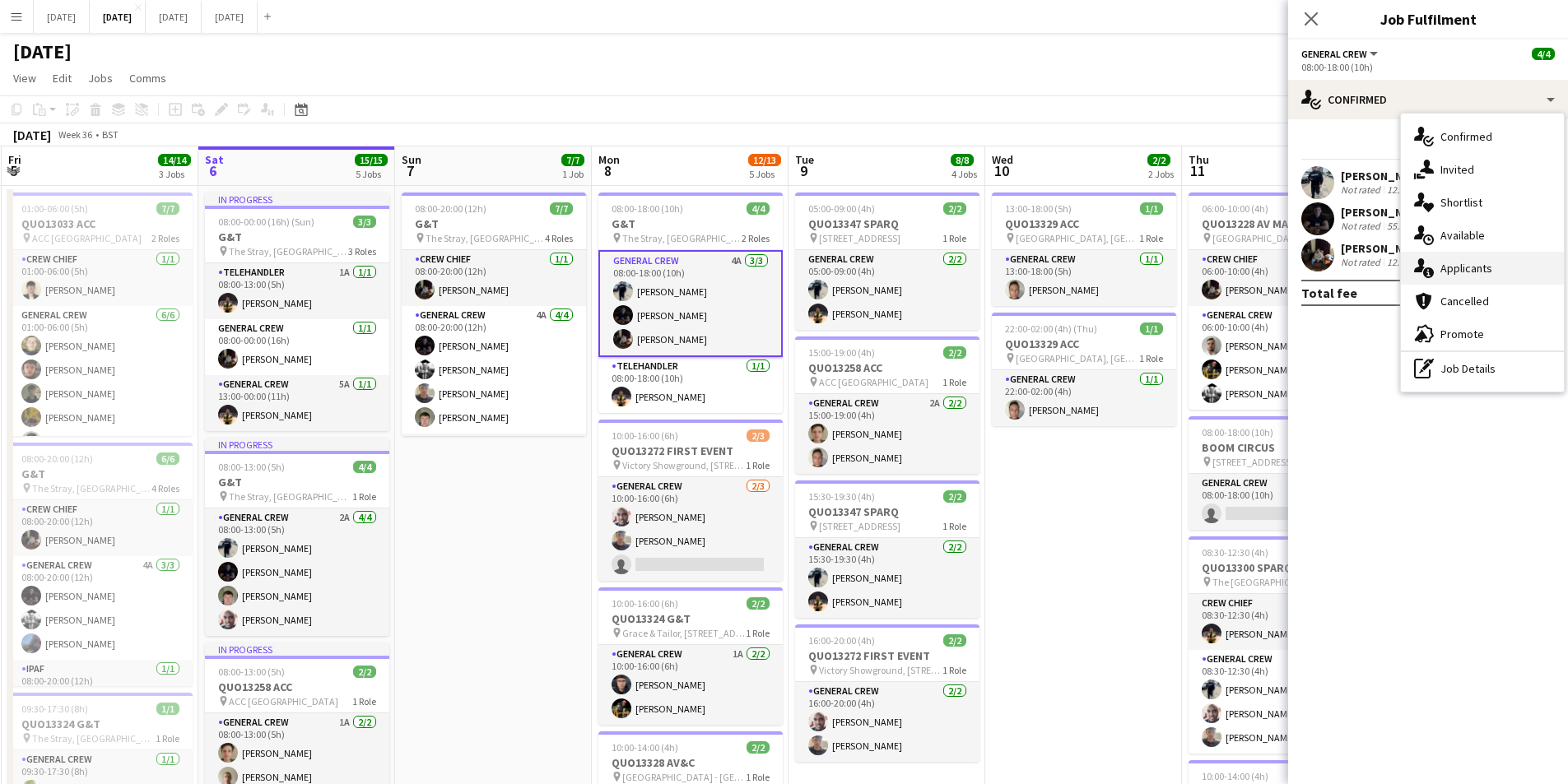
click at [1480, 275] on span "Applicants" at bounding box center [1467, 267] width 52 height 14
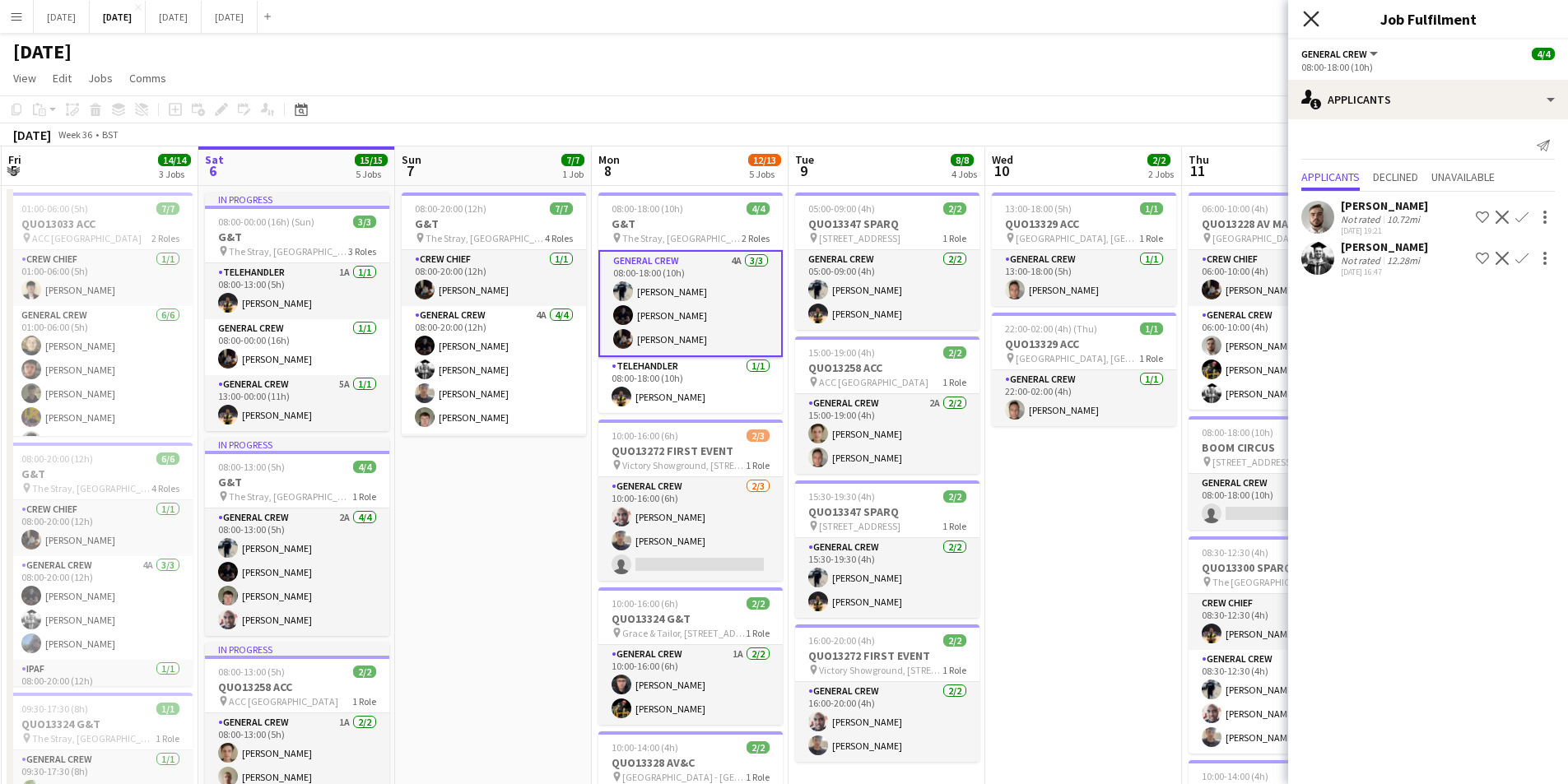
click at [1308, 20] on icon "Close pop-in" at bounding box center [1310, 18] width 15 height 15
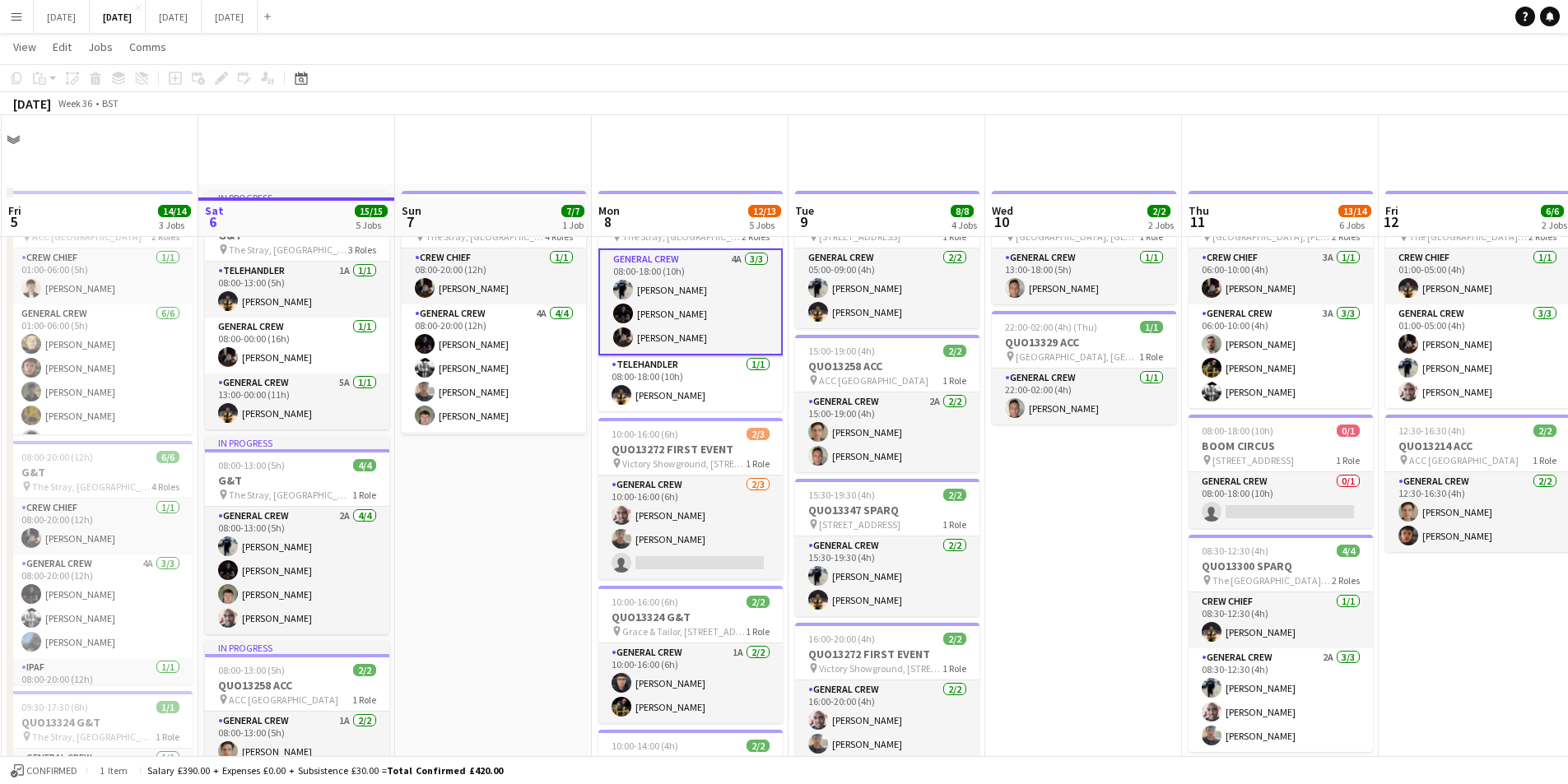
scroll to position [82, 0]
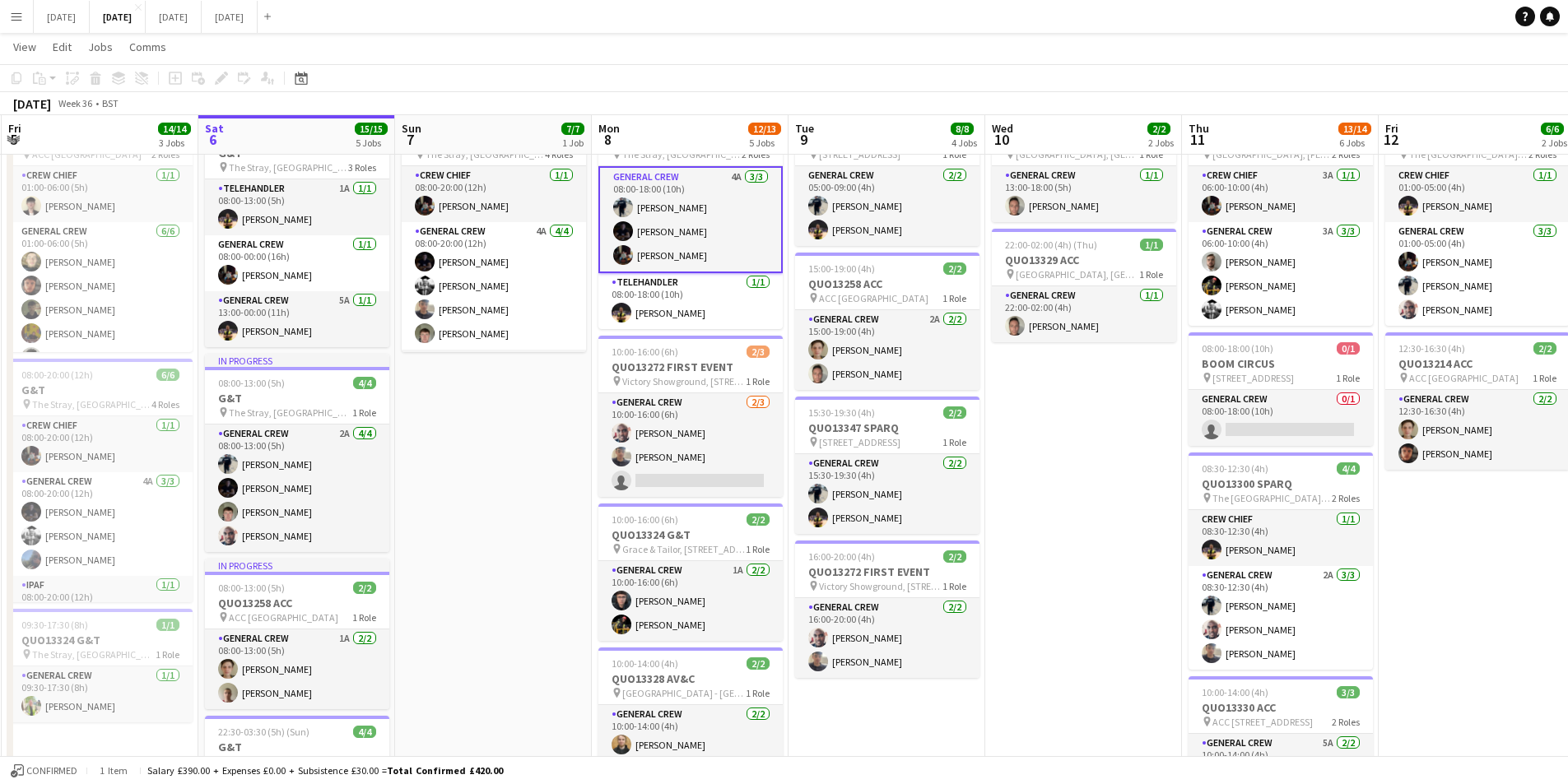
click at [706, 370] on h3 "QUO13272 FIRST EVENT" at bounding box center [690, 367] width 184 height 14
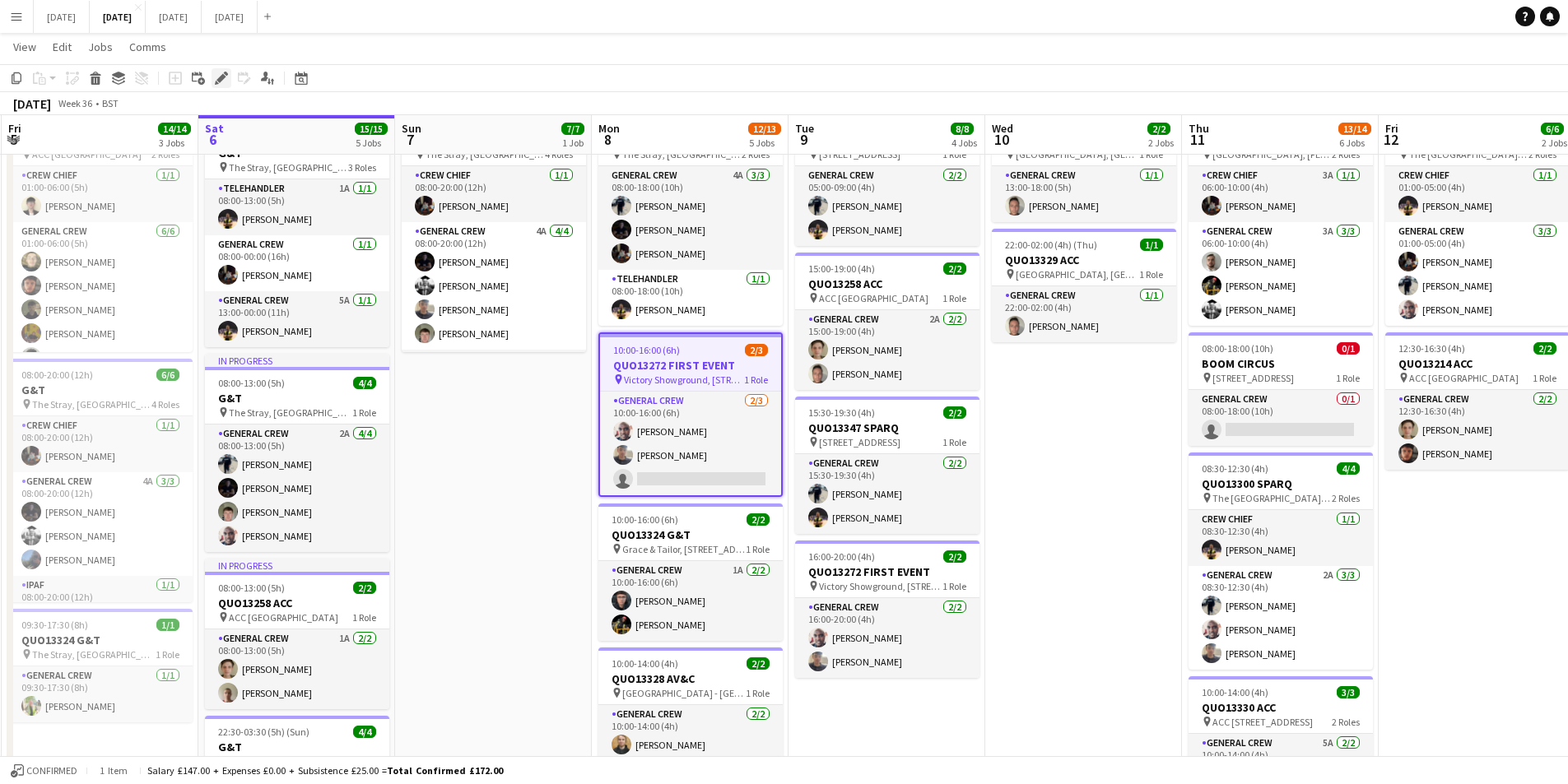
click at [220, 75] on icon "Edit" at bounding box center [221, 78] width 14 height 14
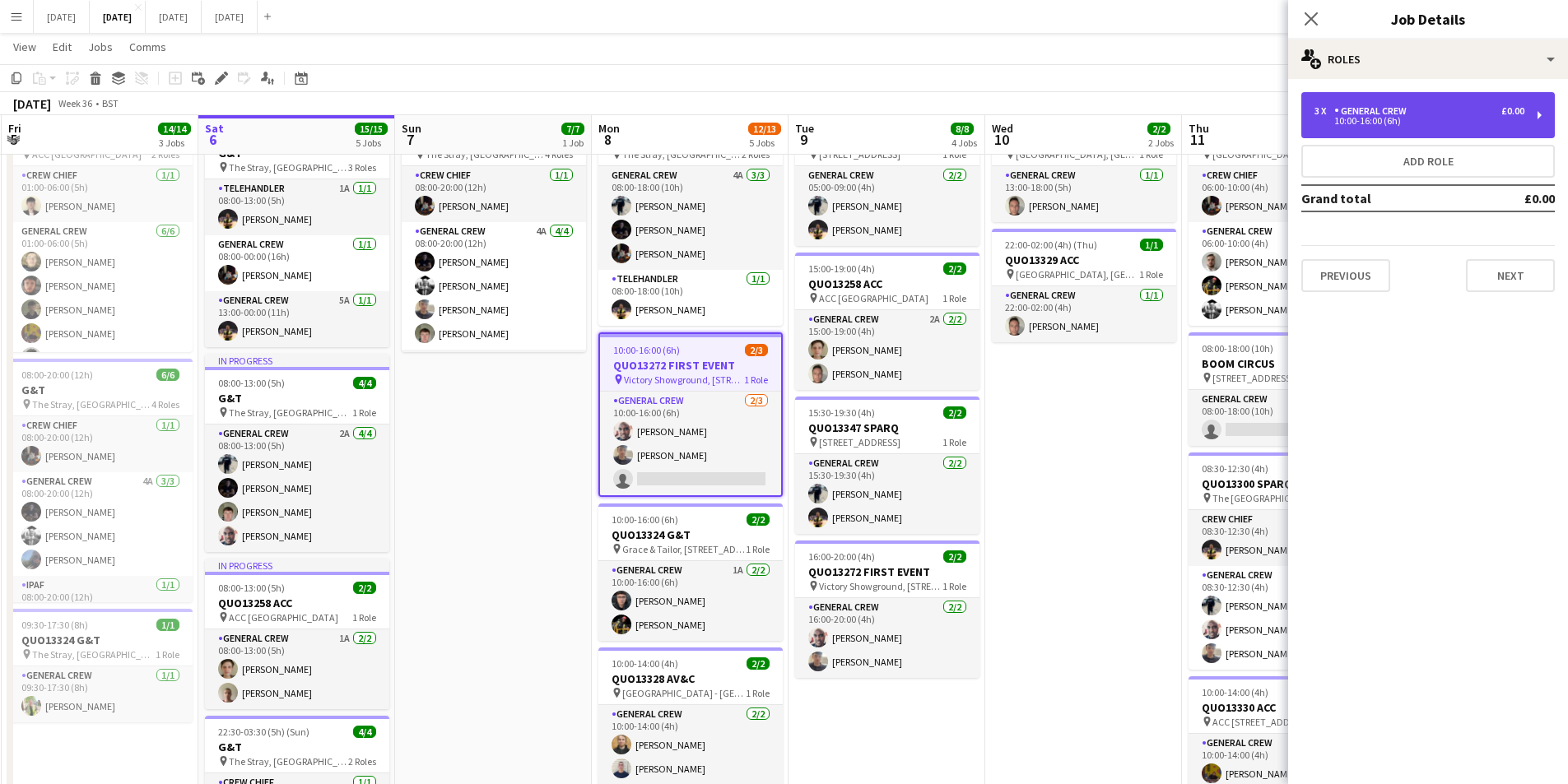
click at [1437, 117] on div "10:00-16:00 (6h)" at bounding box center [1418, 121] width 210 height 9
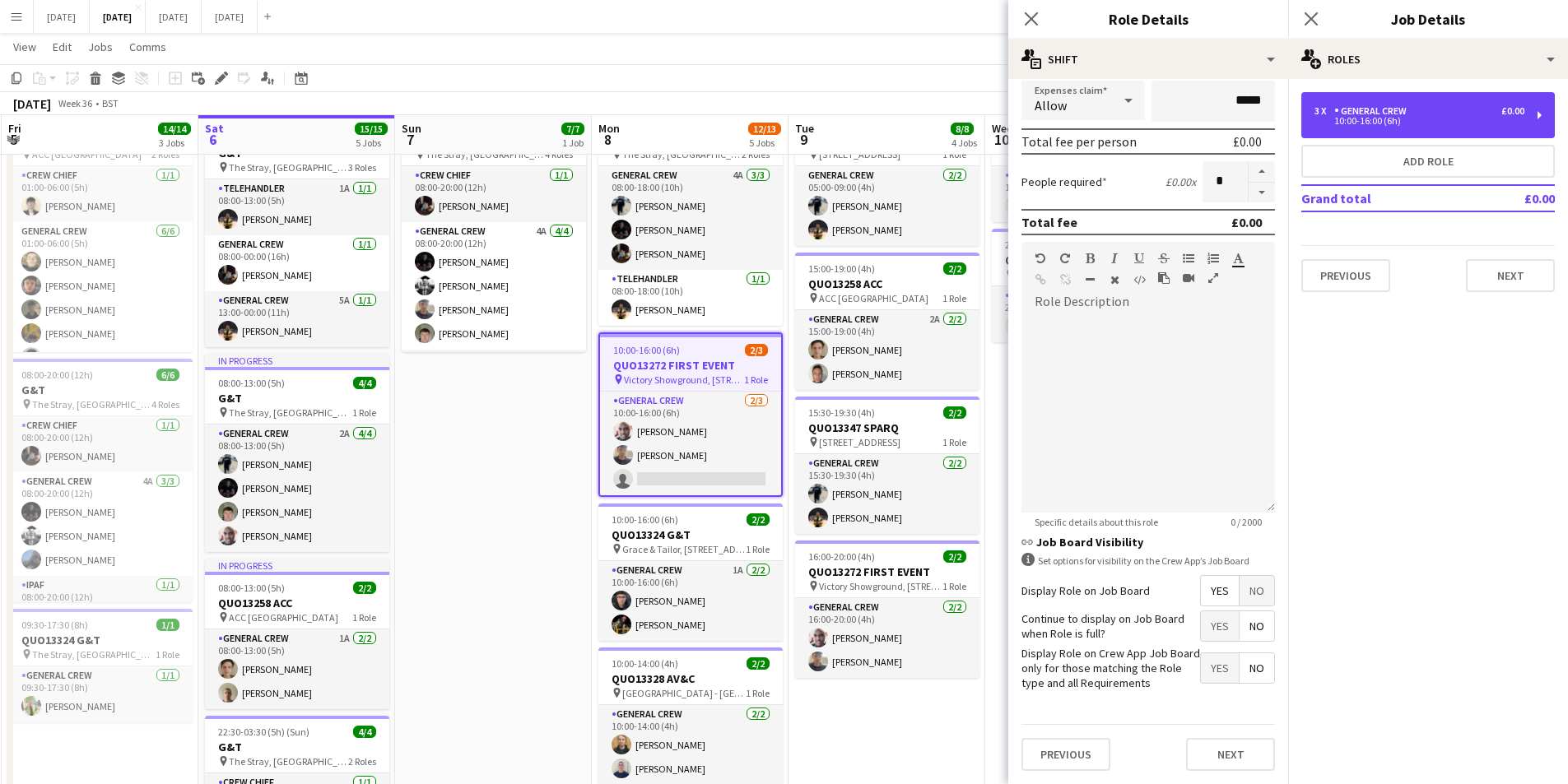
scroll to position [0, 0]
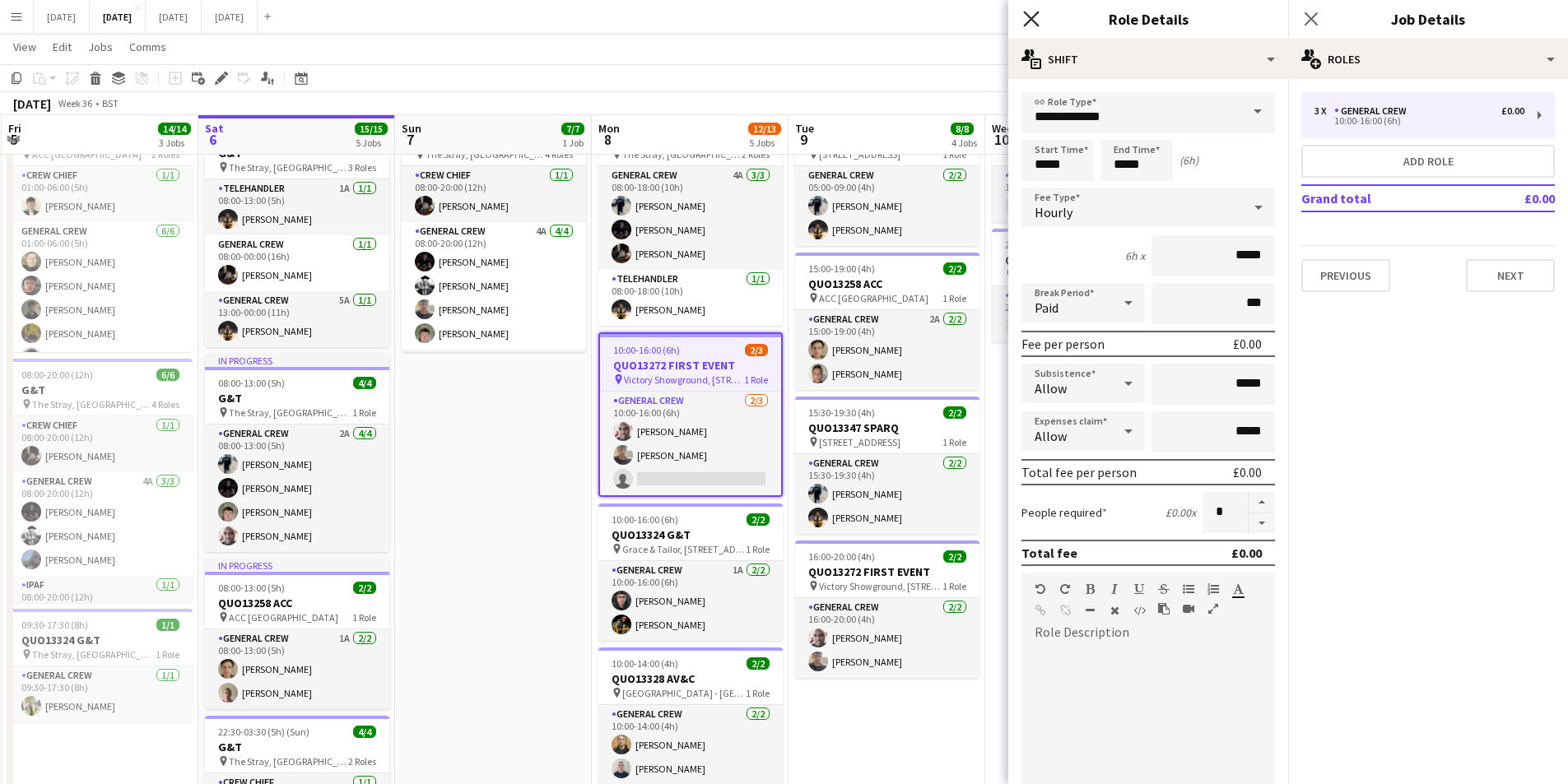
click at [1024, 19] on icon "Close pop-in" at bounding box center [1031, 18] width 15 height 15
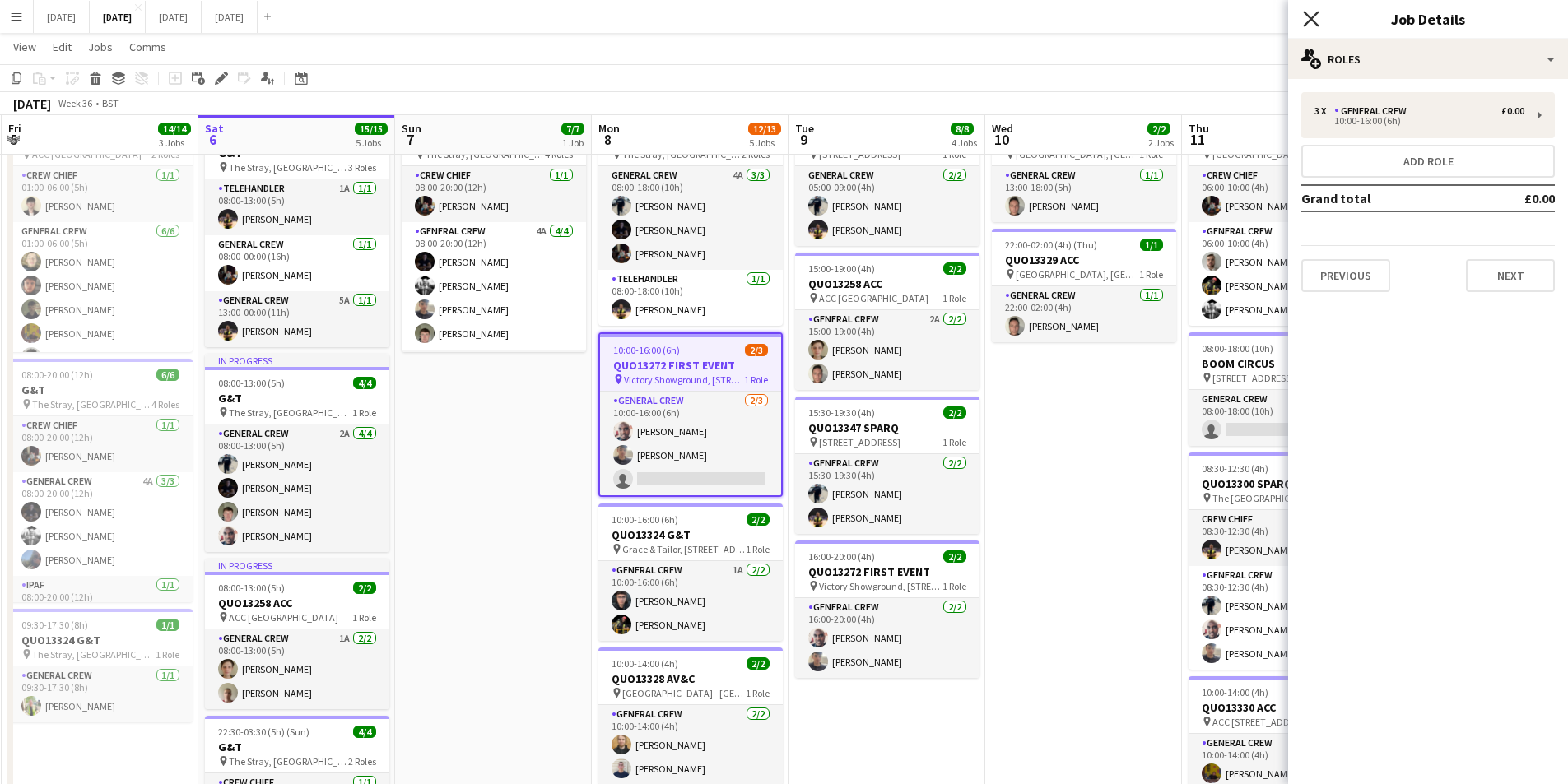
click at [1305, 21] on icon "Close pop-in" at bounding box center [1310, 18] width 15 height 15
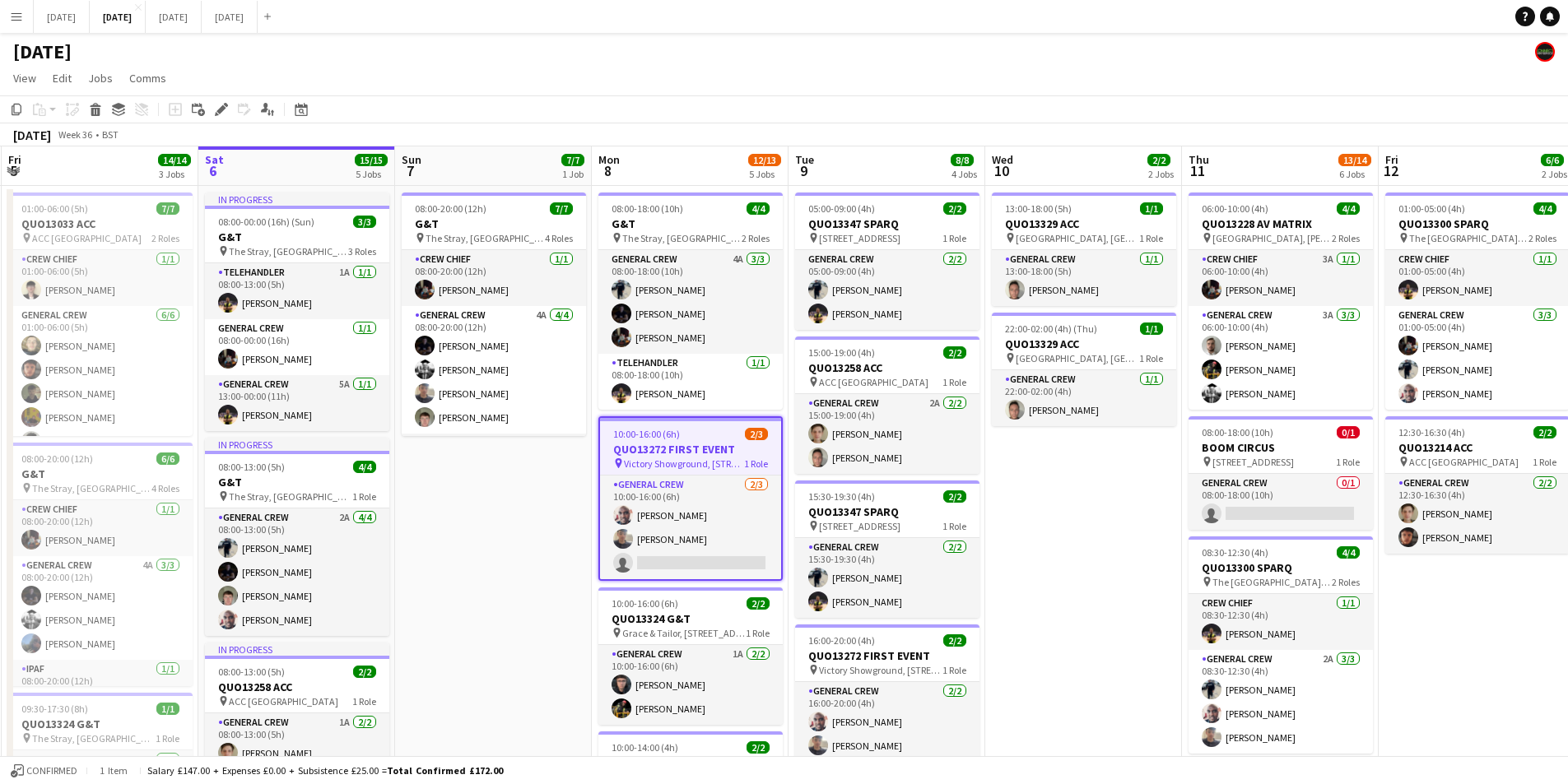
click at [705, 443] on h3 "QUO13272 FIRST EVENT" at bounding box center [690, 449] width 182 height 14
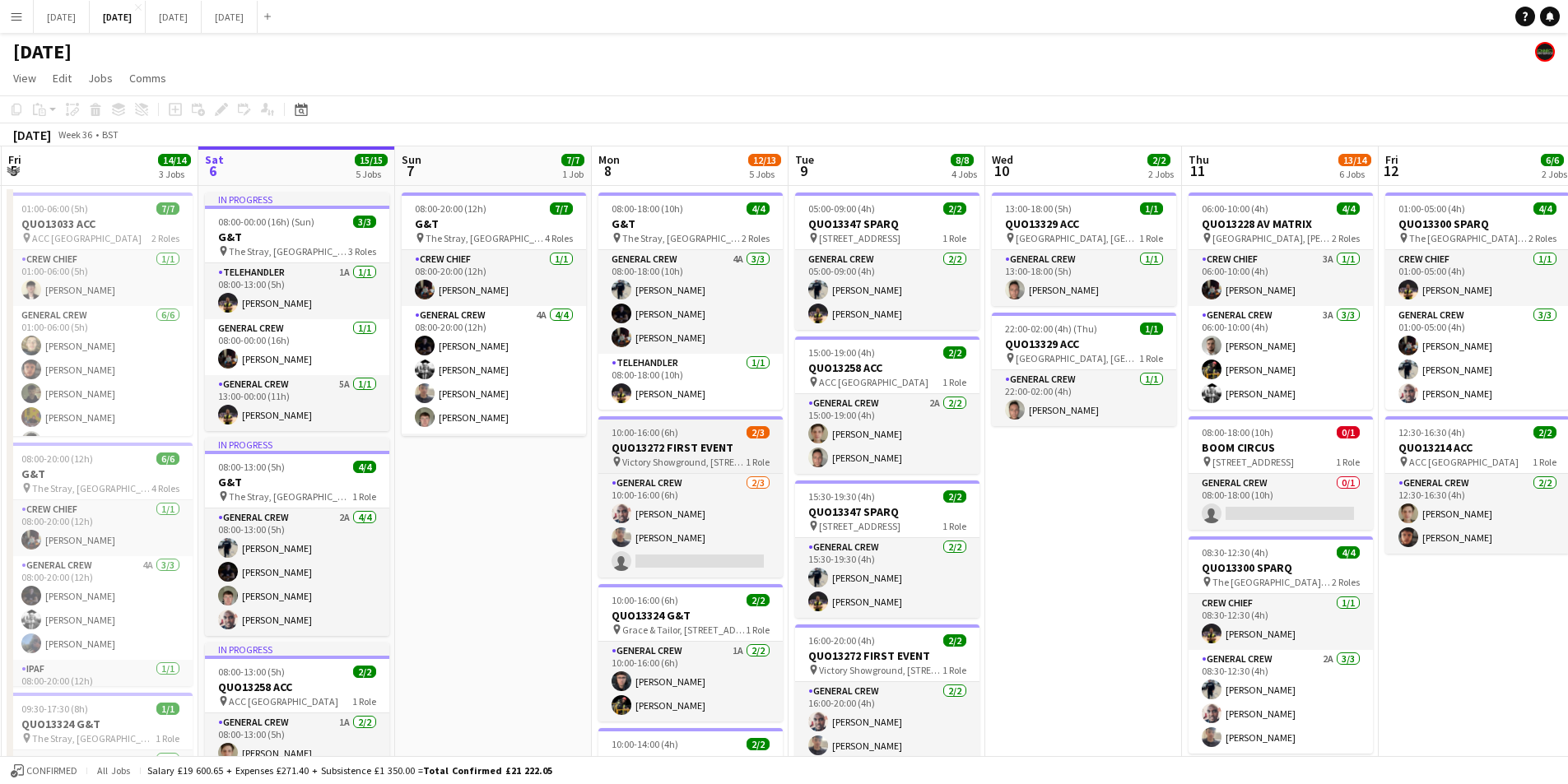
click at [705, 443] on h3 "QUO13272 FIRST EVENT" at bounding box center [690, 447] width 184 height 14
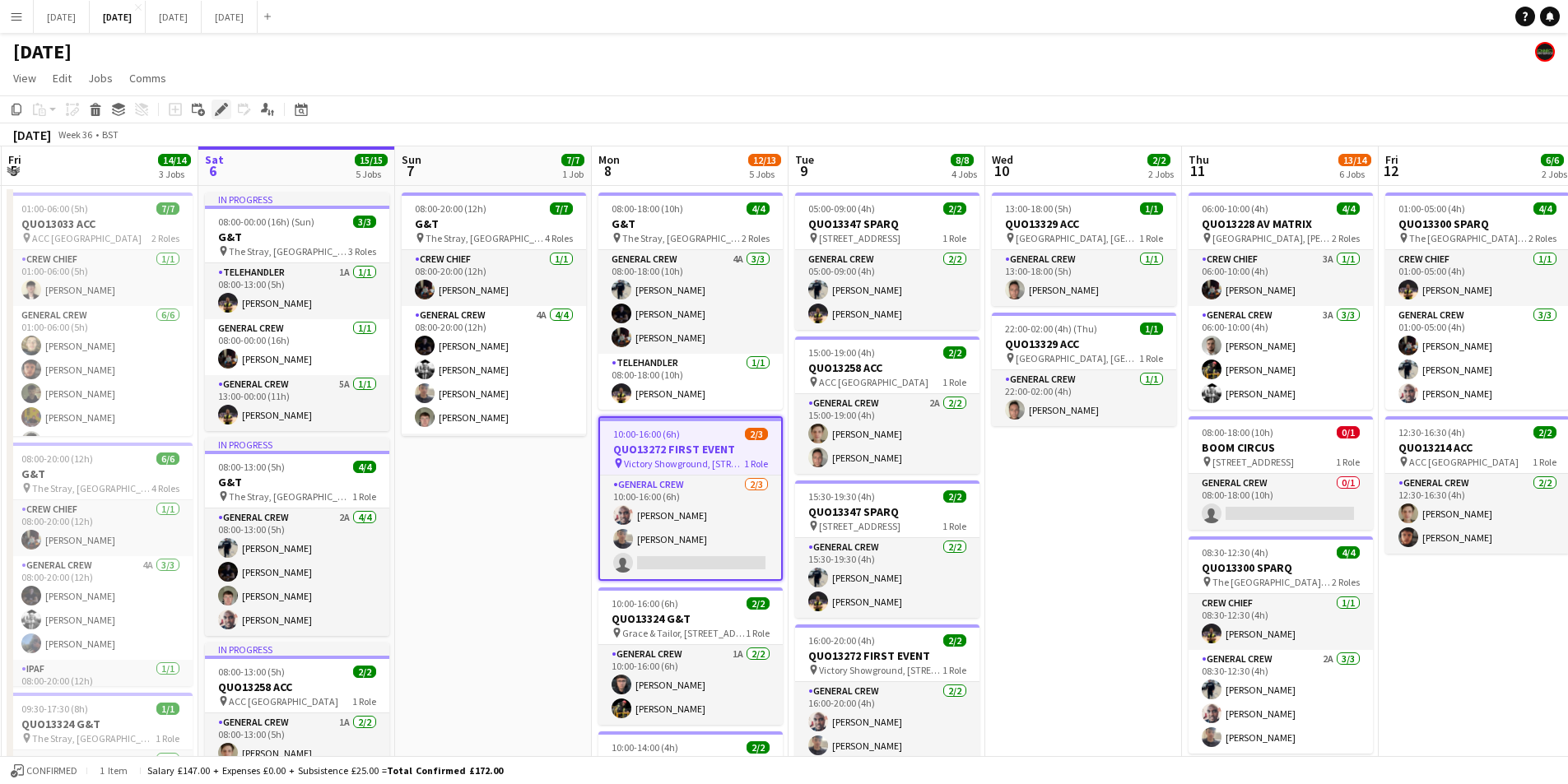
click at [218, 111] on icon at bounding box center [220, 109] width 9 height 9
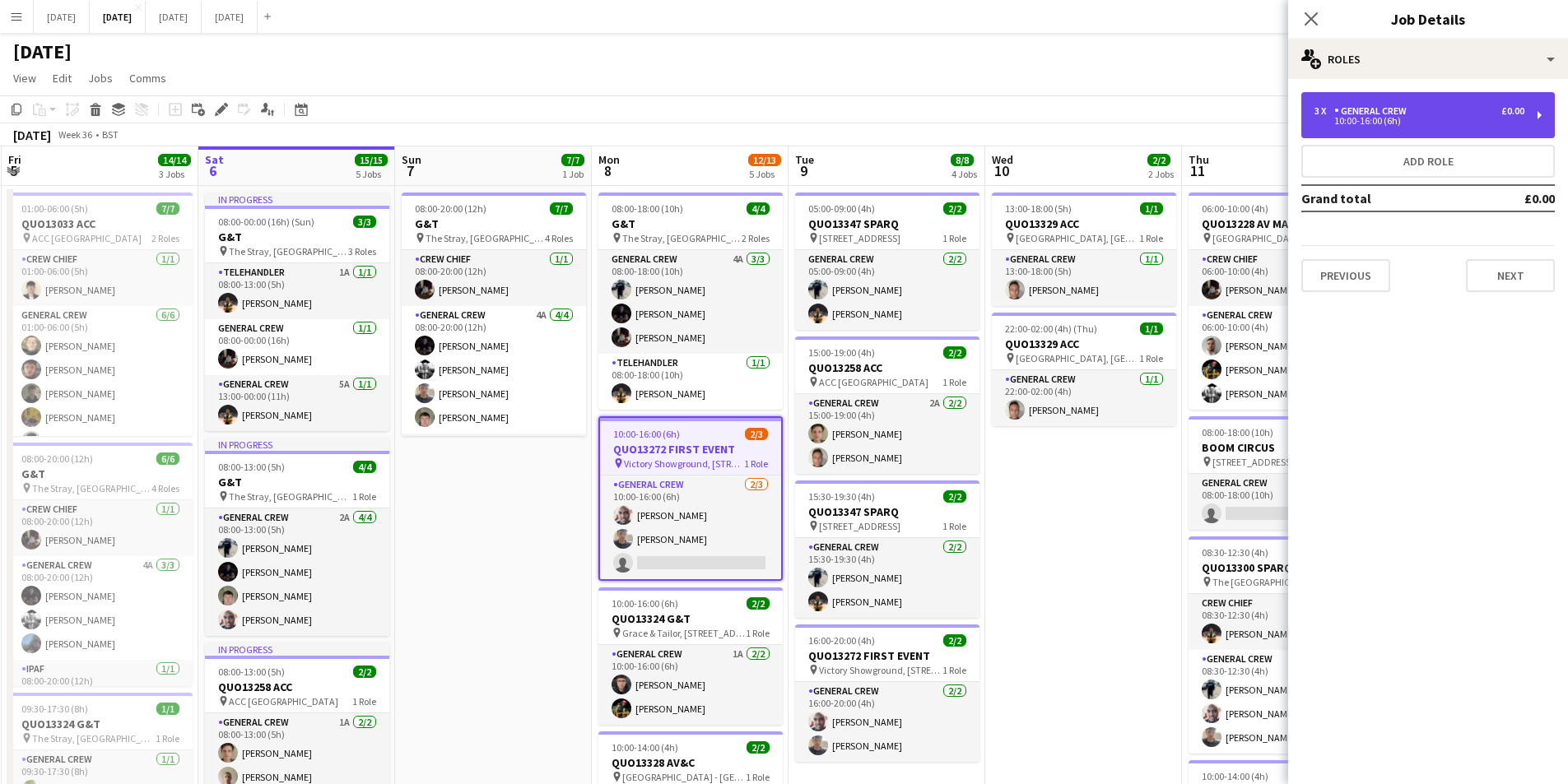
click at [1410, 115] on div "General Crew" at bounding box center [1374, 111] width 79 height 12
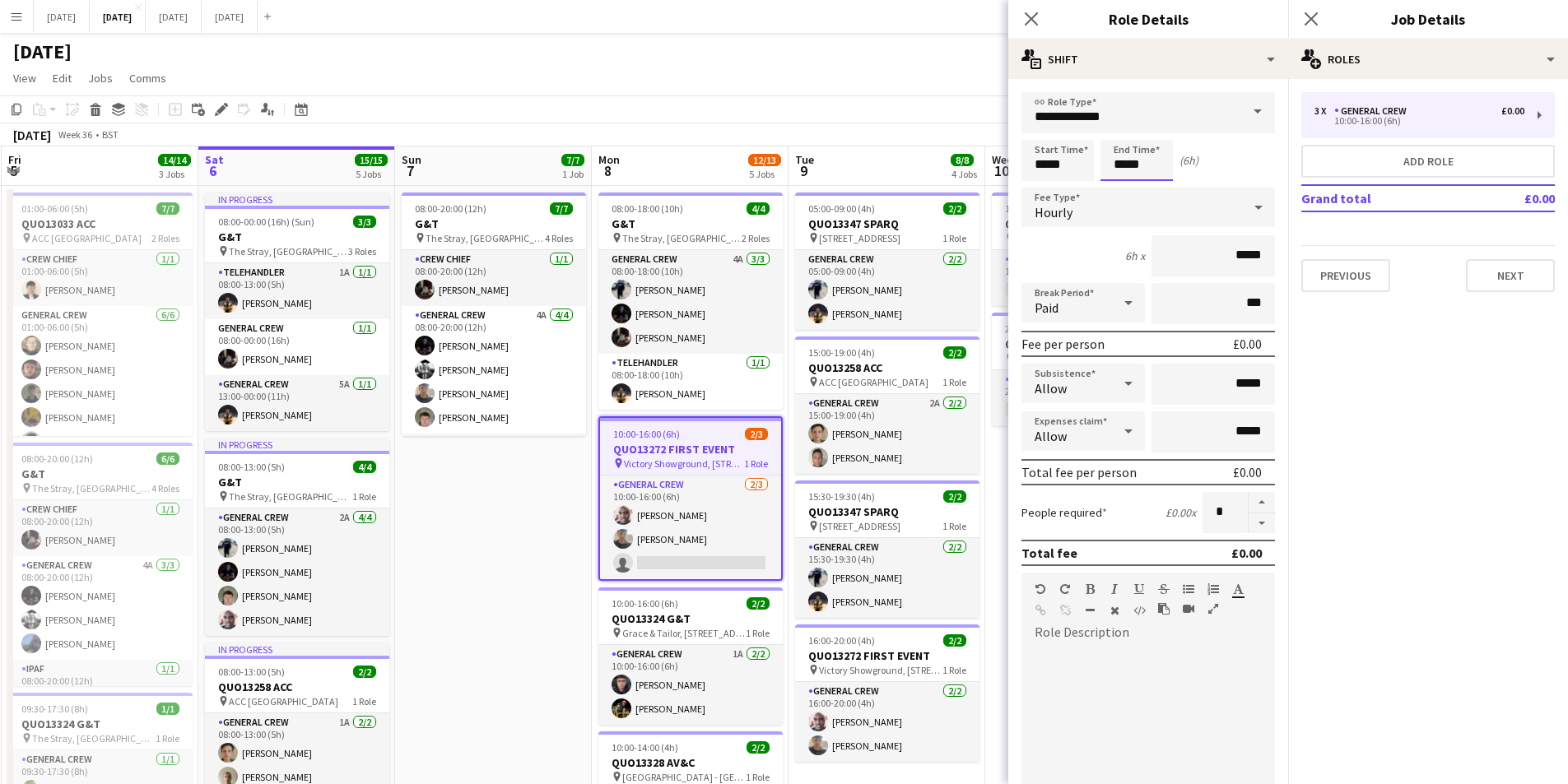
click at [1131, 163] on input "*****" at bounding box center [1136, 160] width 72 height 42
click at [1119, 187] on div at bounding box center [1120, 189] width 33 height 16
type input "*****"
click at [1119, 187] on div at bounding box center [1120, 189] width 33 height 16
drag, startPoint x: 1029, startPoint y: 14, endPoint x: 1330, endPoint y: 6, distance: 301.1
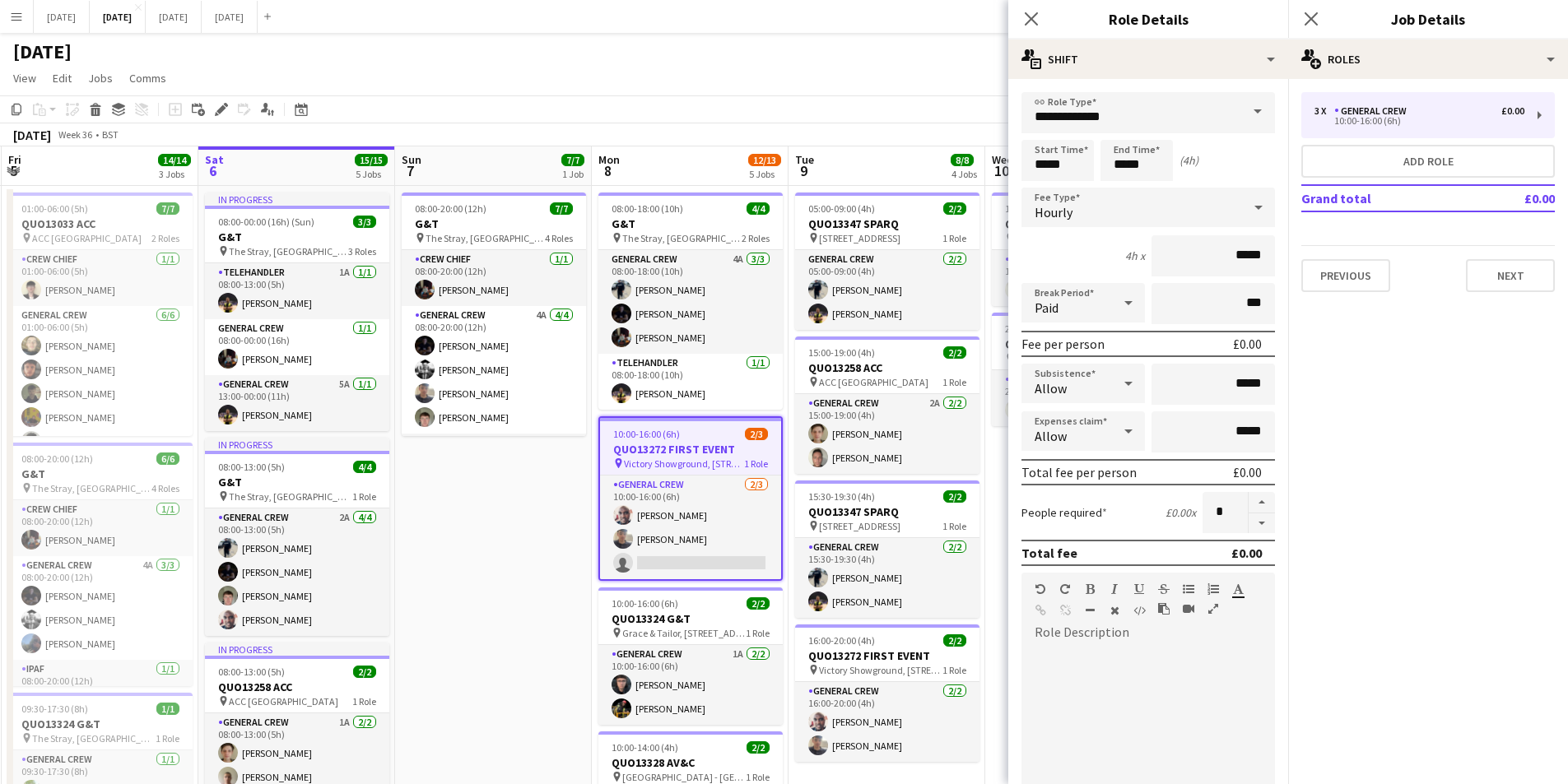
click at [1035, 14] on icon "Close pop-in" at bounding box center [1031, 19] width 14 height 14
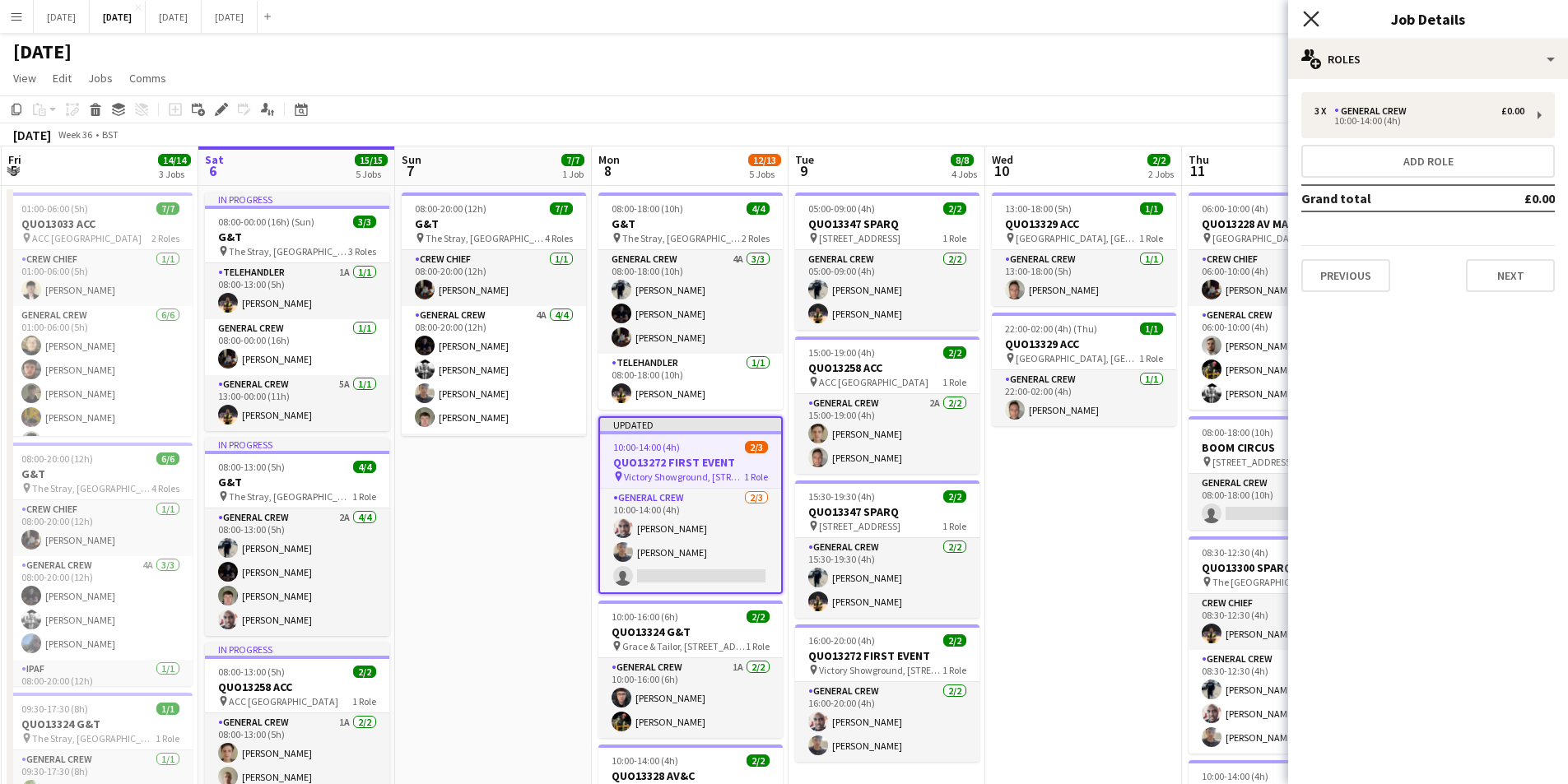
click at [1308, 19] on icon "Close pop-in" at bounding box center [1310, 18] width 15 height 15
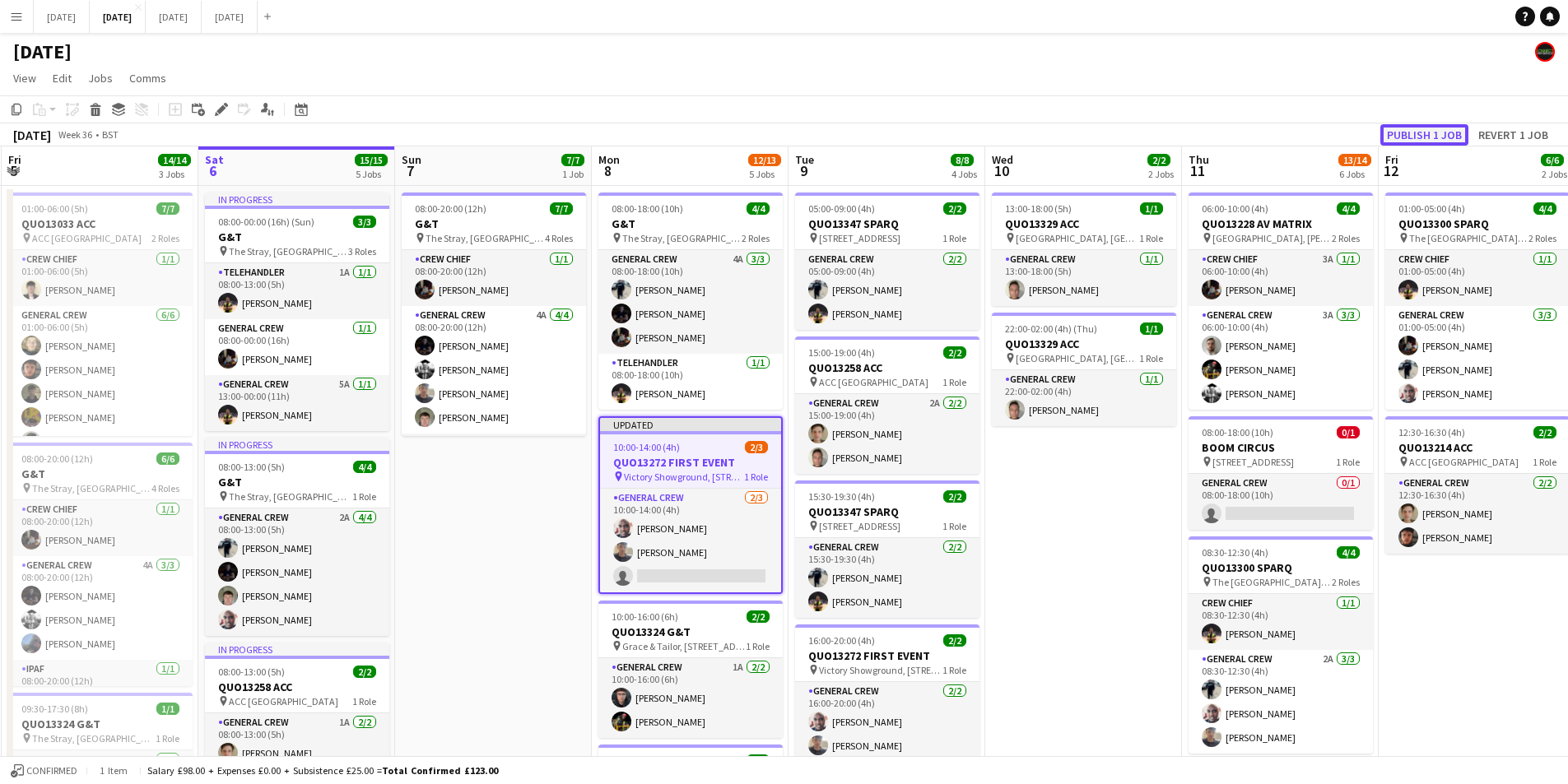
click at [1424, 137] on button "Publish 1 job" at bounding box center [1424, 135] width 88 height 21
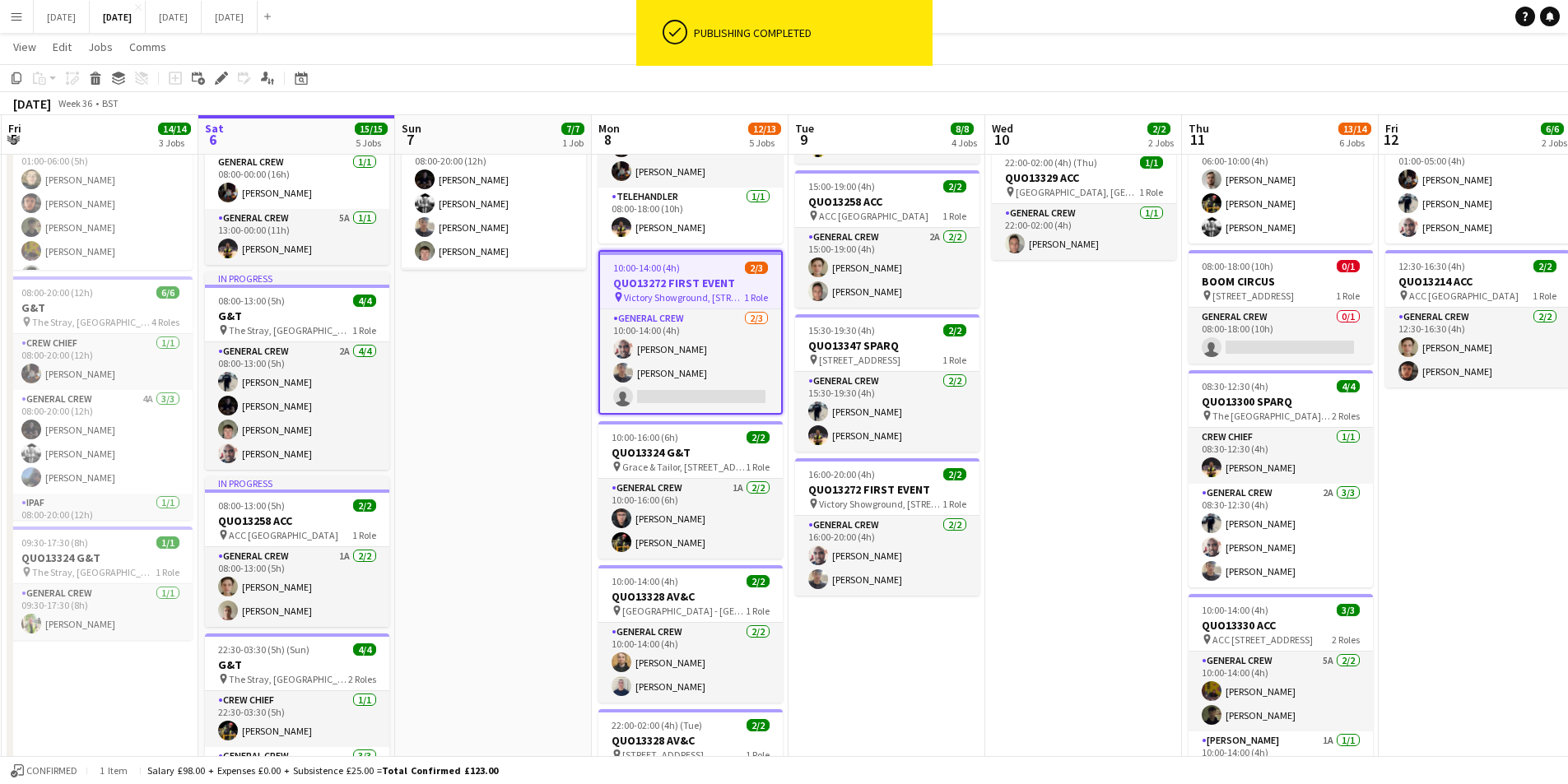
scroll to position [247, 0]
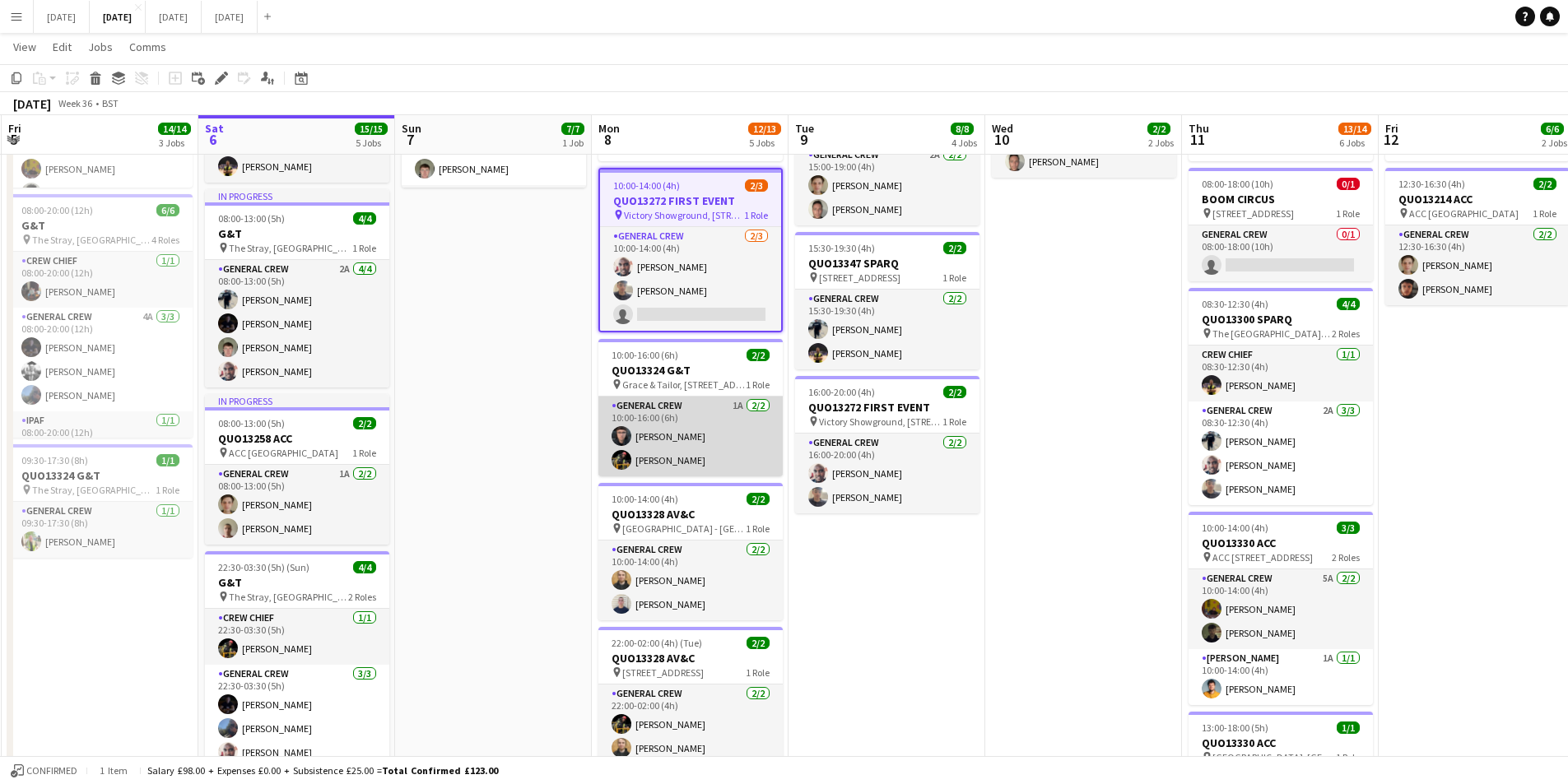
click at [710, 456] on app-card-role "General Crew 1A [DATE] 10:00-16:00 (6h) [PERSON_NAME] [PERSON_NAME]" at bounding box center [690, 436] width 184 height 80
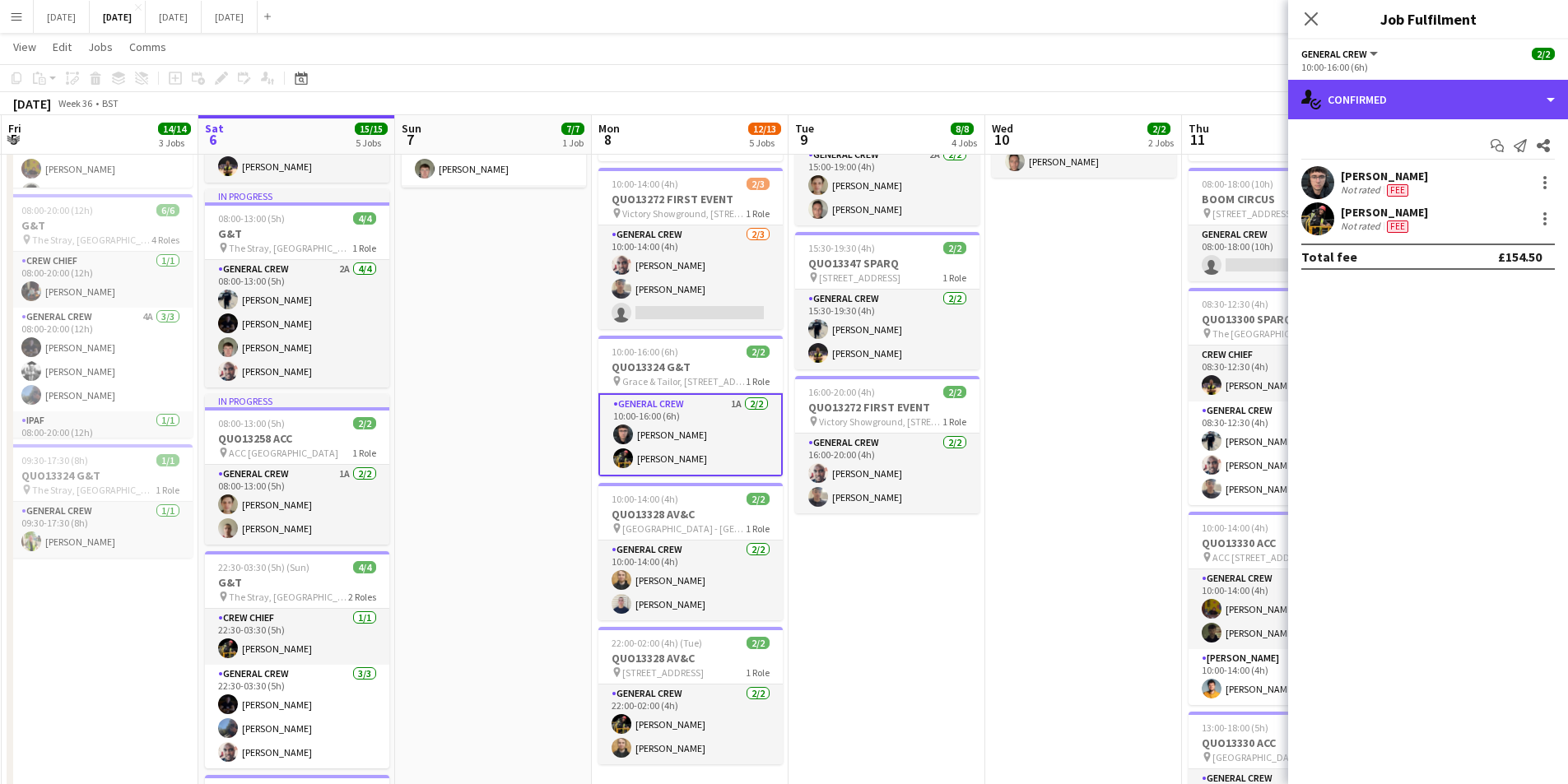
click at [1425, 103] on div "single-neutral-actions-check-2 Confirmed" at bounding box center [1428, 99] width 280 height 40
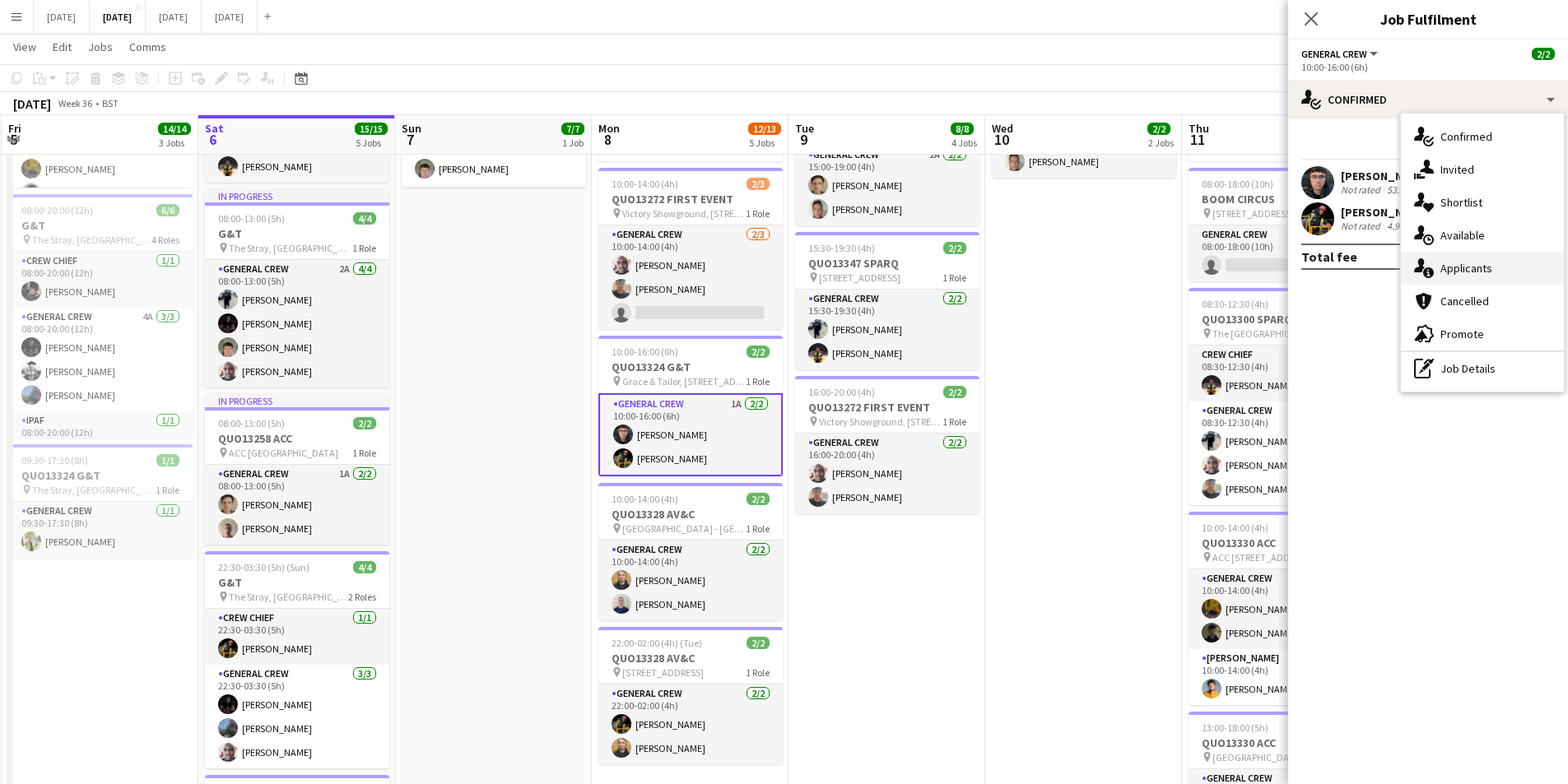
click at [1470, 266] on span "Applicants" at bounding box center [1467, 267] width 52 height 14
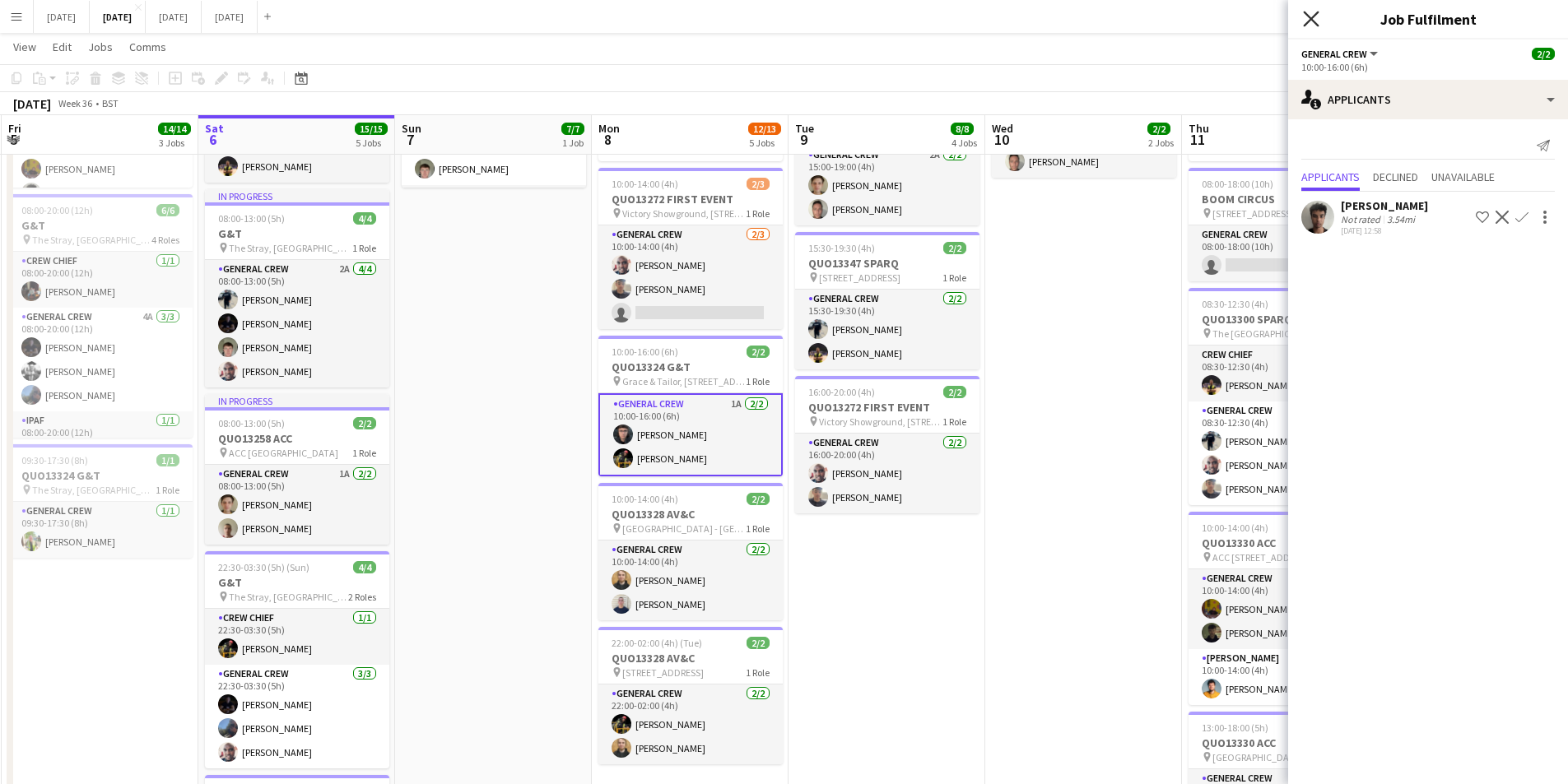
click at [1305, 14] on icon "Close pop-in" at bounding box center [1310, 18] width 15 height 15
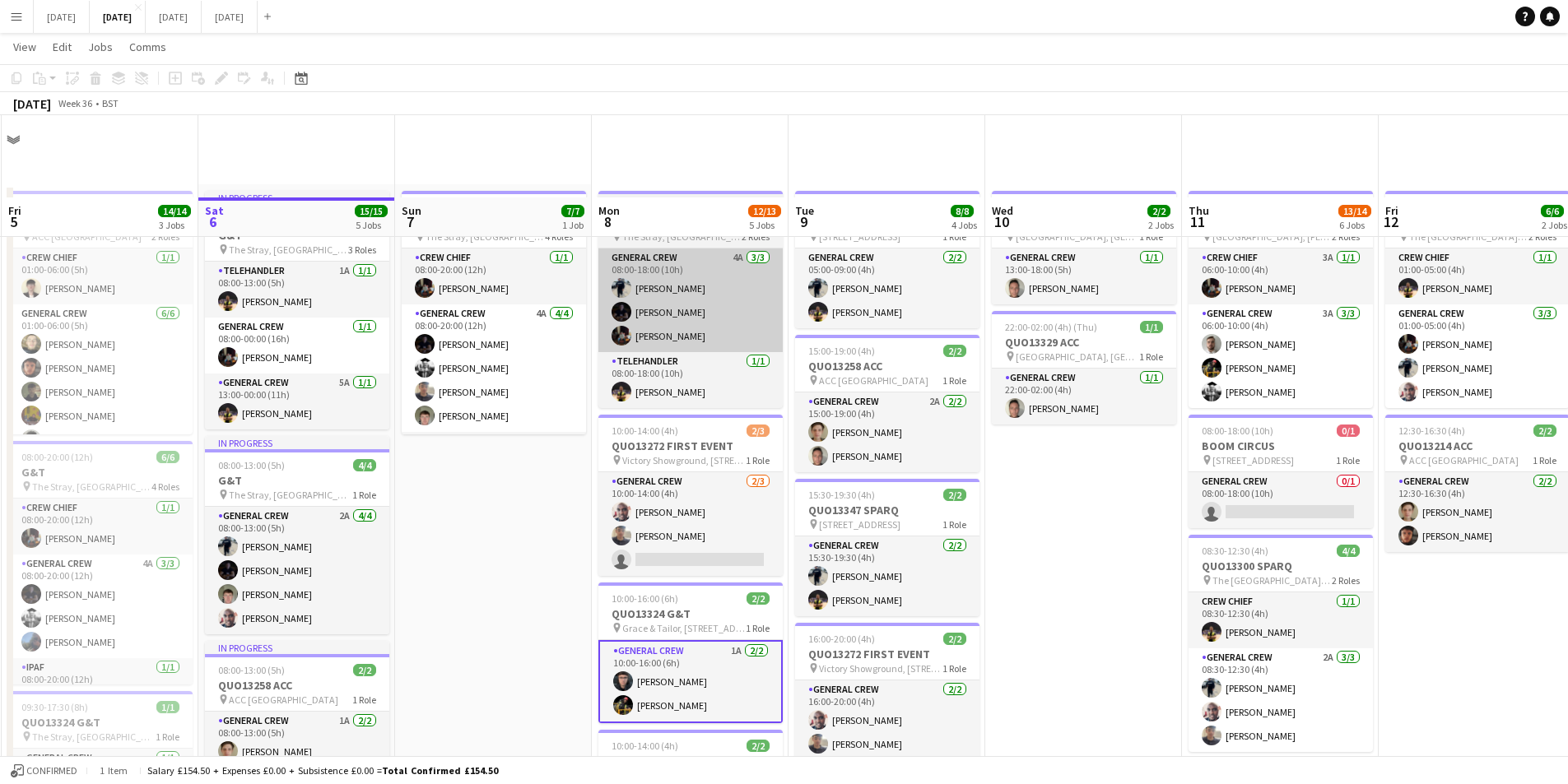
scroll to position [82, 0]
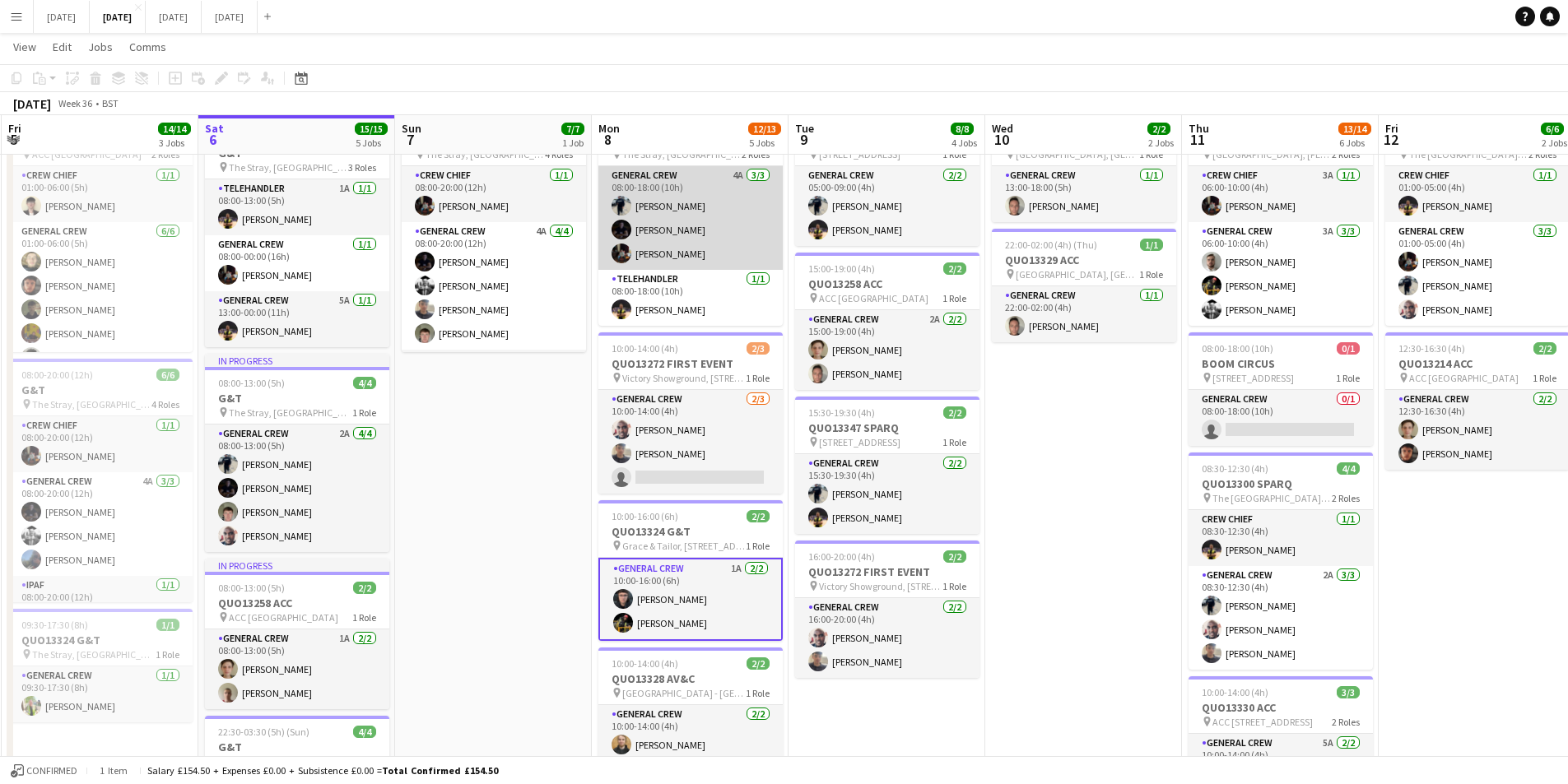
click at [708, 219] on app-card-role "General Crew 4A [DATE] 08:00-18:00 (10h) [PERSON_NAME] [PERSON_NAME] [PERSON_NA…" at bounding box center [690, 217] width 184 height 103
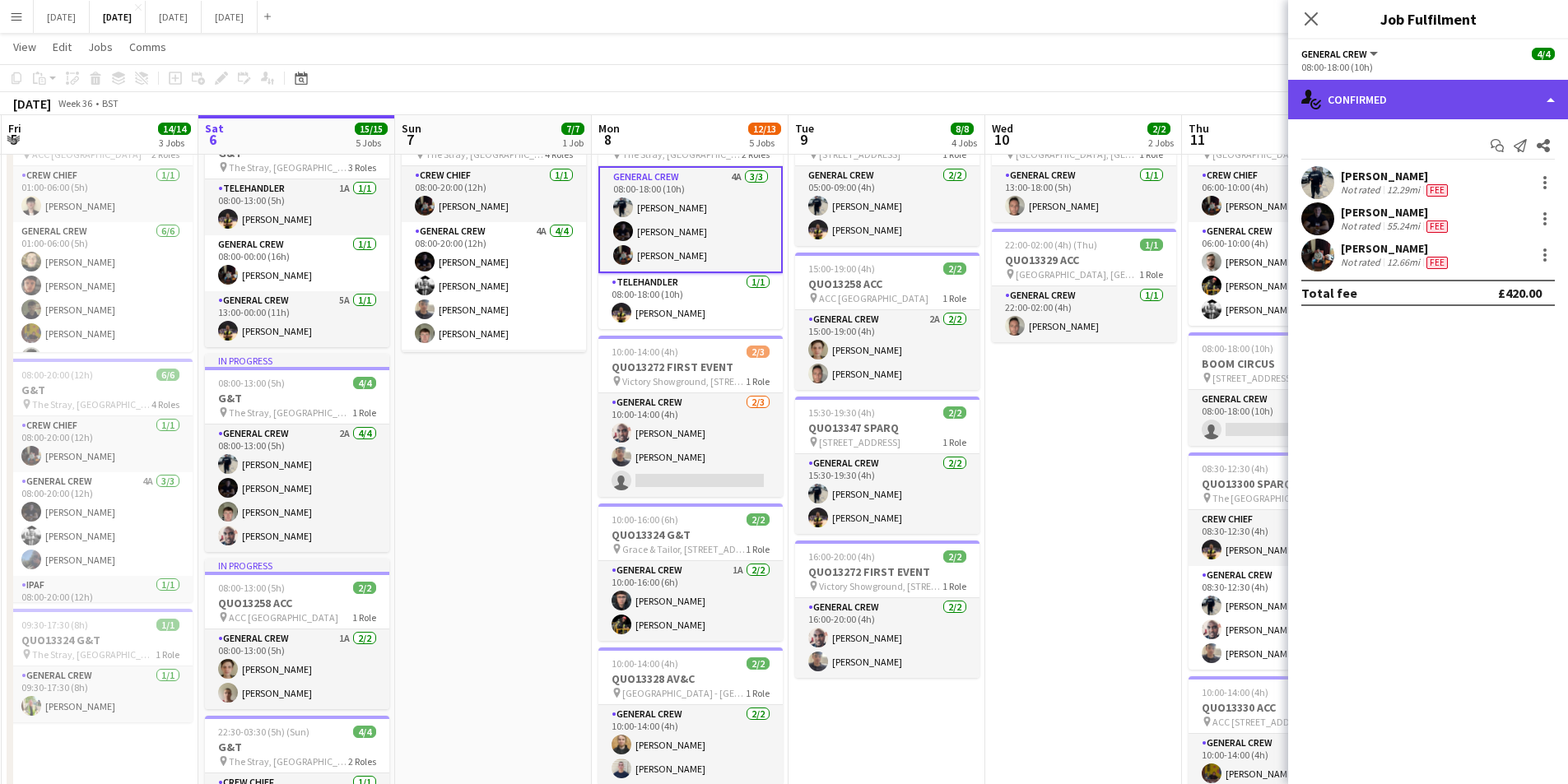
click at [1409, 98] on div "single-neutral-actions-check-2 Confirmed" at bounding box center [1428, 99] width 280 height 40
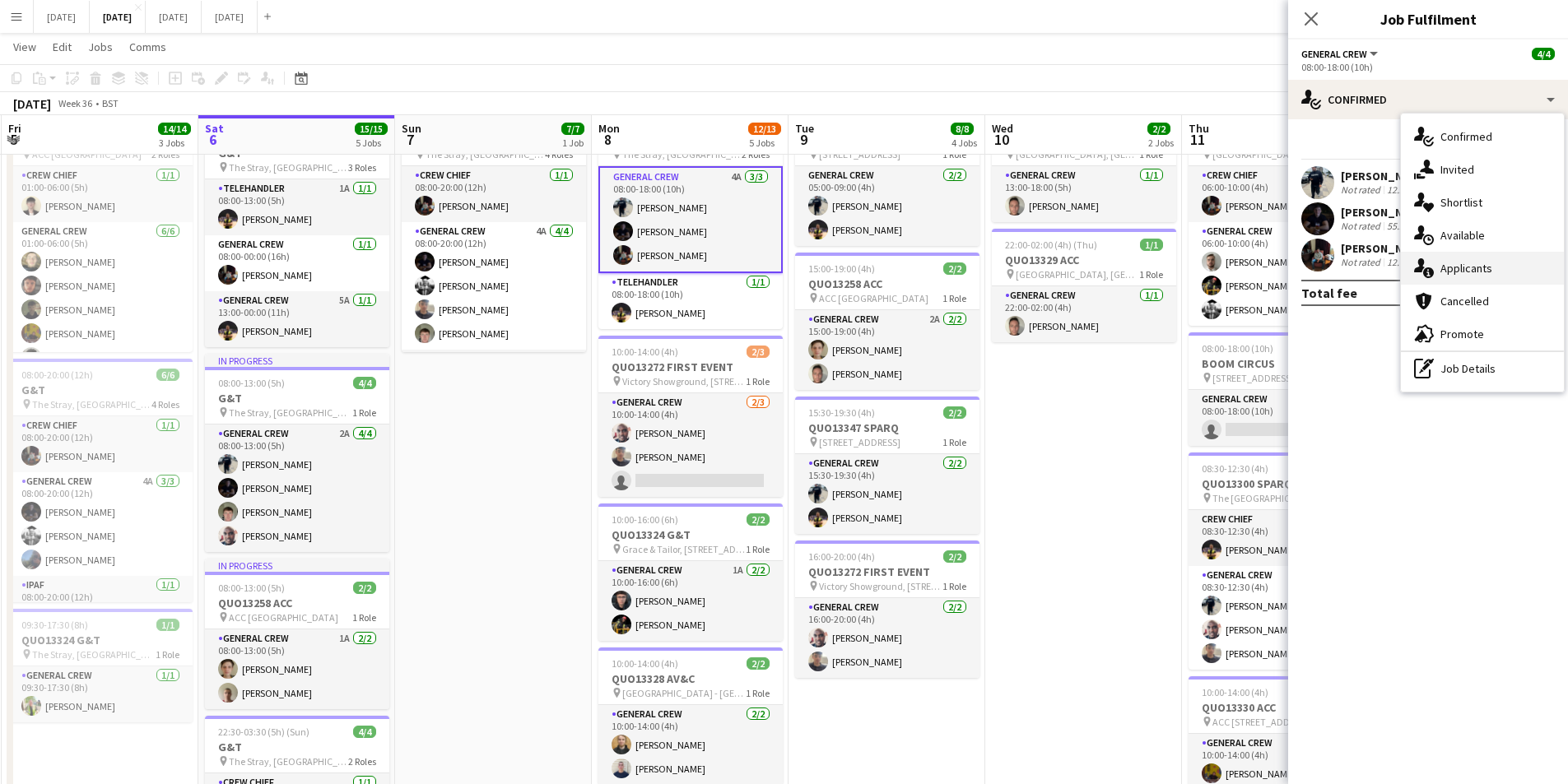
click at [1495, 268] on div "single-neutral-actions-information Applicants" at bounding box center [1482, 268] width 163 height 33
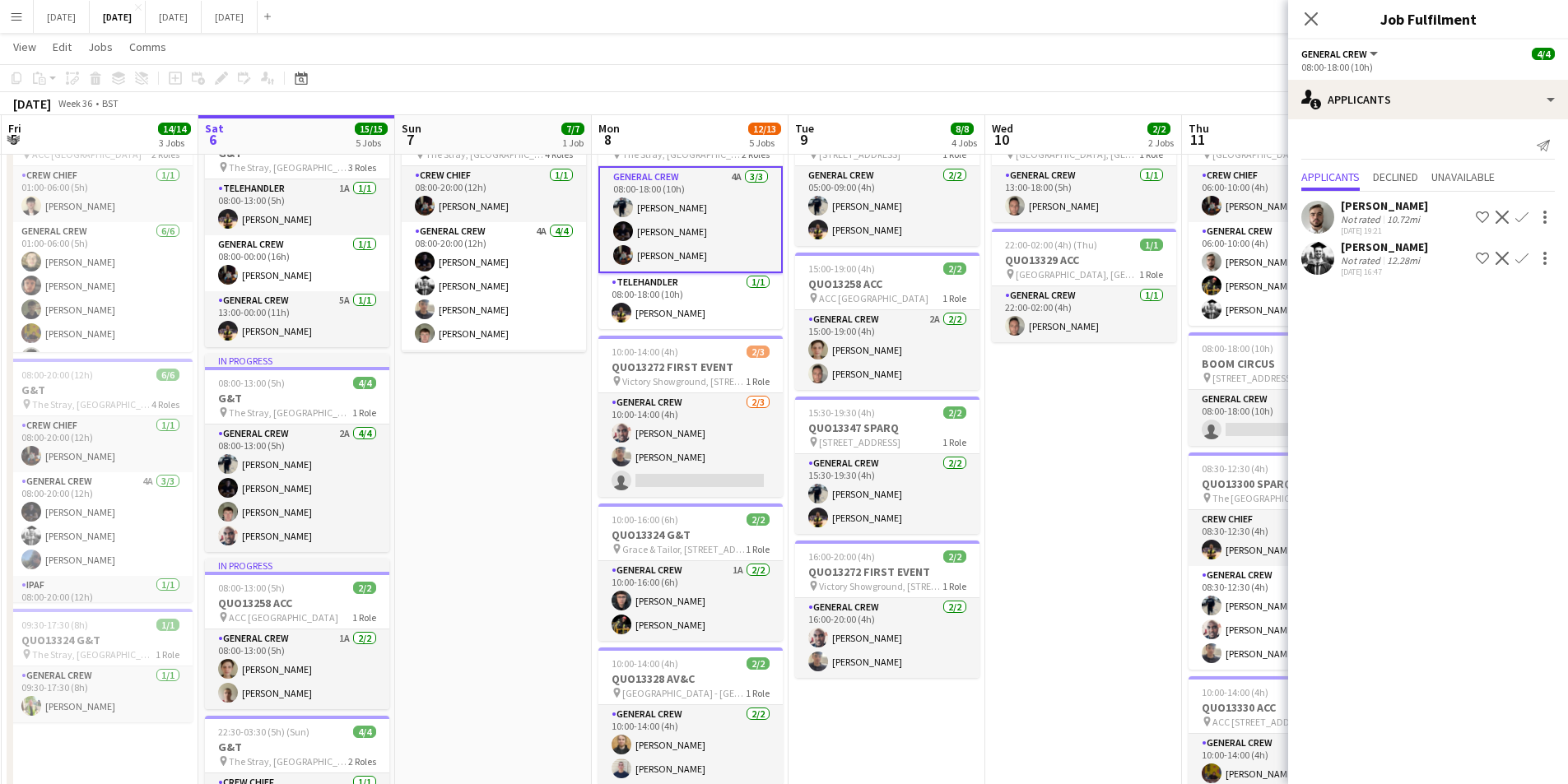
click at [1313, 21] on icon at bounding box center [1311, 19] width 14 height 14
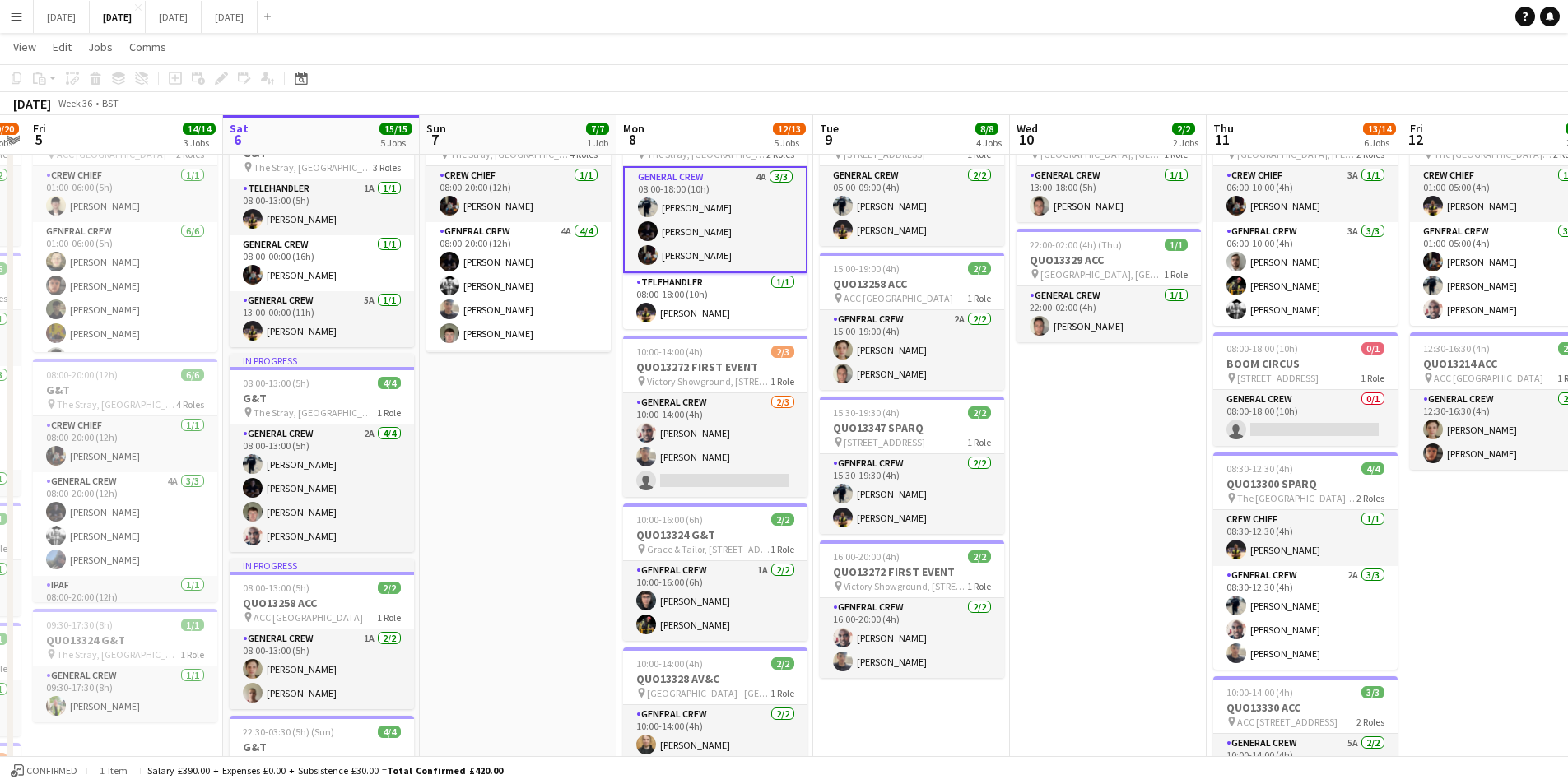
scroll to position [0, 361]
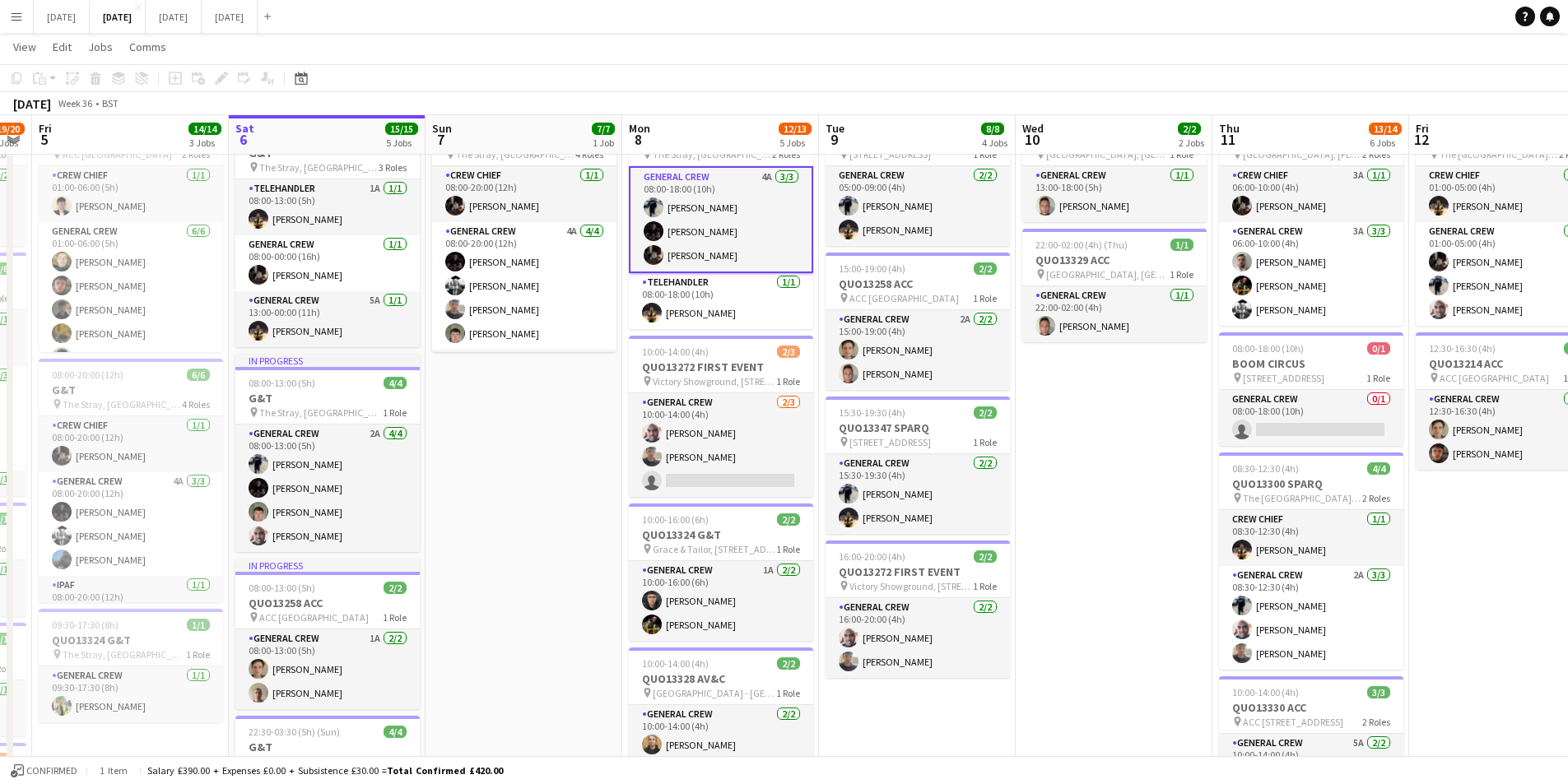
drag, startPoint x: 1106, startPoint y: 530, endPoint x: 1135, endPoint y: 534, distance: 29.3
click at [1135, 534] on app-calendar-viewport "Wed 3 16/16 3 Jobs Thu 4 19/20 5 Jobs Fri 5 14/14 3 Jobs Sat 6 15/15 5 Jobs Sun…" at bounding box center [784, 566] width 1568 height 1169
